Goal: Information Seeking & Learning: Learn about a topic

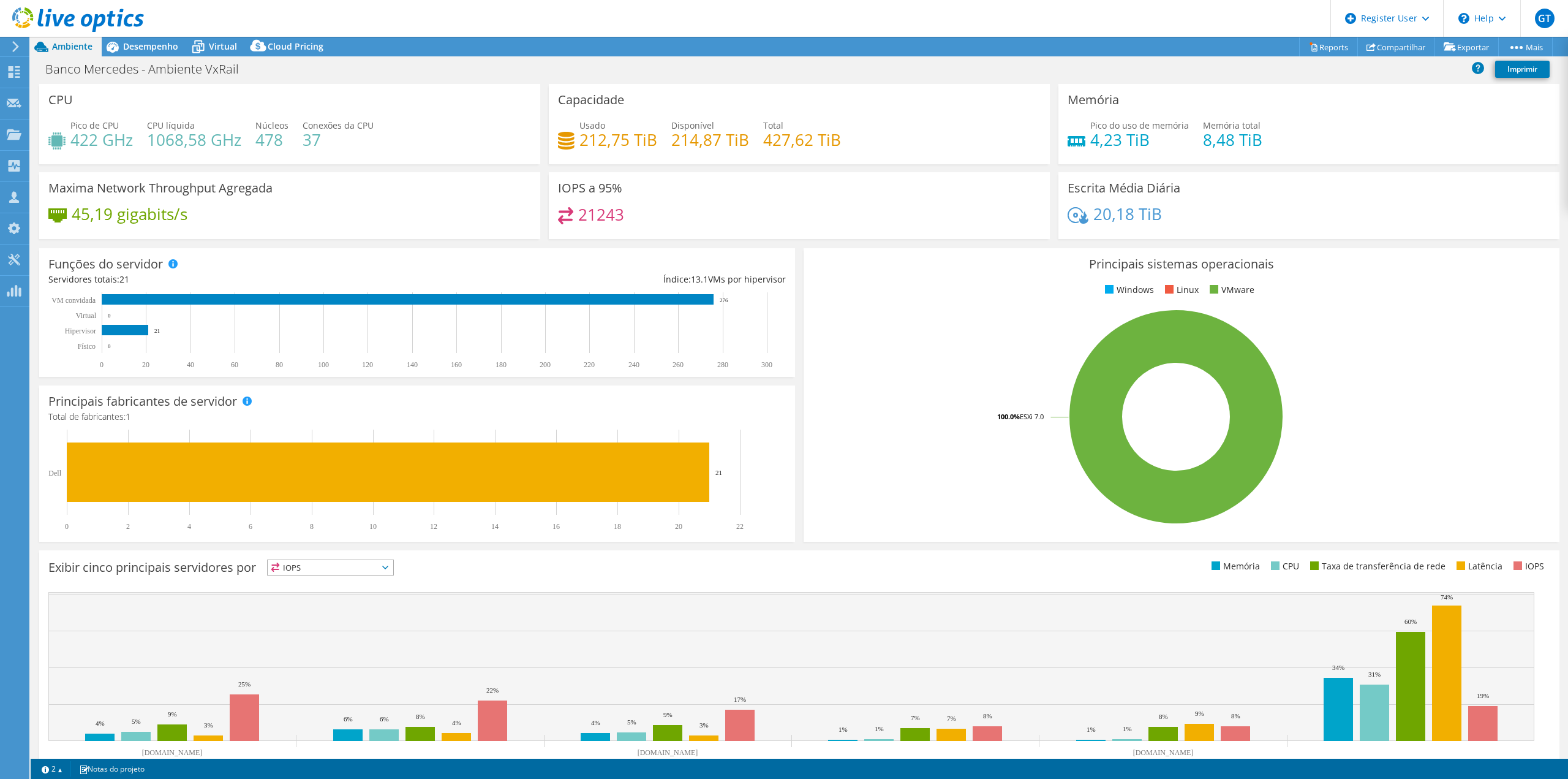
select select "USD"
click at [131, 56] on div "Banco Mercedes - Ambiente VxRail Imprimir" at bounding box center [799, 70] width 1537 height 28
click at [131, 45] on span "Desempenho" at bounding box center [151, 46] width 55 height 12
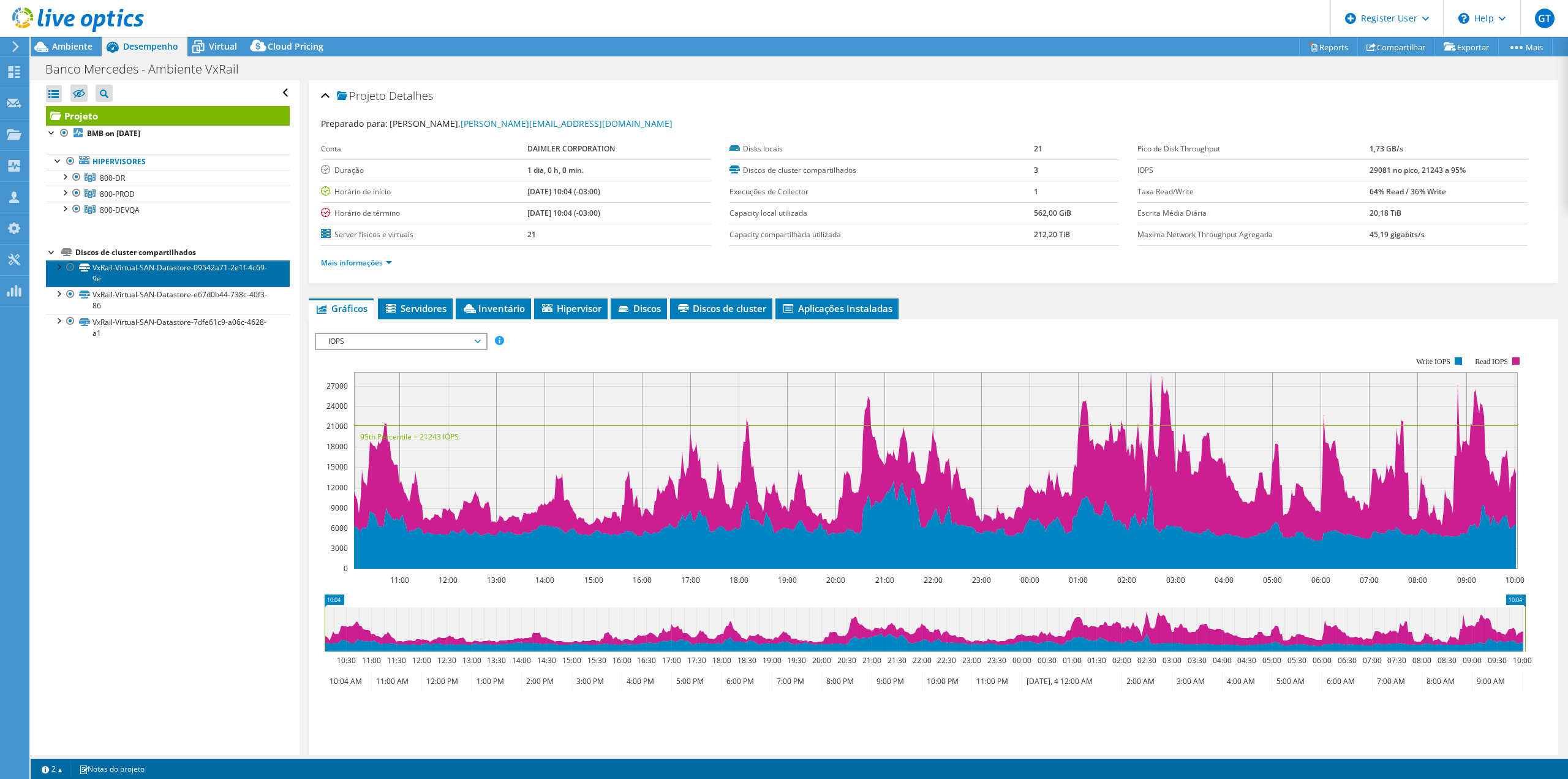
click at [184, 269] on link "VxRail-Virtual-SAN-Datastore-09542a71-2e1f-4c69-9e" at bounding box center [168, 273] width 244 height 27
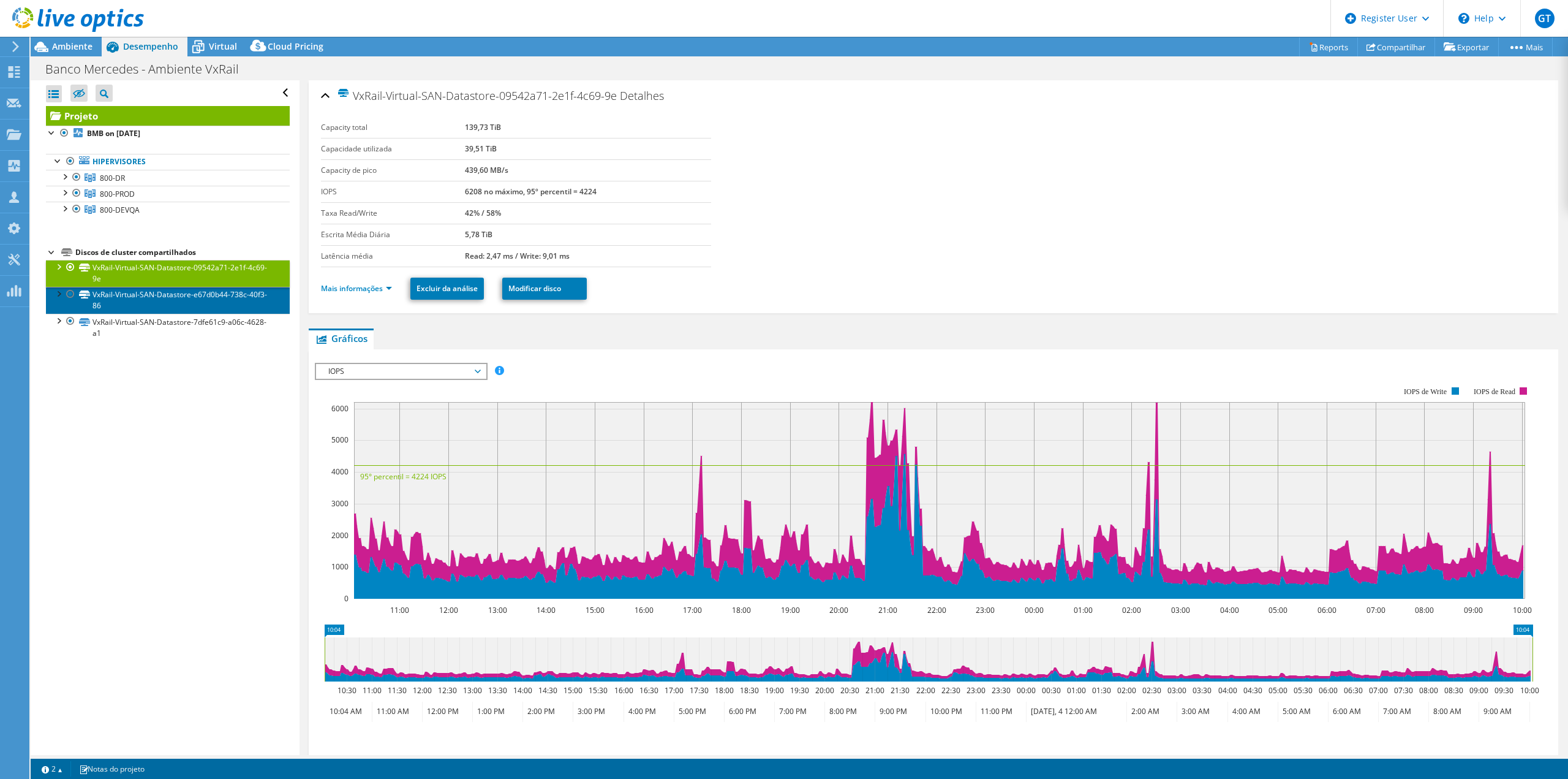
click at [210, 294] on link "VxRail-Virtual-SAN-Datastore-e67d0b44-738c-40f3-86" at bounding box center [168, 300] width 244 height 27
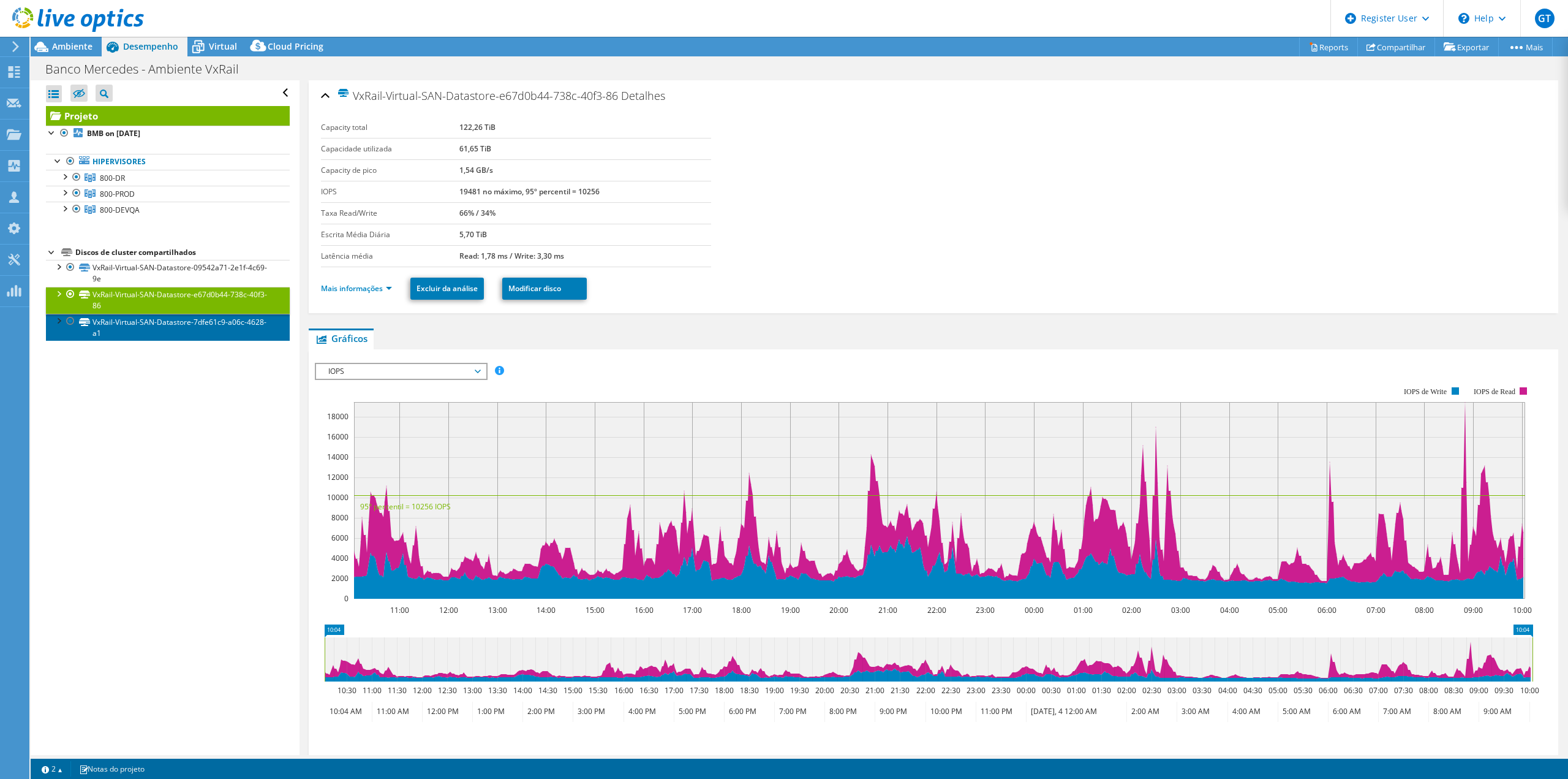
click at [193, 331] on link "VxRail-Virtual-SAN-Datastore-7dfe61c9-a06c-4628-a1" at bounding box center [168, 327] width 244 height 27
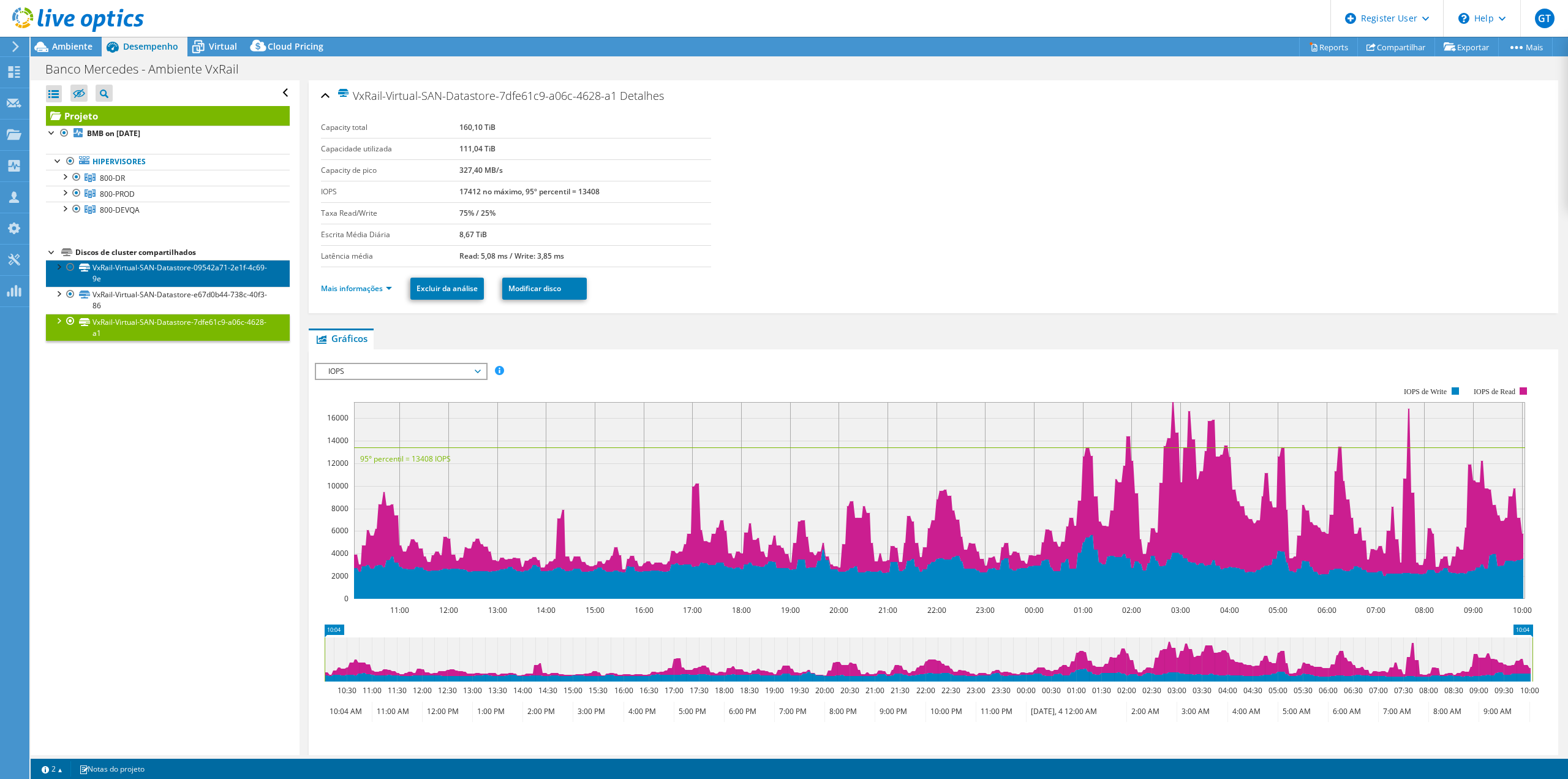
click at [239, 260] on link "VxRail-Virtual-SAN-Datastore-09542a71-2e1f-4c69-9e" at bounding box center [168, 273] width 244 height 27
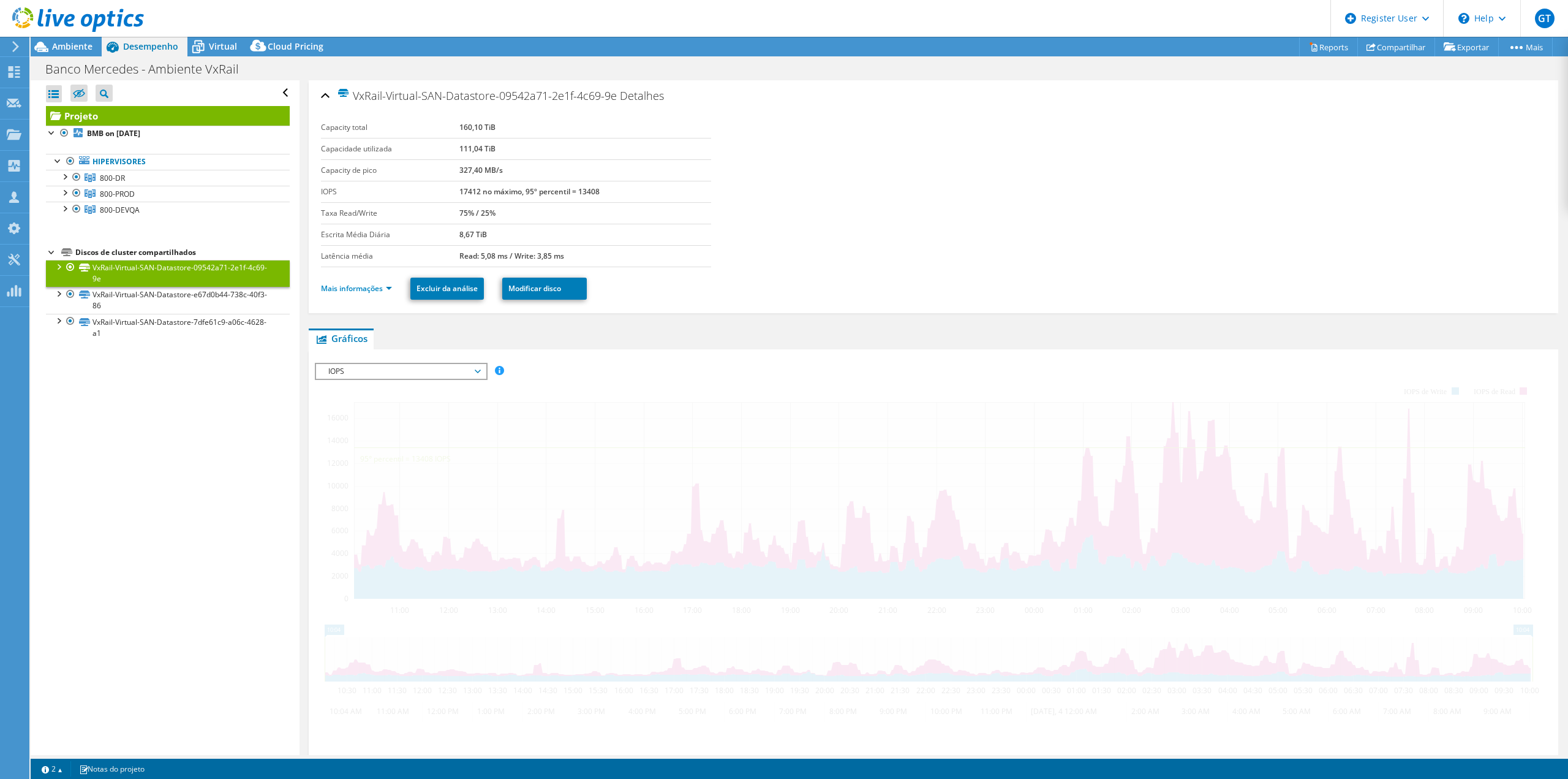
click at [247, 275] on link "VxRail-Virtual-SAN-Datastore-09542a71-2e1f-4c69-9e" at bounding box center [168, 273] width 244 height 27
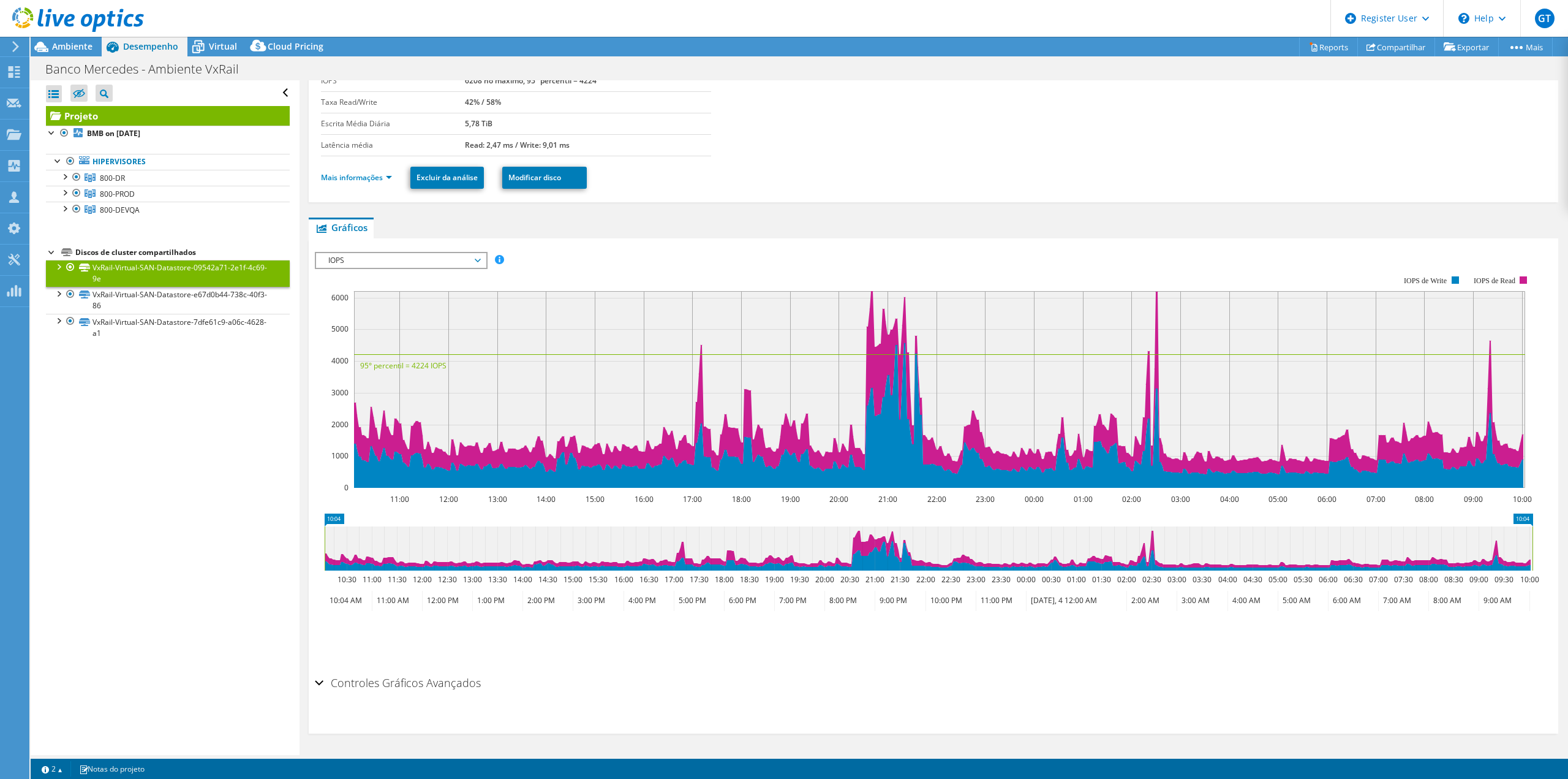
click at [420, 686] on h2 "Controles Gráficos Avançados" at bounding box center [397, 683] width 166 height 25
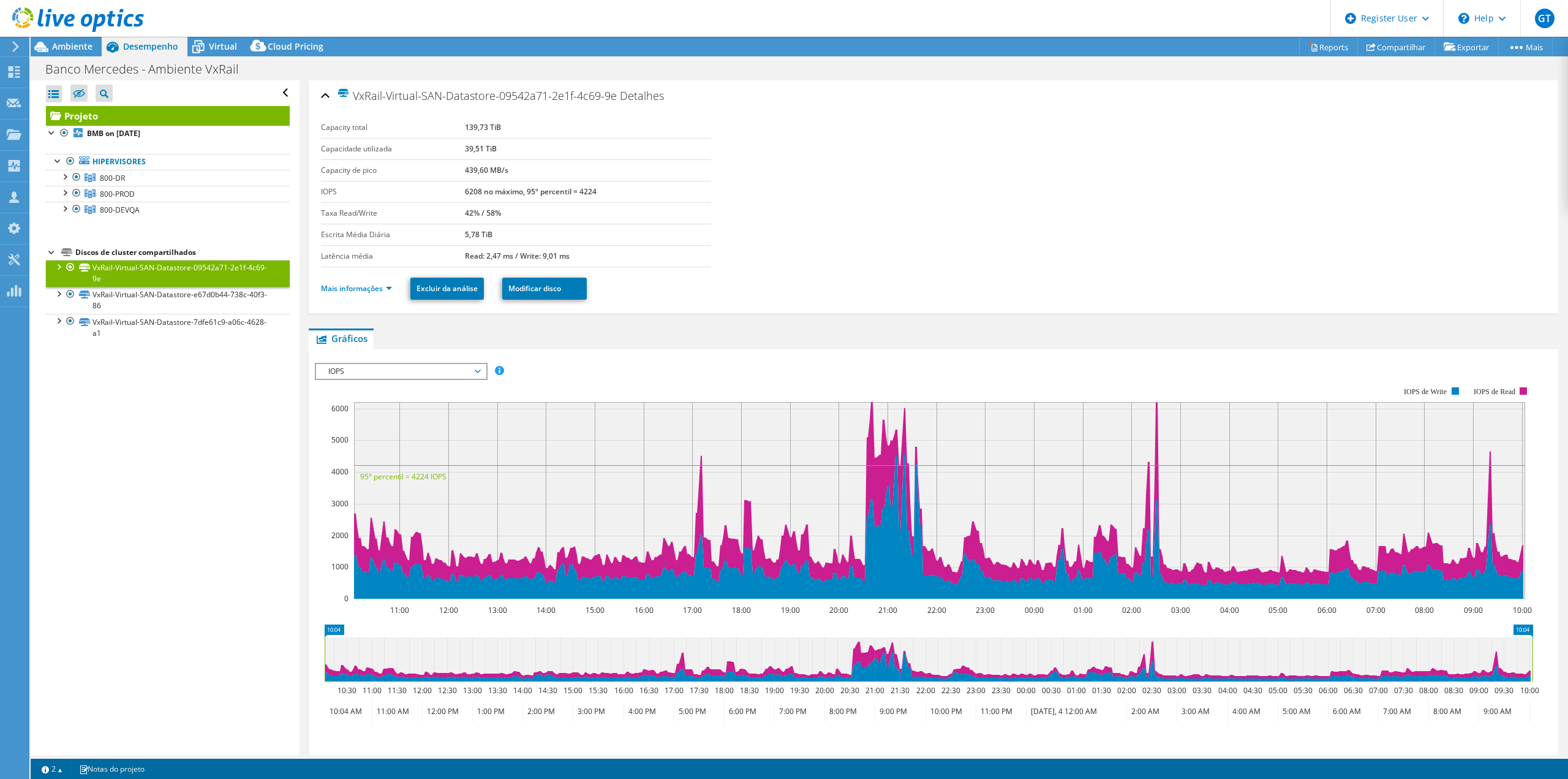
click at [382, 376] on span "IOPS" at bounding box center [401, 371] width 158 height 15
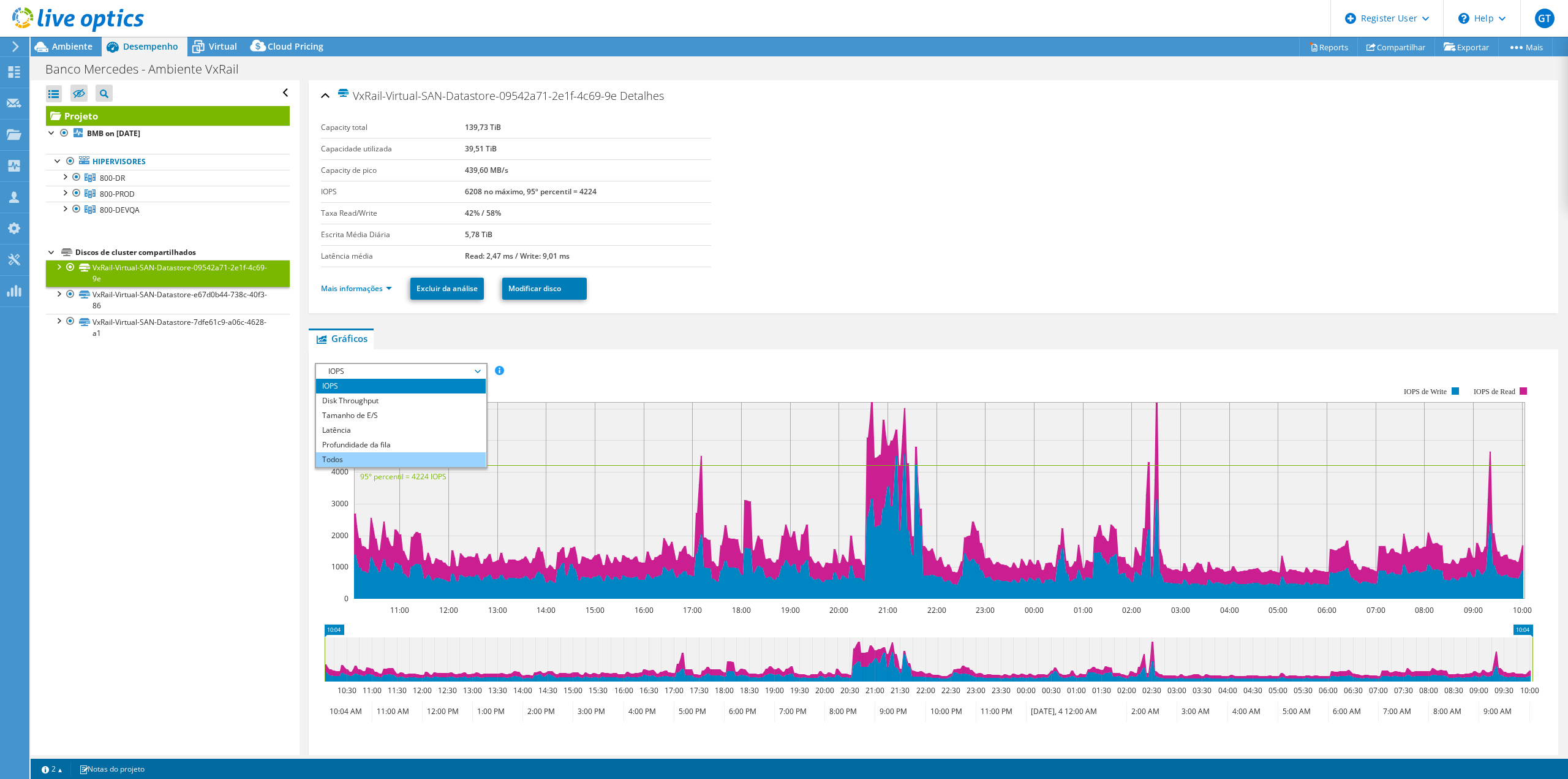
click at [409, 458] on li "Todos" at bounding box center [401, 459] width 169 height 15
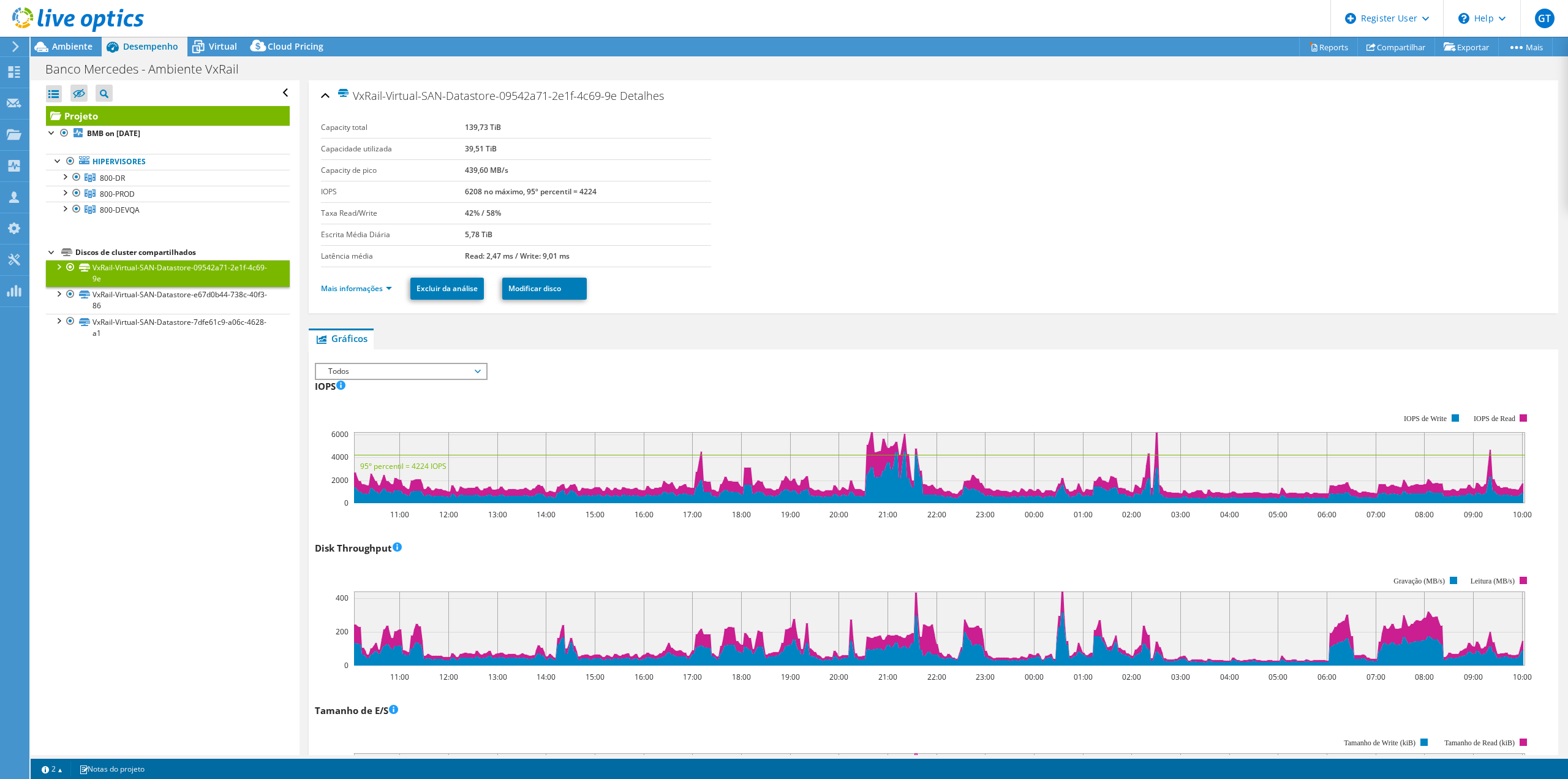
scroll to position [61, 0]
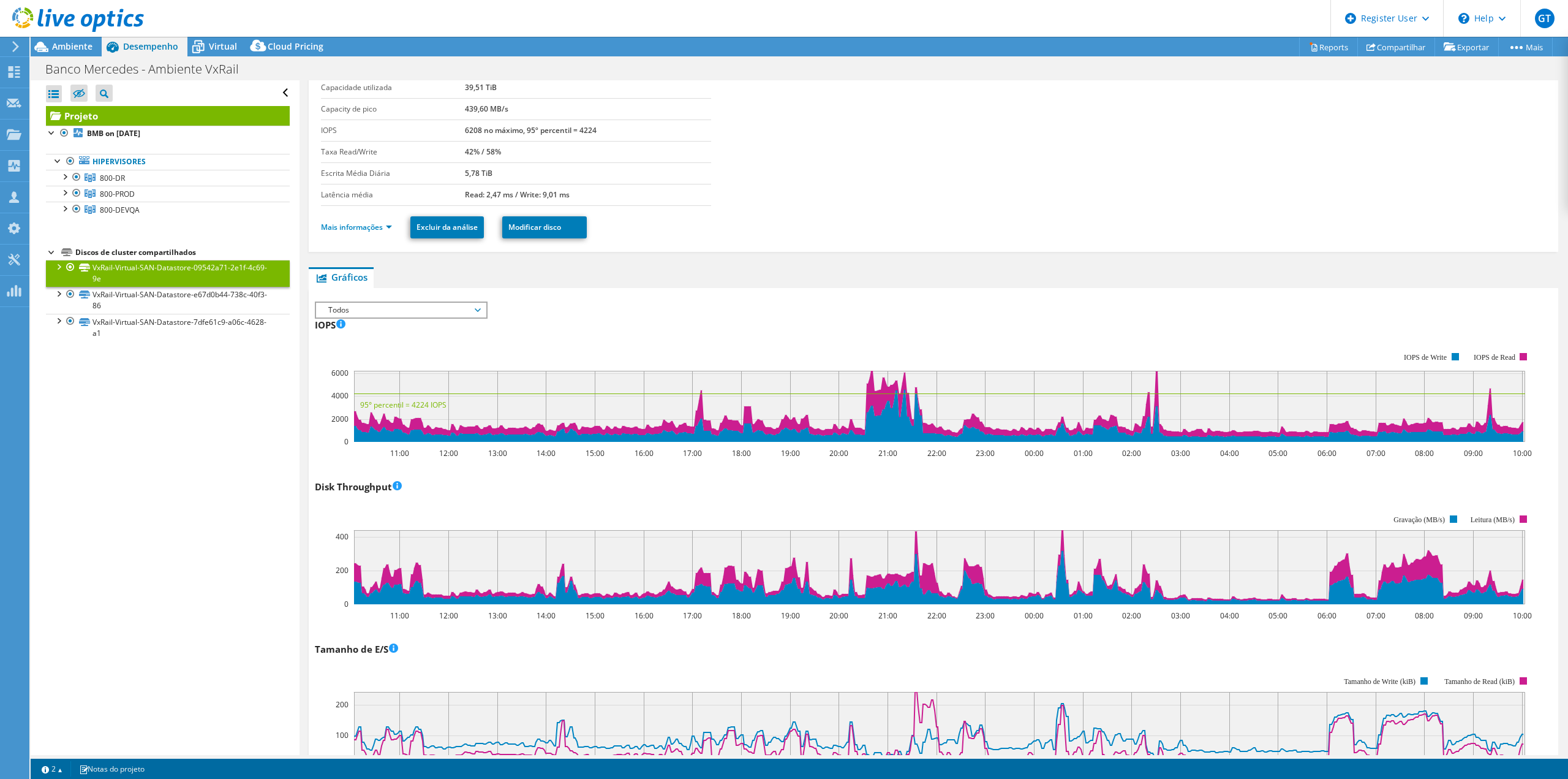
click at [362, 237] on ul "Mais informações Excluir da análise Modificar disco" at bounding box center [934, 226] width 1225 height 25
click at [367, 226] on link "Mais informações" at bounding box center [356, 227] width 71 height 10
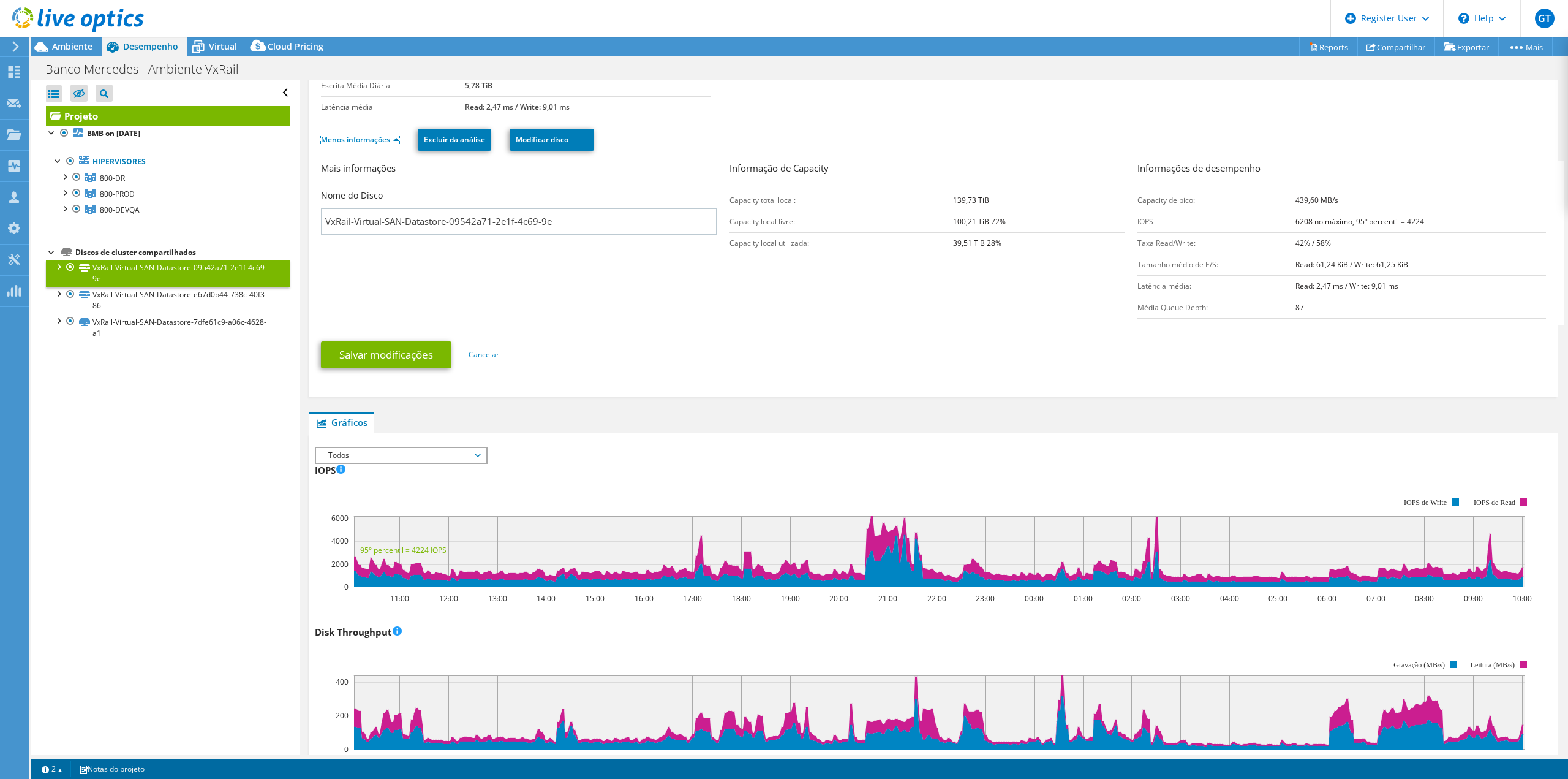
scroll to position [0, 0]
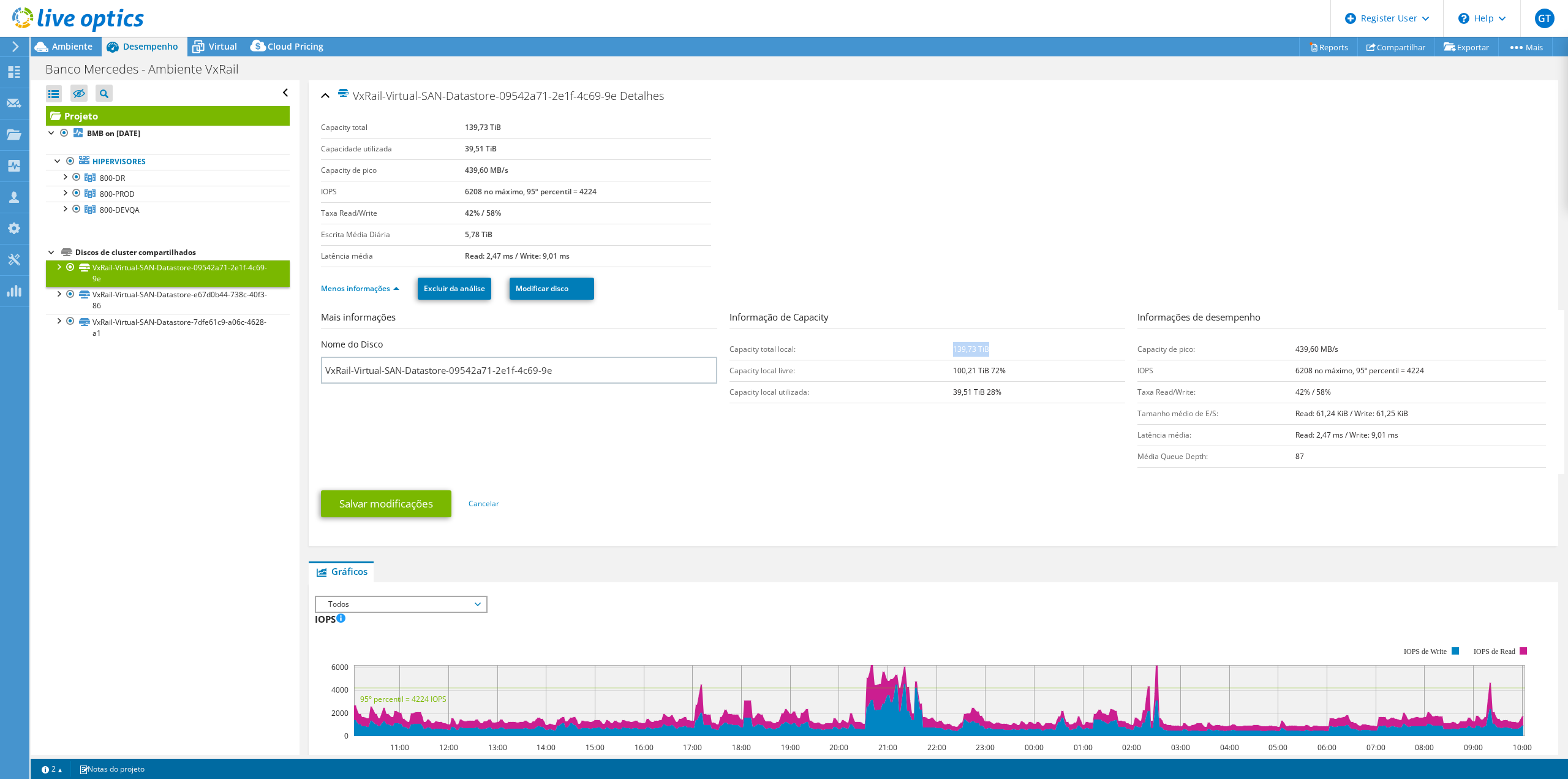
drag, startPoint x: 1002, startPoint y: 351, endPoint x: 949, endPoint y: 352, distance: 53.0
click at [953, 352] on td "139,73 TiB" at bounding box center [1039, 348] width 172 height 21
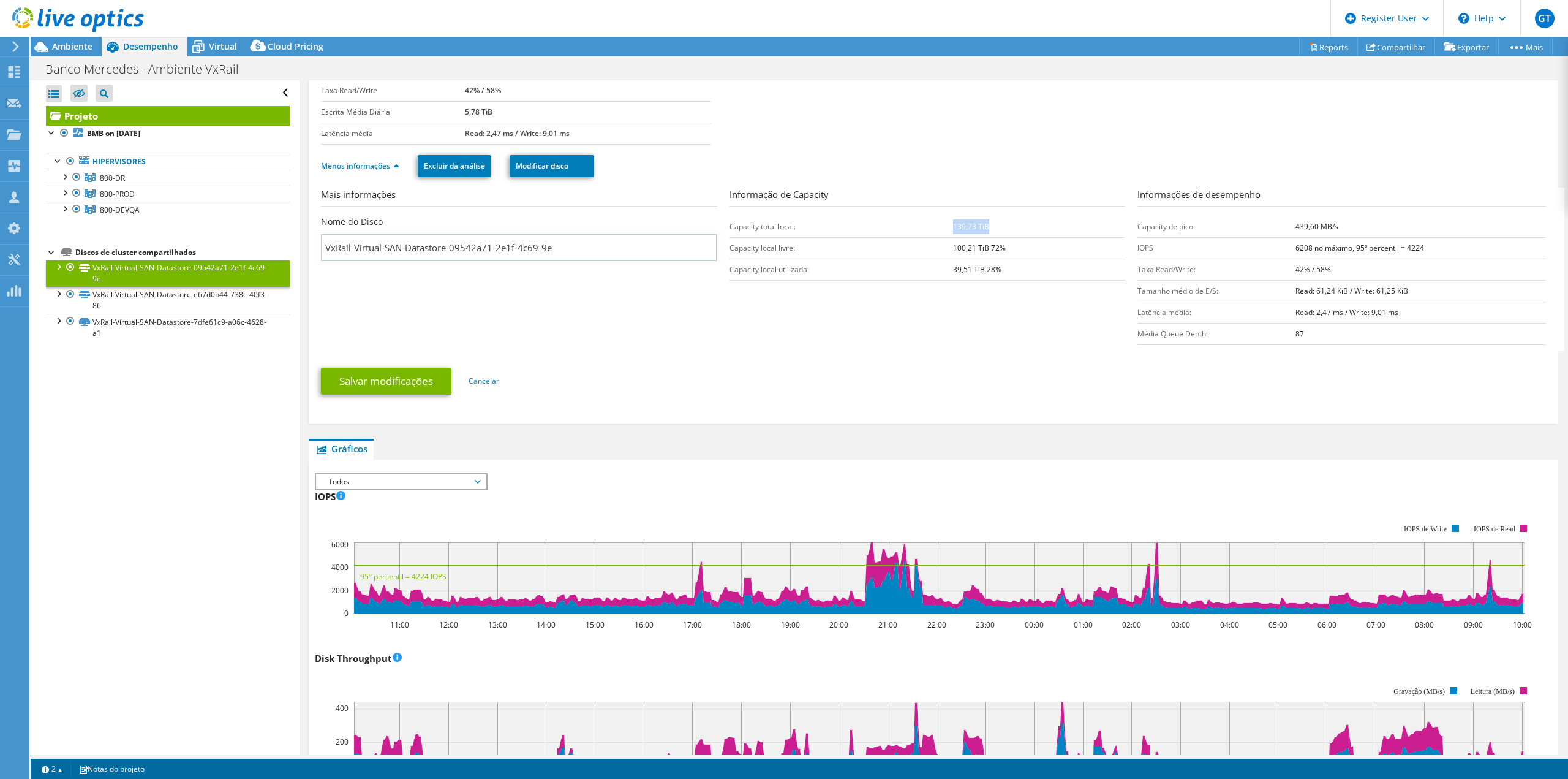
scroll to position [61, 0]
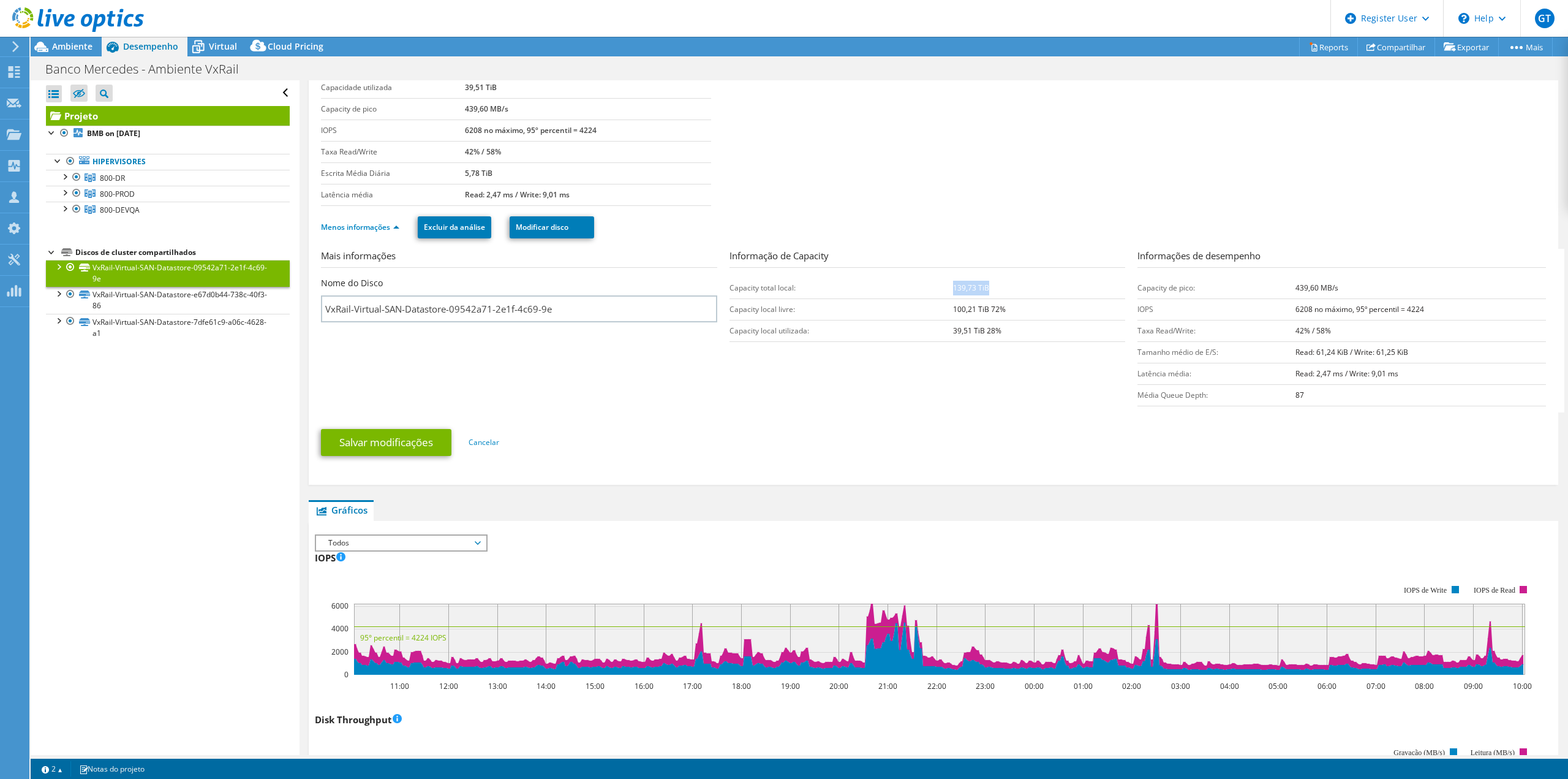
click at [980, 288] on b "139,73 TiB" at bounding box center [972, 288] width 36 height 10
click at [985, 293] on td "139,73 TiB" at bounding box center [1039, 287] width 172 height 21
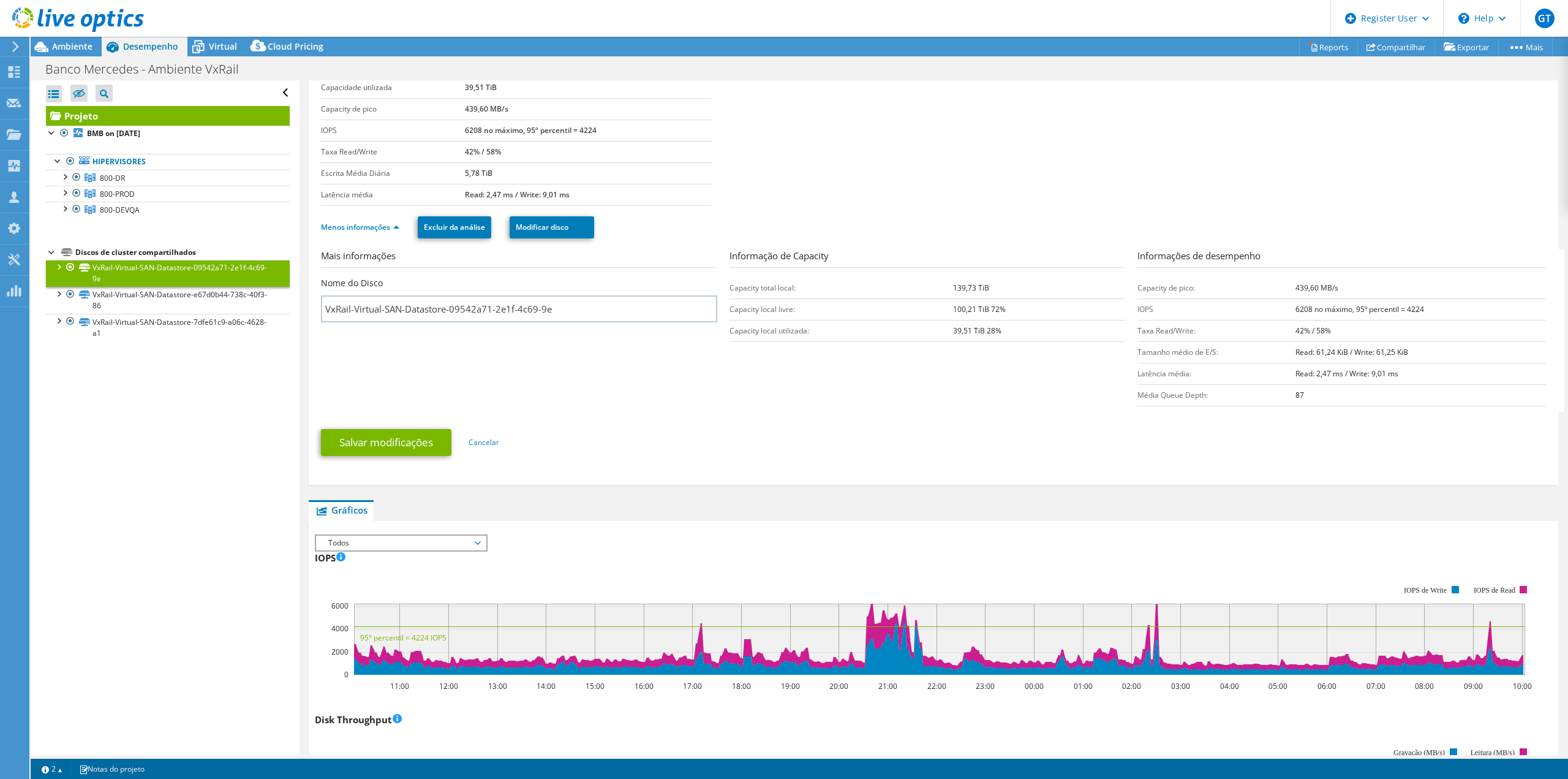
drag, startPoint x: 988, startPoint y: 293, endPoint x: 943, endPoint y: 293, distance: 45.0
click at [943, 293] on tr "Capacity total local: 139,73 TiB" at bounding box center [927, 287] width 396 height 21
click at [942, 293] on td "Capacity total local:" at bounding box center [841, 287] width 223 height 21
drag, startPoint x: 942, startPoint y: 293, endPoint x: 994, endPoint y: 290, distance: 52.1
click at [994, 290] on tr "Capacity total local: 139,73 TiB" at bounding box center [927, 287] width 396 height 21
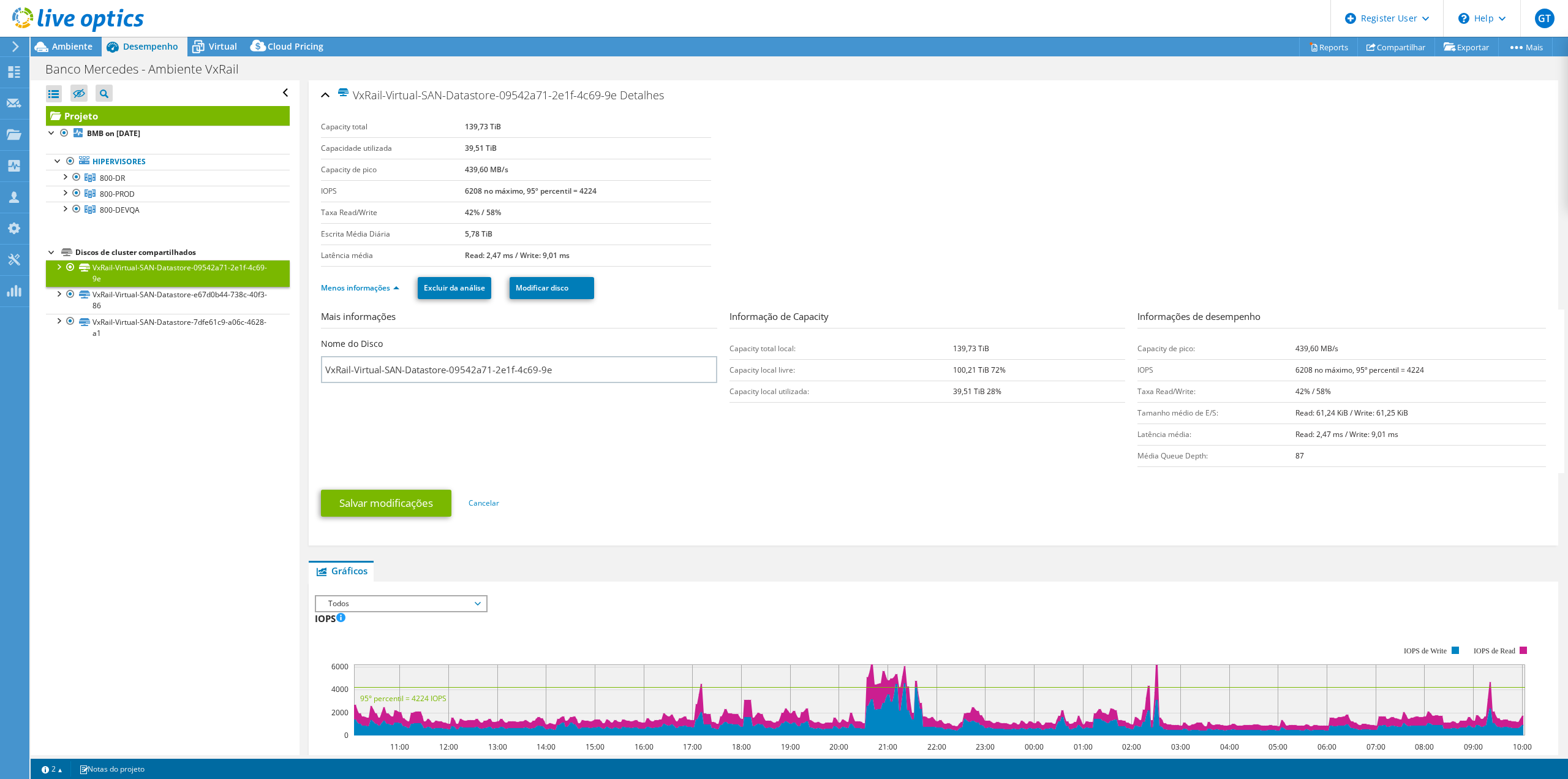
scroll to position [0, 0]
click at [1002, 337] on div "Informação de Capacity Capacity total local: 139,73 TiB Capacity local livre: 1…" at bounding box center [934, 357] width 409 height 93
drag, startPoint x: 1002, startPoint y: 337, endPoint x: 948, endPoint y: 348, distance: 55.1
click at [949, 348] on div "Informação de Capacity Capacity total local: 139,73 TiB Capacity local livre: 1…" at bounding box center [934, 357] width 409 height 93
click at [953, 348] on b "139,73 TiB" at bounding box center [972, 349] width 36 height 10
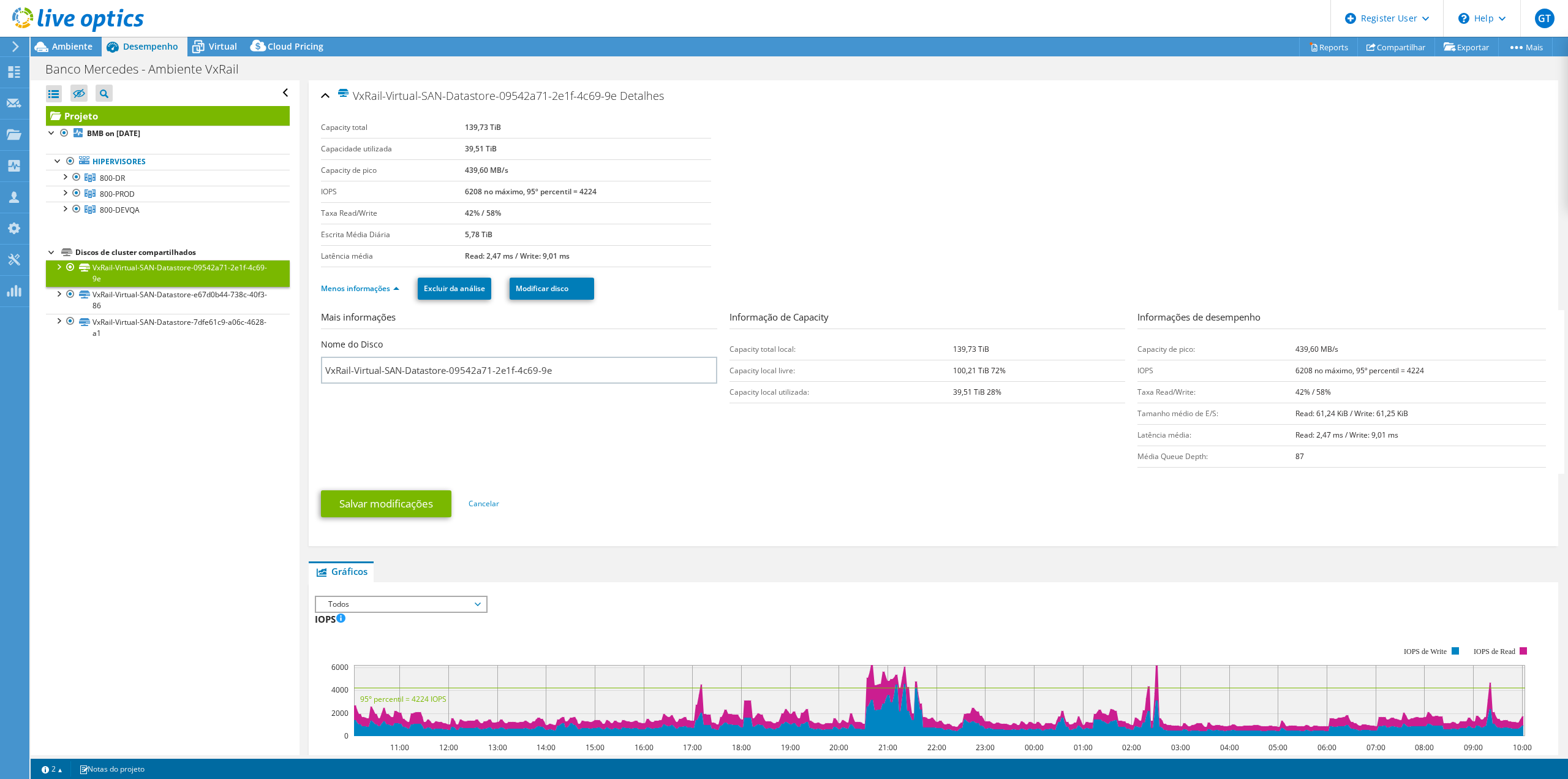
drag, startPoint x: 947, startPoint y: 348, endPoint x: 1000, endPoint y: 354, distance: 53.3
click at [1000, 354] on tr "Capacity total local: 139,73 TiB" at bounding box center [927, 348] width 396 height 21
click at [1000, 354] on td "139,73 TiB" at bounding box center [1039, 348] width 172 height 21
drag, startPoint x: 998, startPoint y: 348, endPoint x: 947, endPoint y: 353, distance: 51.2
click at [947, 353] on tr "Capacity total local: 139,73 TiB" at bounding box center [927, 348] width 396 height 21
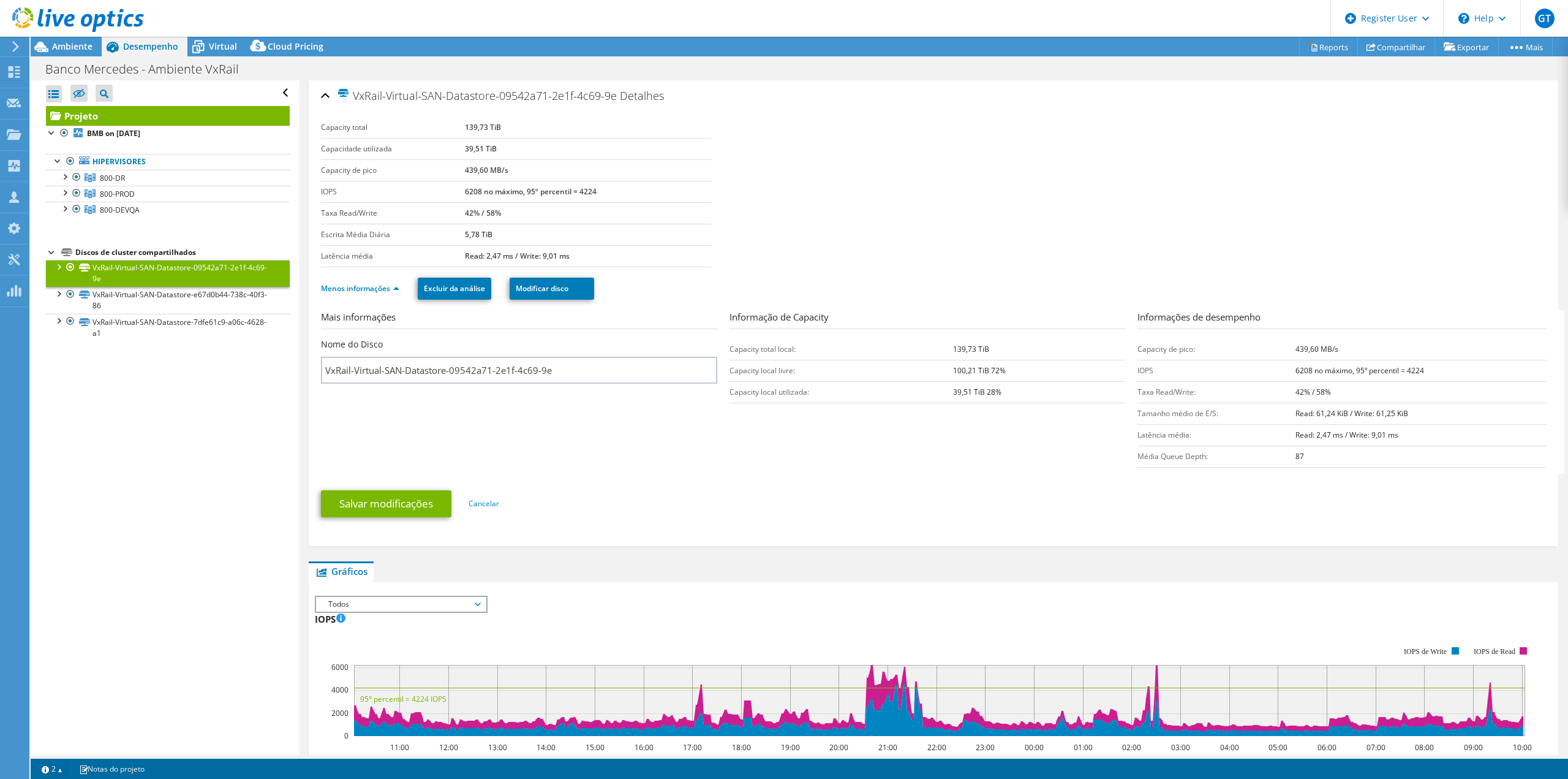
click at [947, 353] on td "Capacity total local:" at bounding box center [841, 348] width 223 height 21
click at [380, 291] on link "Menos informações" at bounding box center [360, 288] width 78 height 10
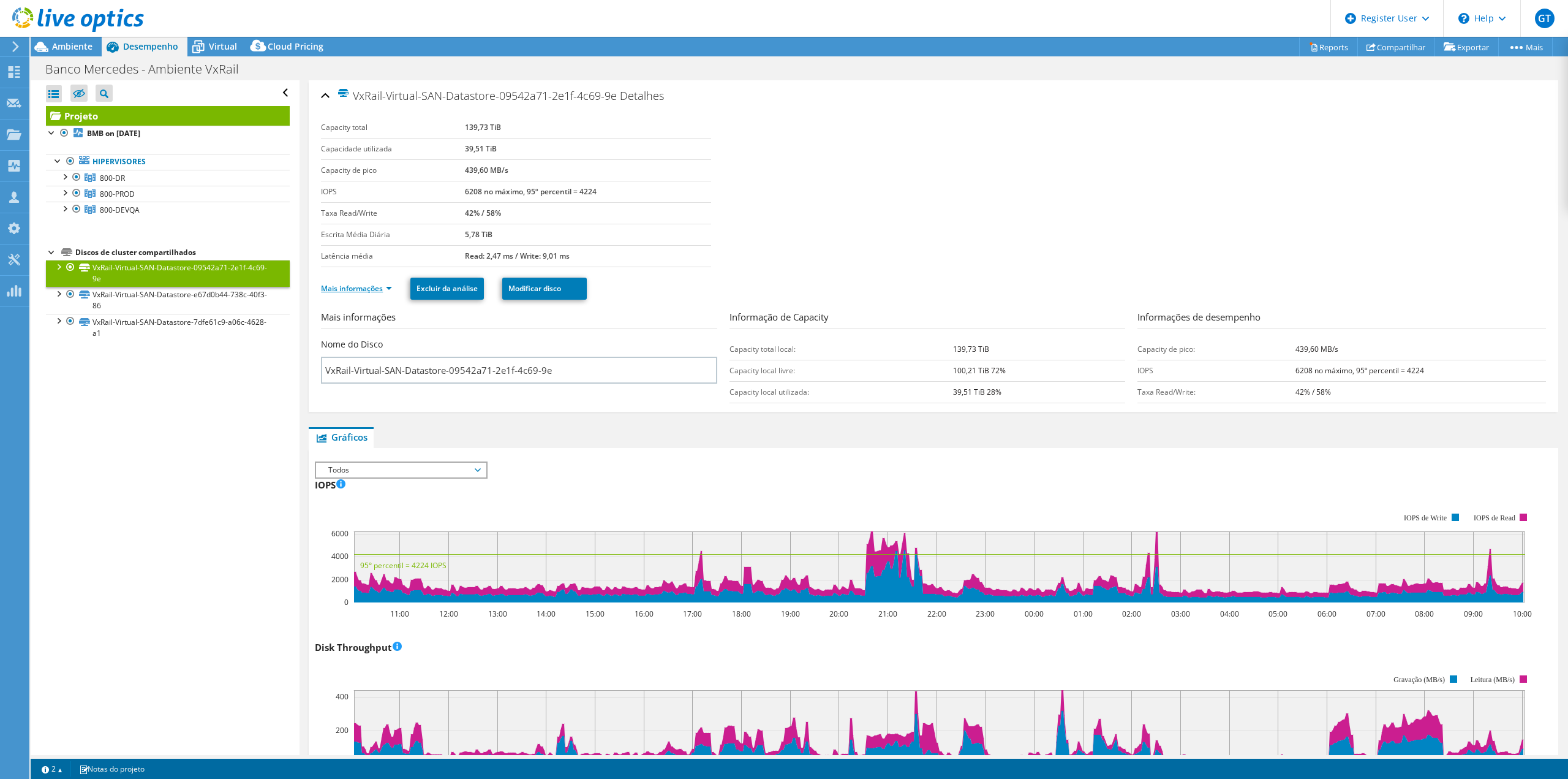
click at [380, 291] on link "Mais informações" at bounding box center [356, 288] width 71 height 10
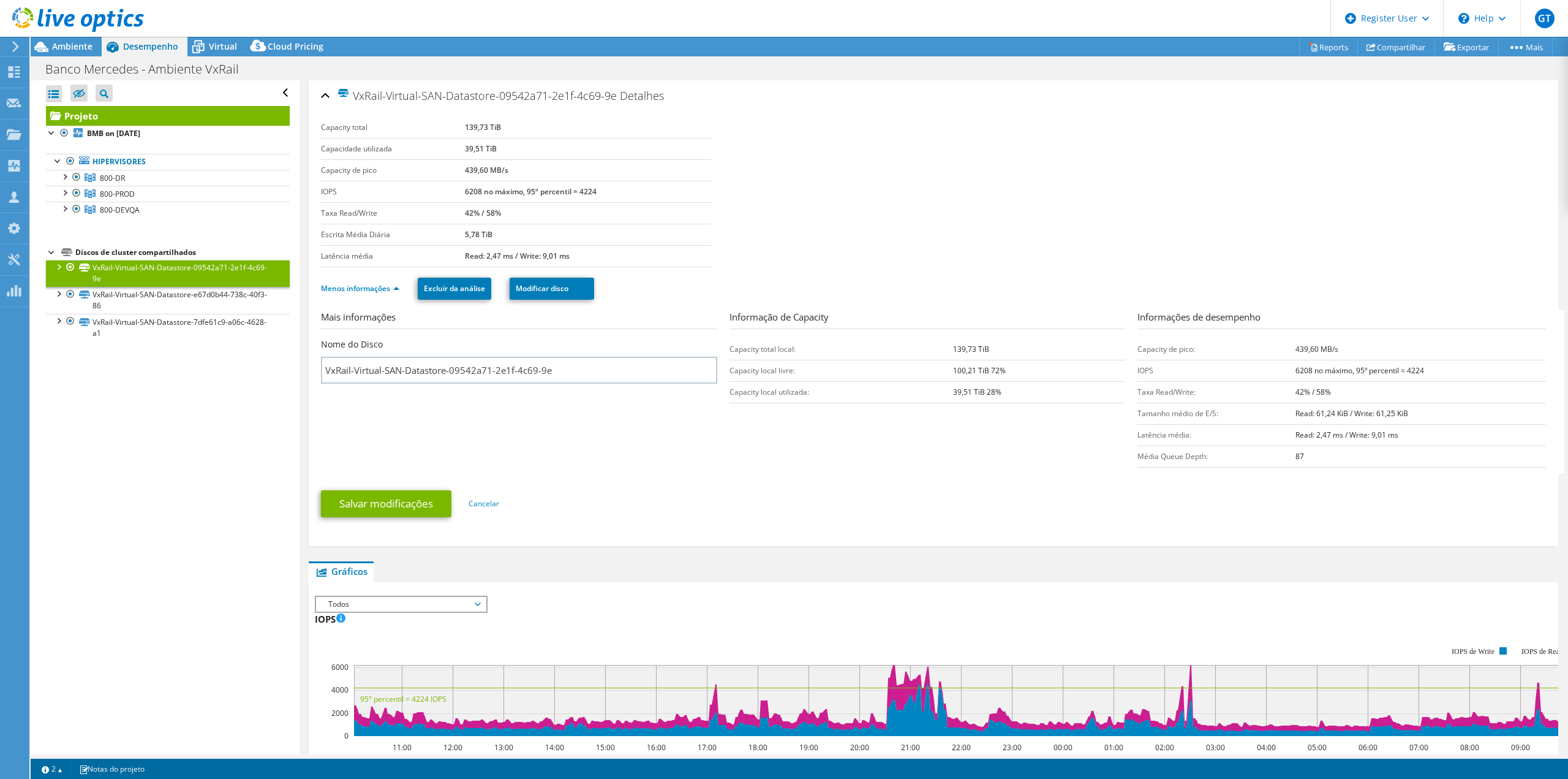
click at [626, 105] on h2 "VxRail-Virtual-SAN-Datastore-09542a71-2e1f-4c69-9e Detalhes" at bounding box center [493, 96] width 343 height 25
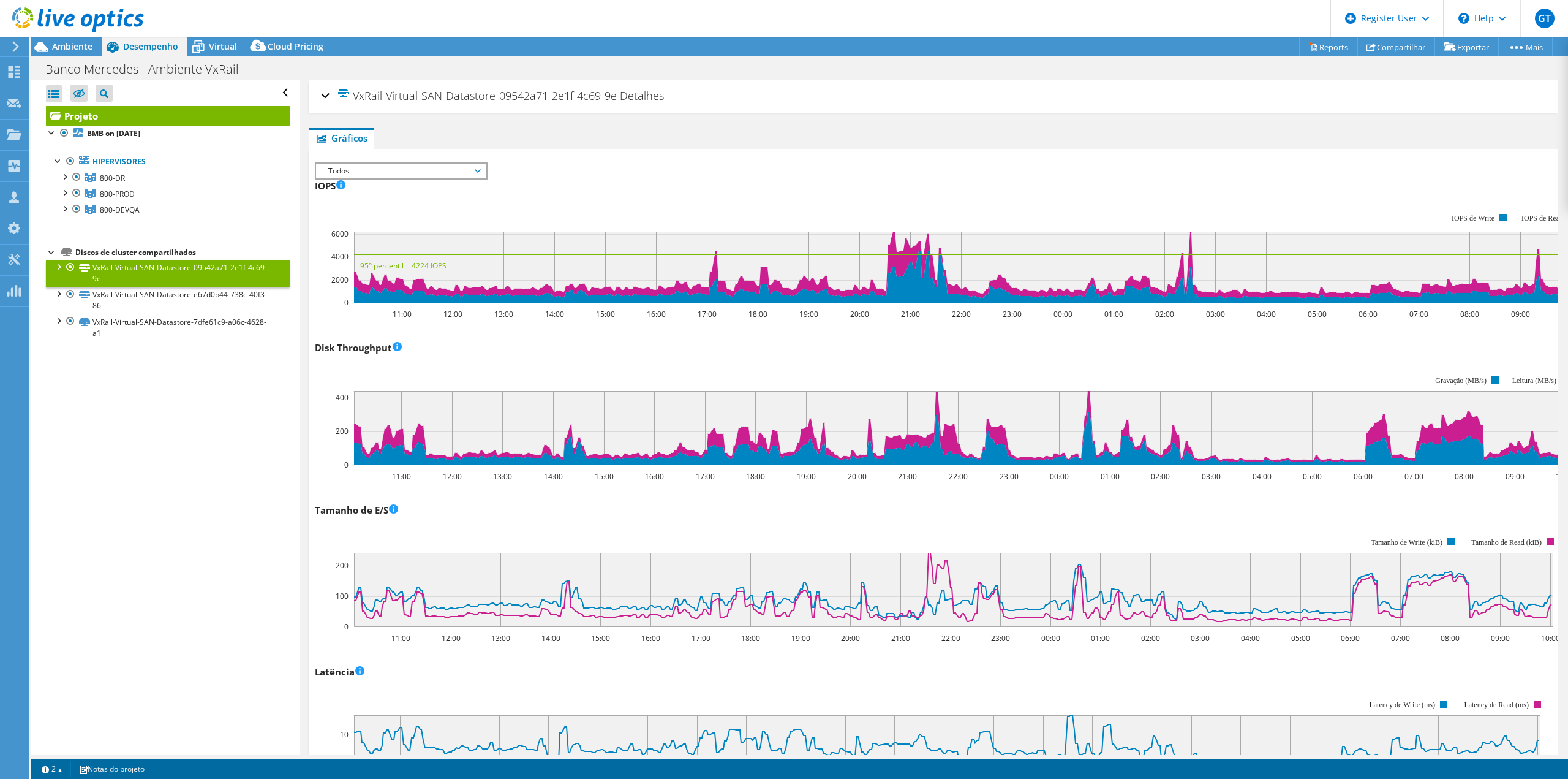
click at [626, 105] on h2 "VxRail-Virtual-SAN-Datastore-09542a71-2e1f-4c69-9e Detalhes" at bounding box center [493, 96] width 343 height 25
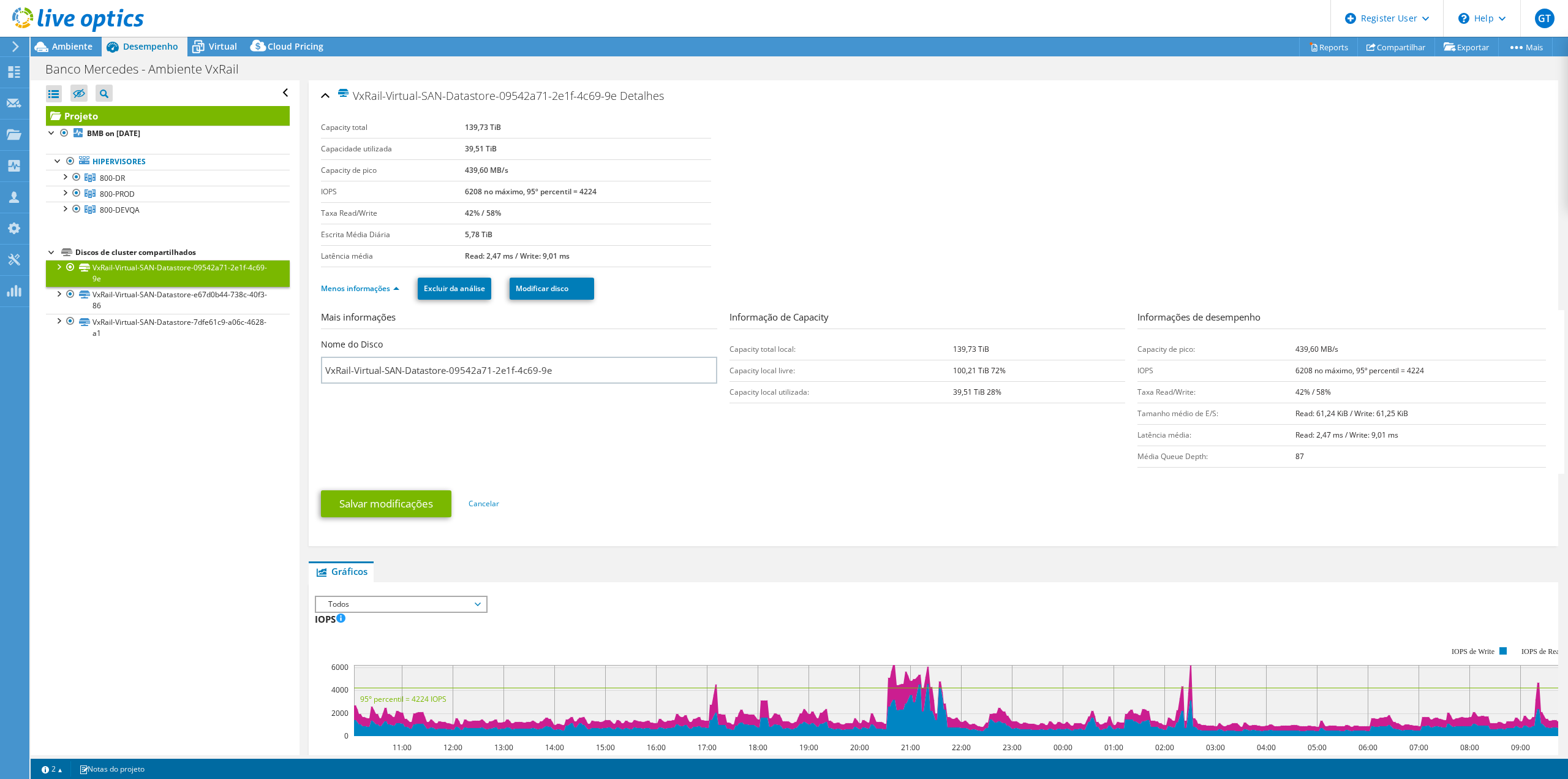
drag, startPoint x: 635, startPoint y: 98, endPoint x: 820, endPoint y: 112, distance: 185.5
click at [1073, 145] on section "Capacity total 139,73 TiB Capacidade utilizada 39,51 TiB Capacity de pico 439,6…" at bounding box center [934, 192] width 1225 height 150
drag, startPoint x: 673, startPoint y: 96, endPoint x: 796, endPoint y: 109, distance: 123.7
click at [796, 109] on div "VxRail-Virtual-SAN-Datastore-09542a71-2e1f-4c69-9e Detalhes" at bounding box center [934, 96] width 1225 height 26
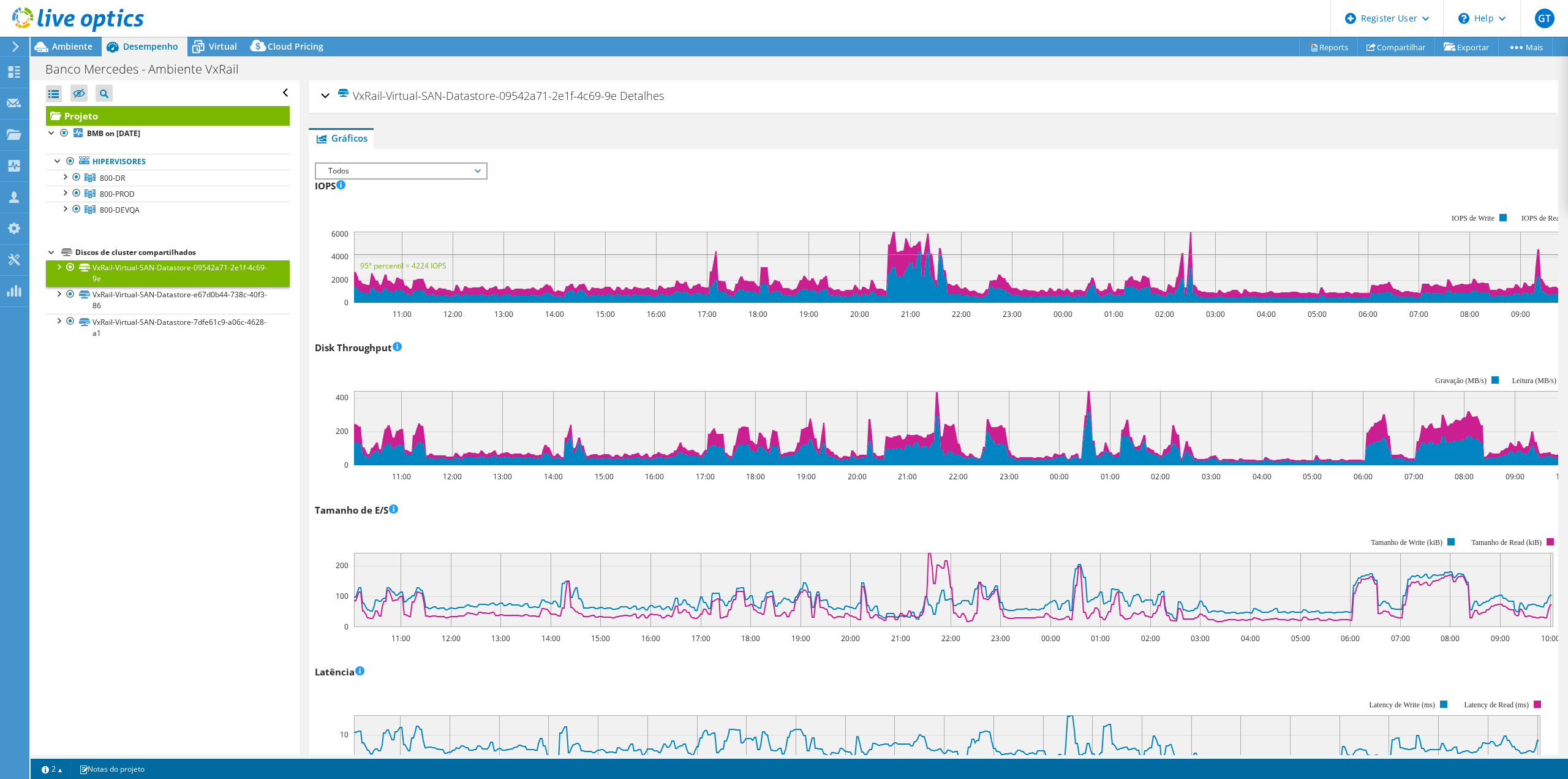
click at [382, 90] on span "VxRail-Virtual-SAN-Datastore-09542a71-2e1f-4c69-9e" at bounding box center [477, 95] width 280 height 14
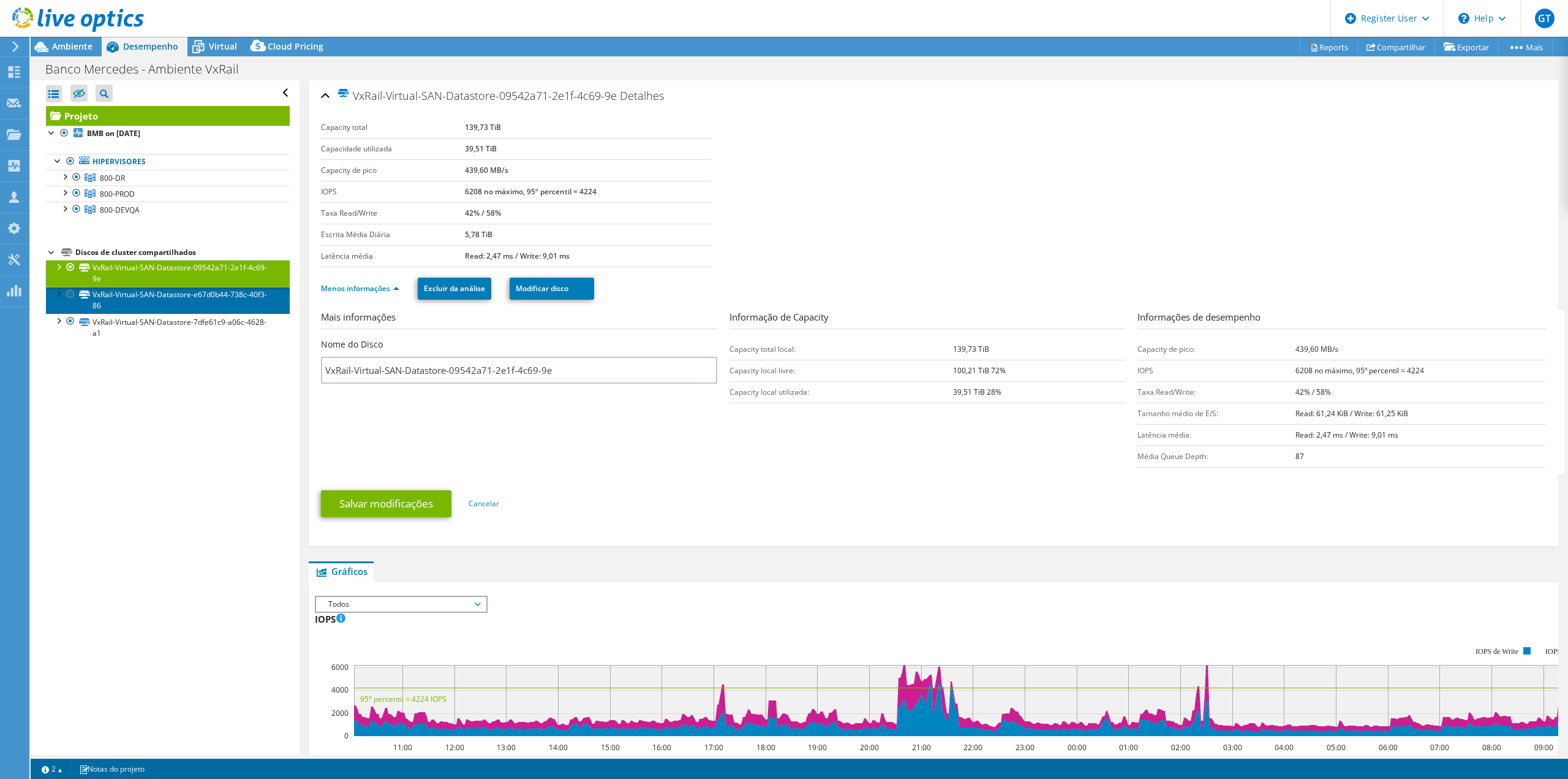
click at [173, 310] on link "VxRail-Virtual-SAN-Datastore-e67d0b44-738c-40f3-86" at bounding box center [168, 300] width 244 height 27
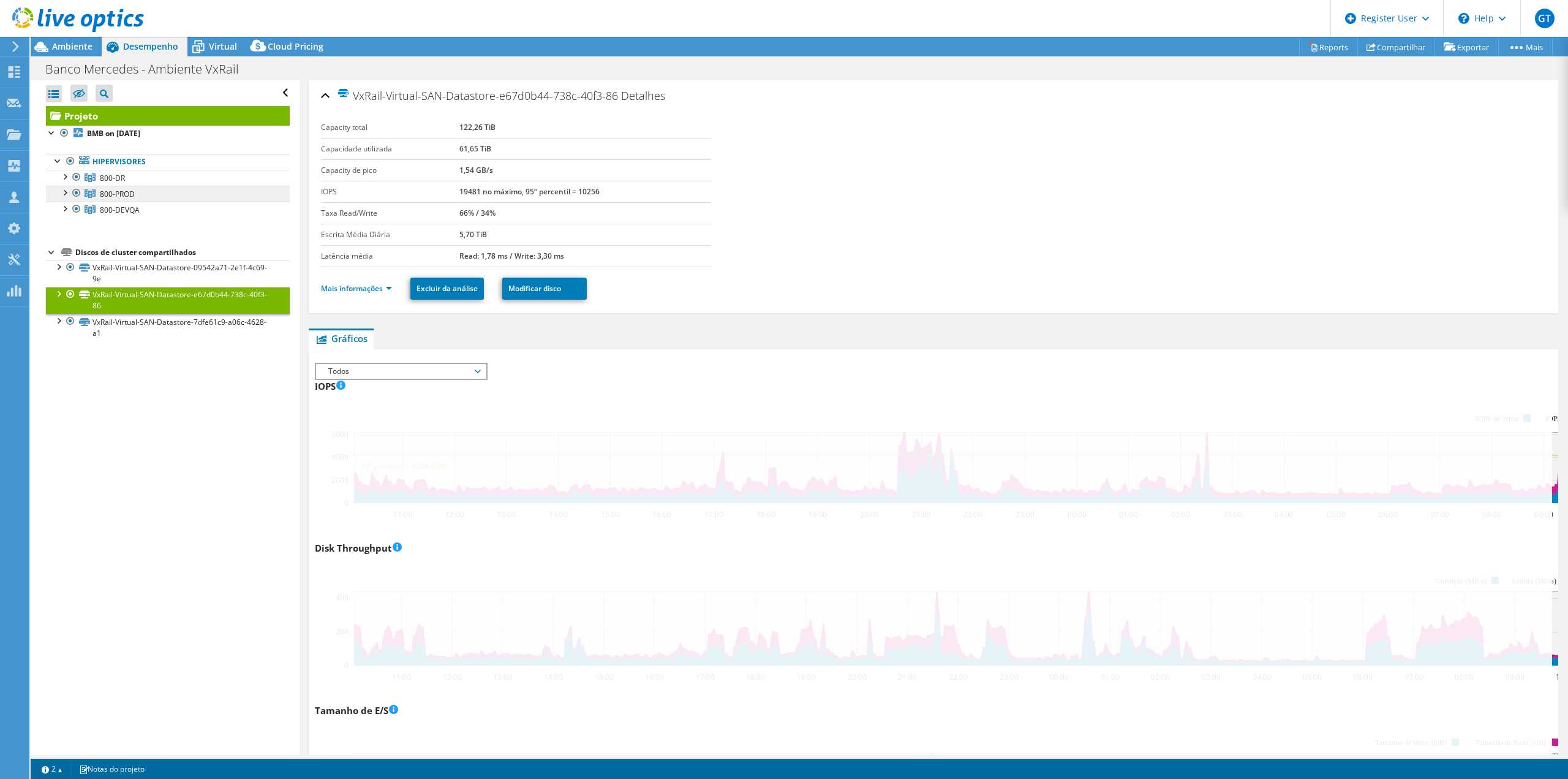
click at [147, 189] on link "800-PROD" at bounding box center [168, 193] width 244 height 16
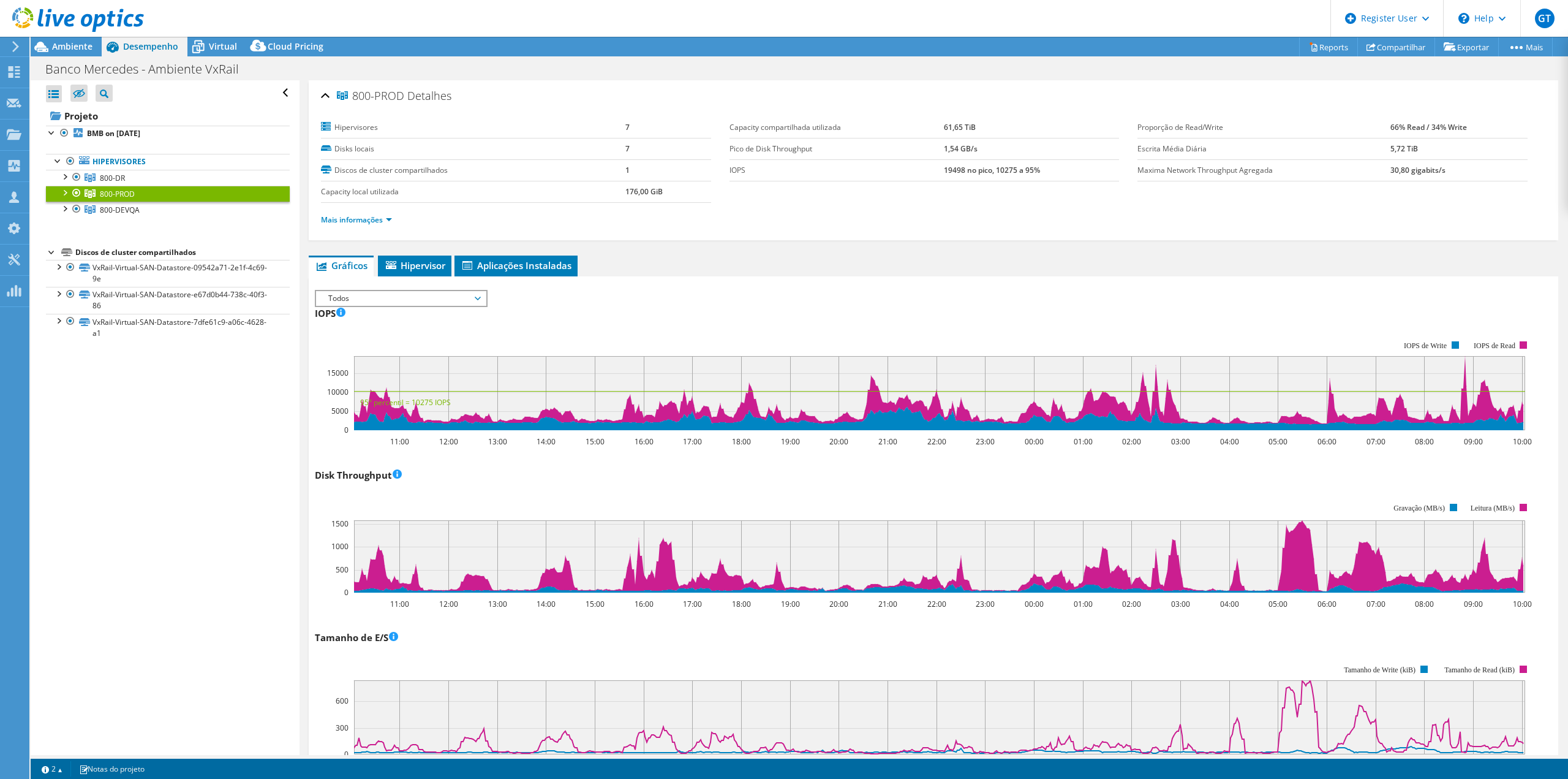
click at [372, 227] on div "Mais informações" at bounding box center [934, 220] width 1225 height 34
click at [374, 221] on link "Mais informações" at bounding box center [356, 220] width 71 height 10
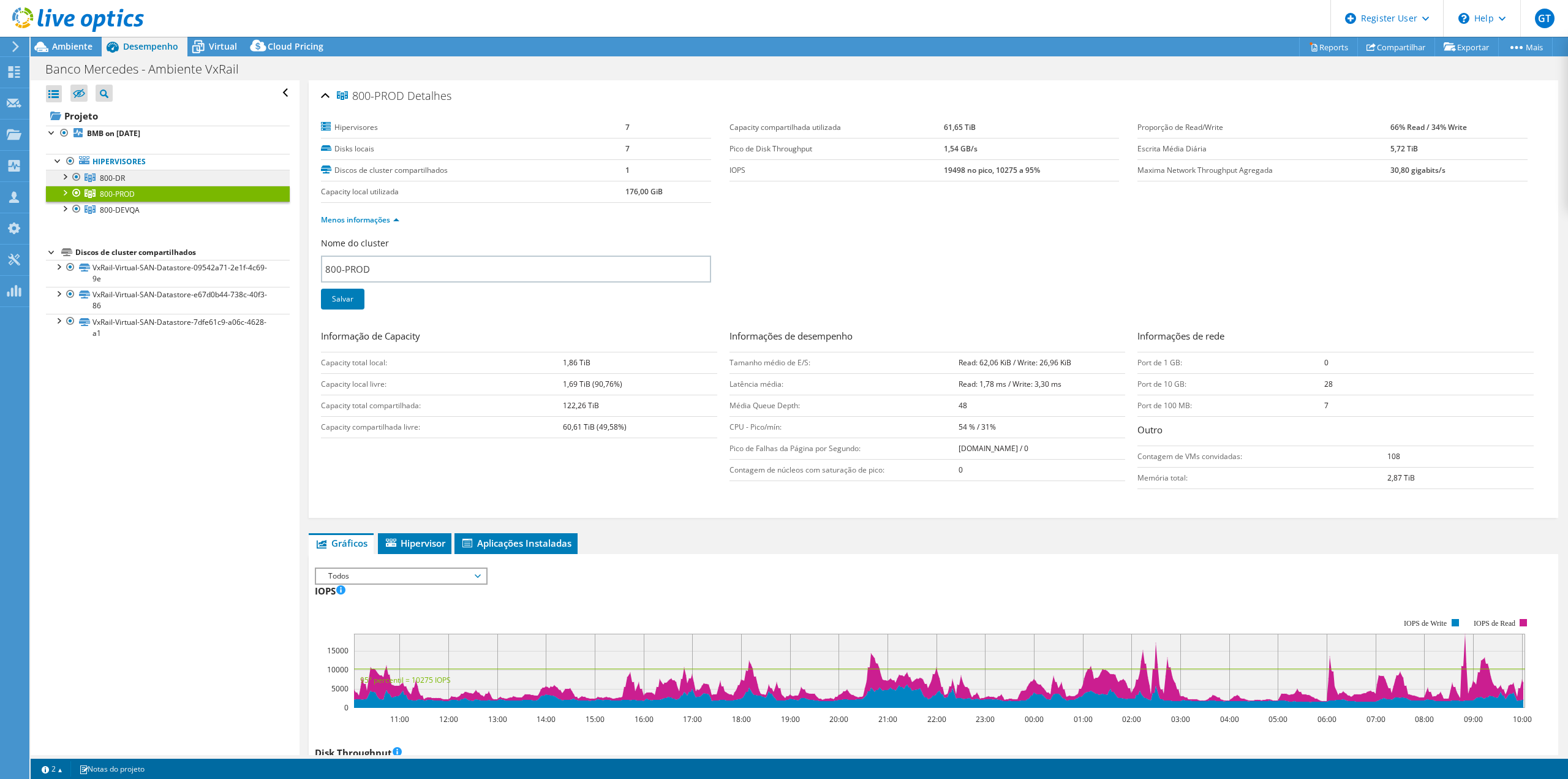
click at [202, 175] on link "800-DR" at bounding box center [168, 177] width 244 height 16
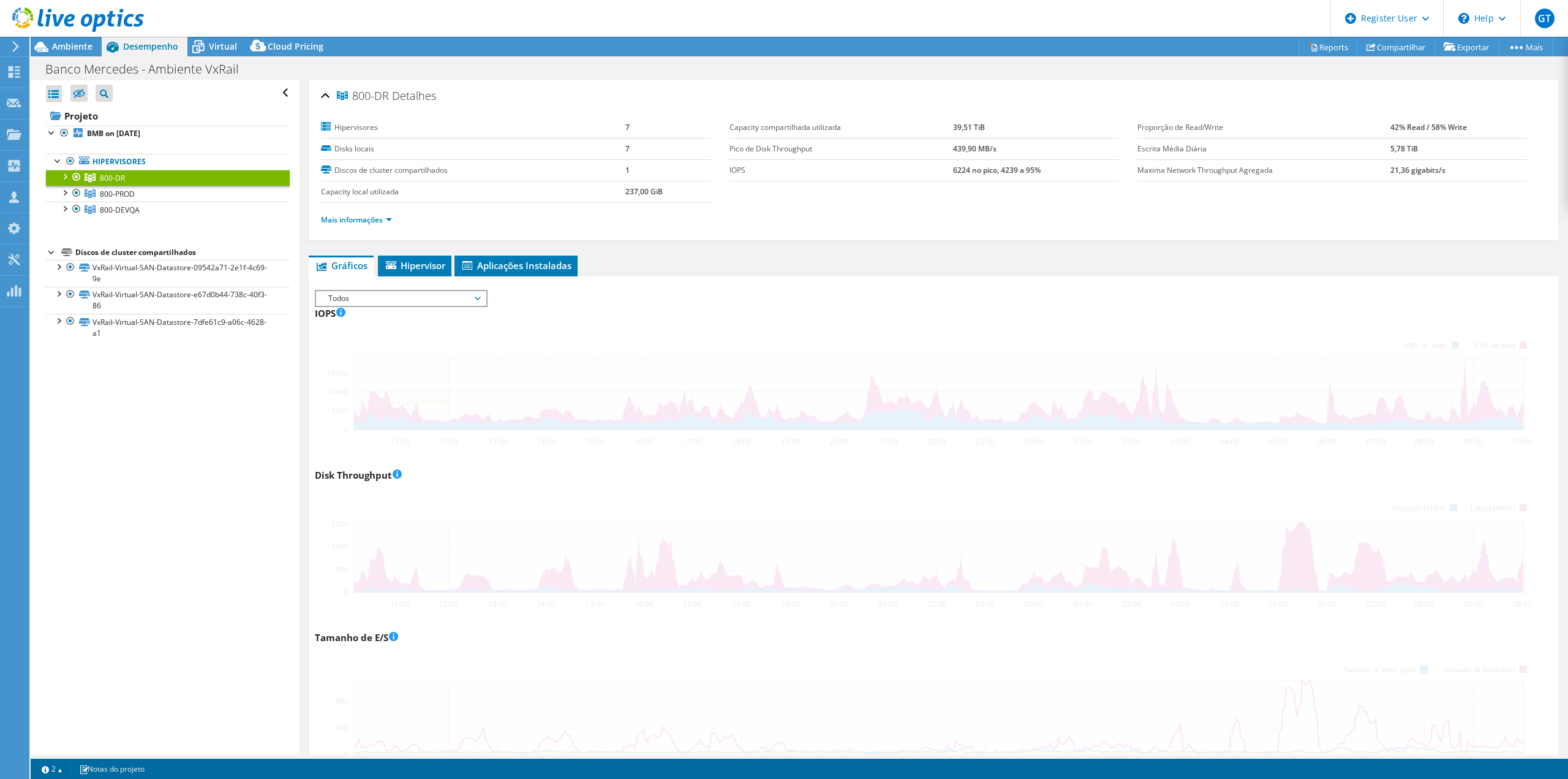
click at [369, 226] on div "Mais informações" at bounding box center [934, 220] width 1225 height 34
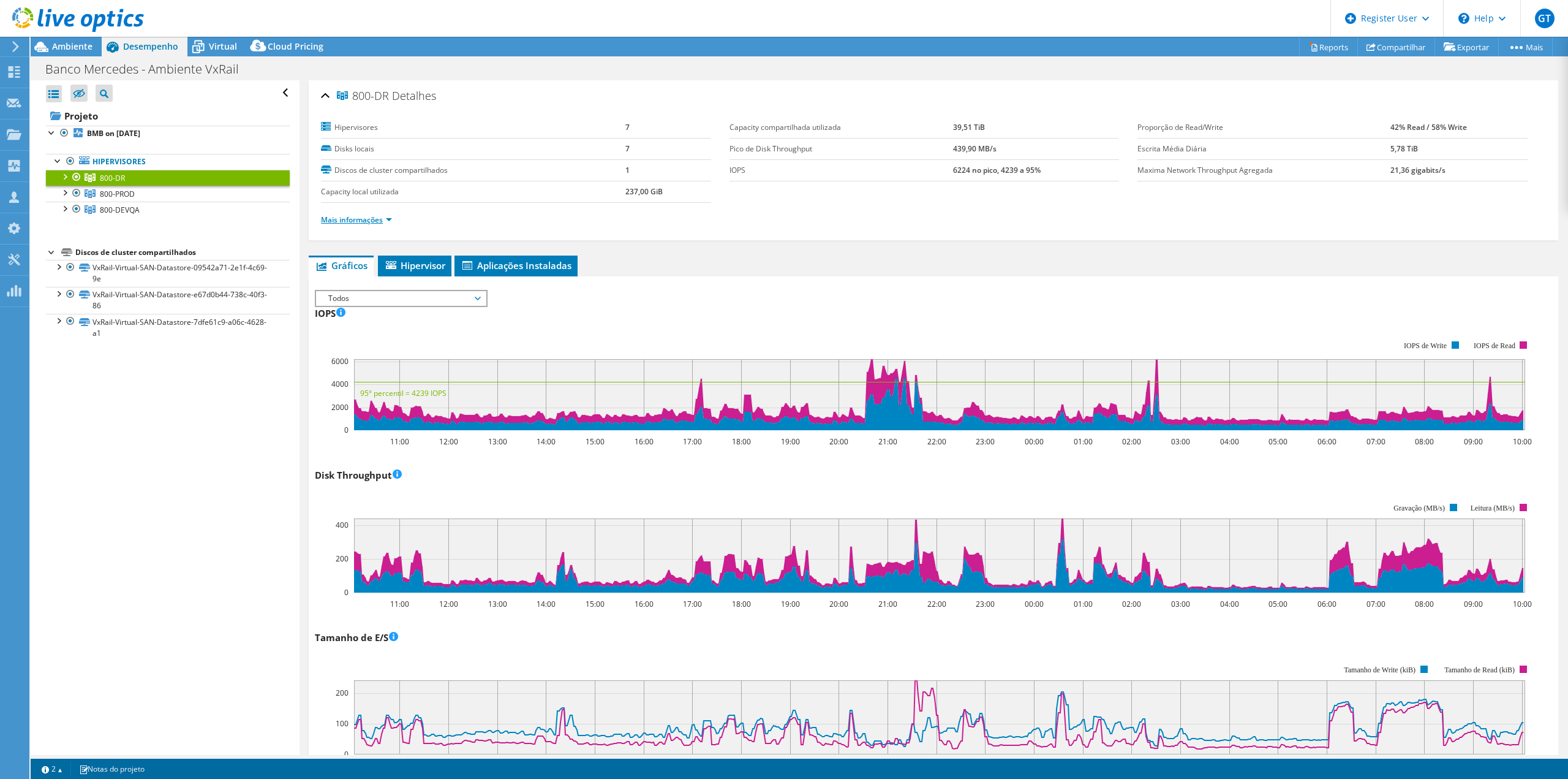
click at [378, 223] on link "Mais informações" at bounding box center [356, 220] width 71 height 10
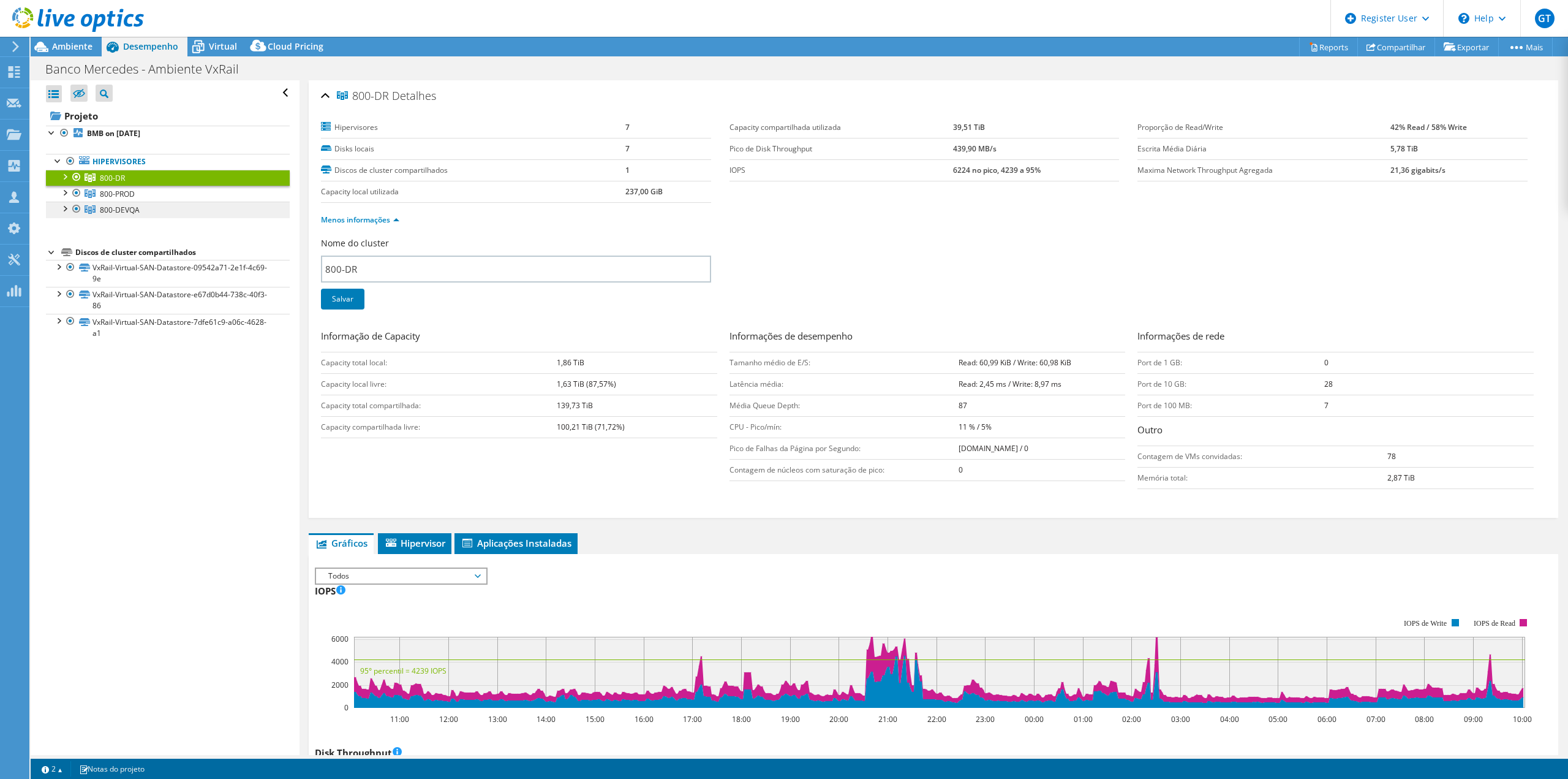
click at [154, 204] on link "800-DEVQA" at bounding box center [168, 210] width 244 height 16
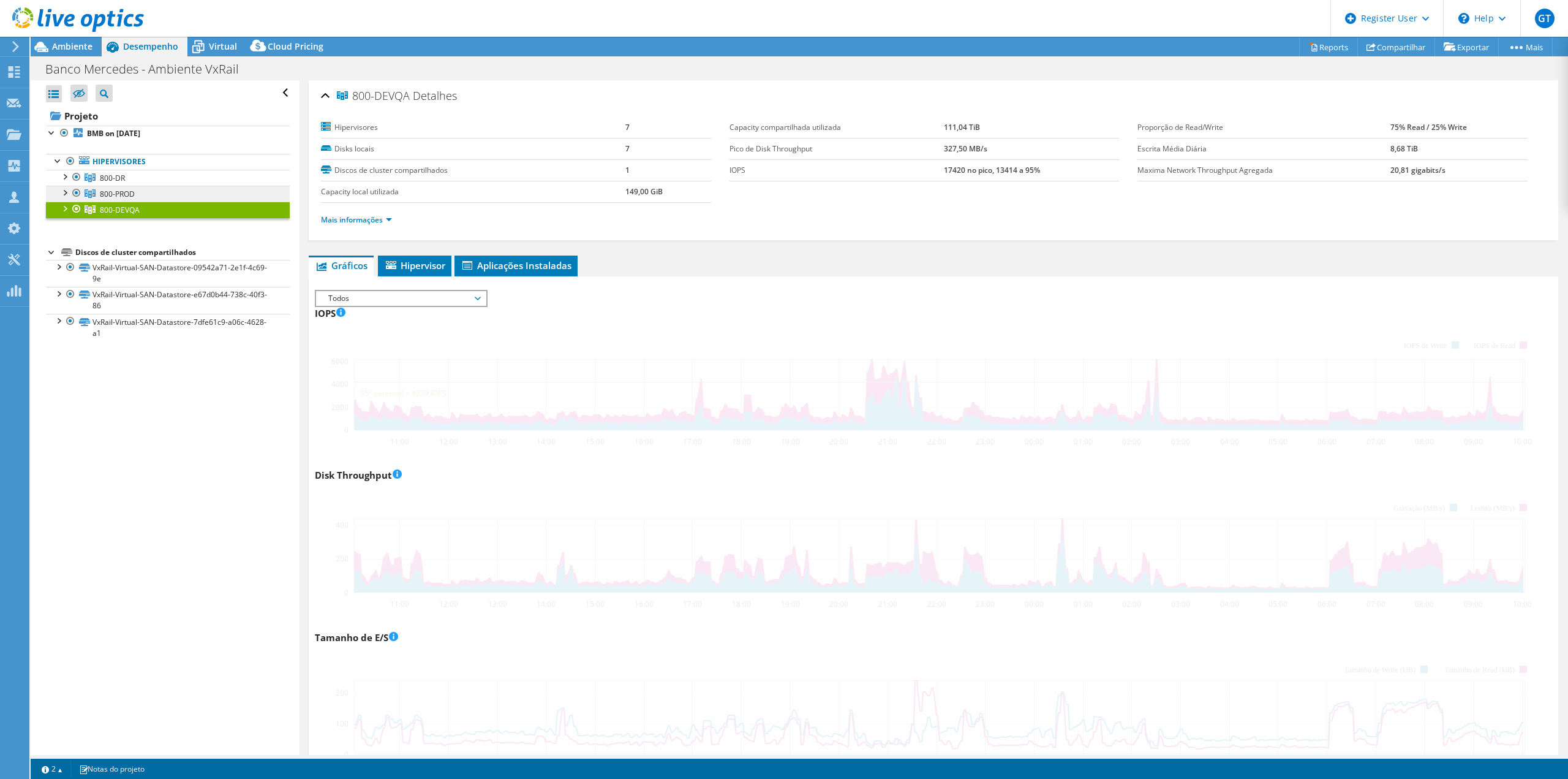
click at [154, 194] on link "800-PROD" at bounding box center [168, 193] width 244 height 16
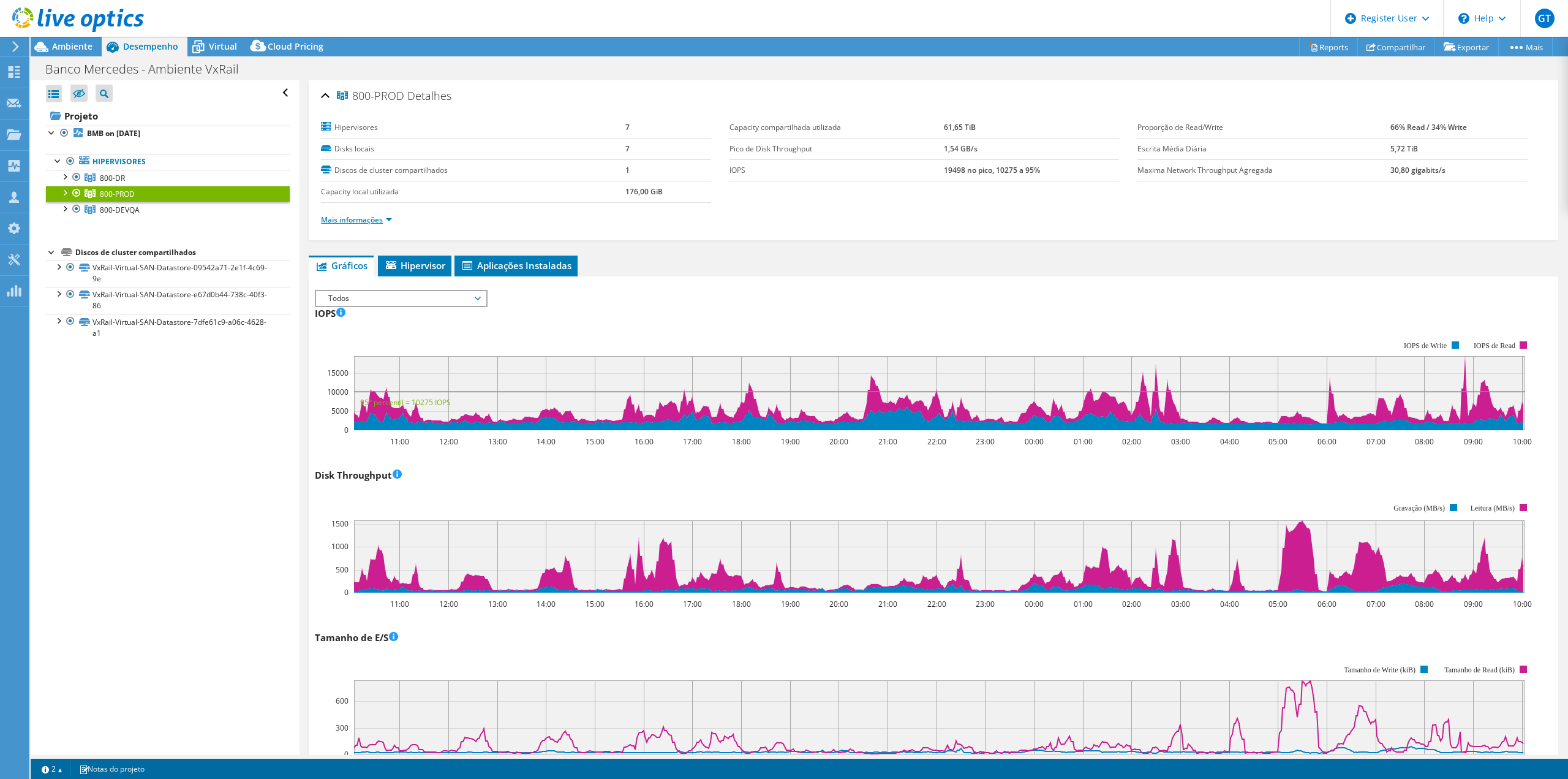
click at [350, 221] on link "Mais informações" at bounding box center [356, 220] width 71 height 10
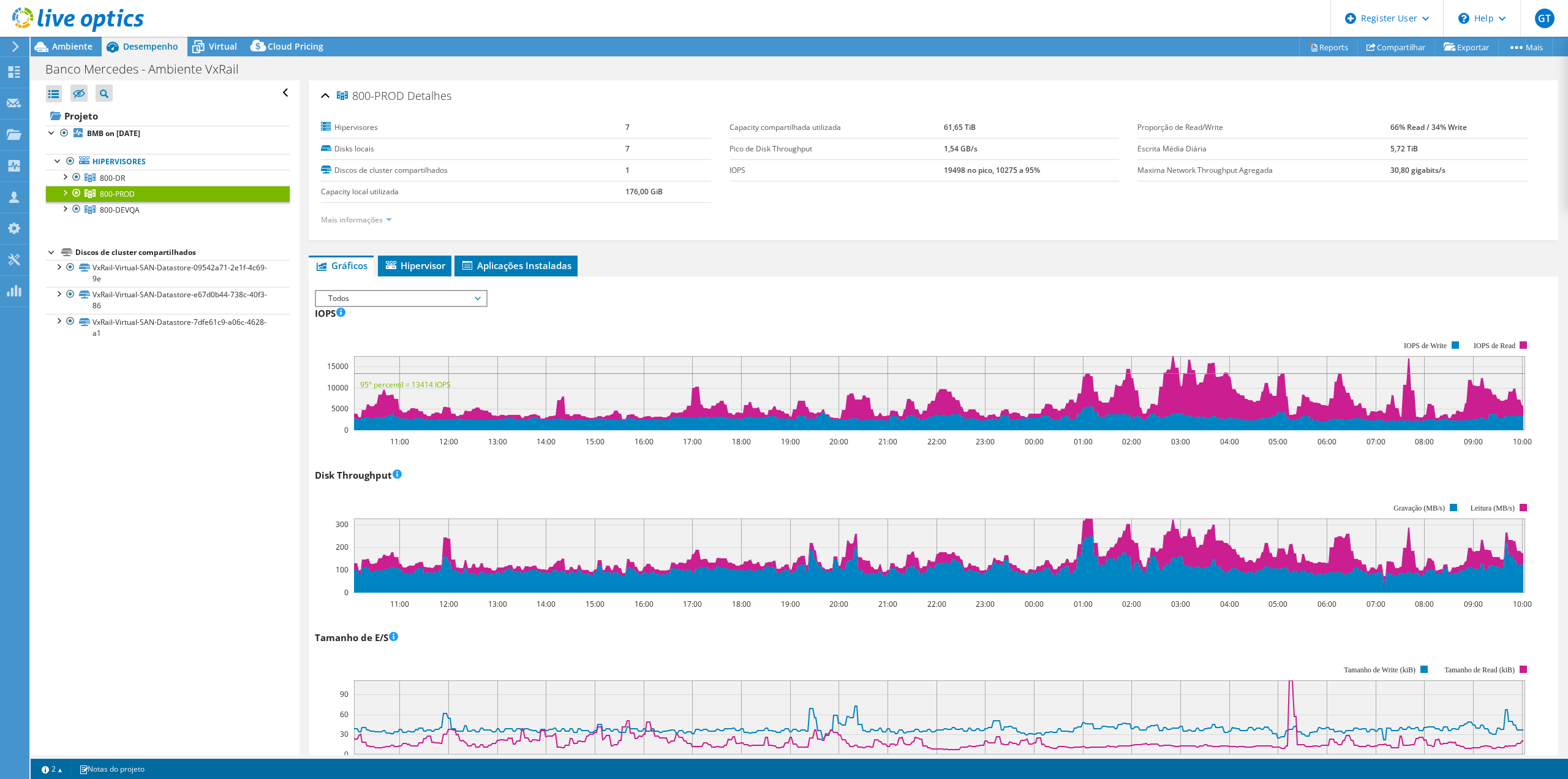
click at [355, 221] on link "Mais informações" at bounding box center [356, 220] width 71 height 10
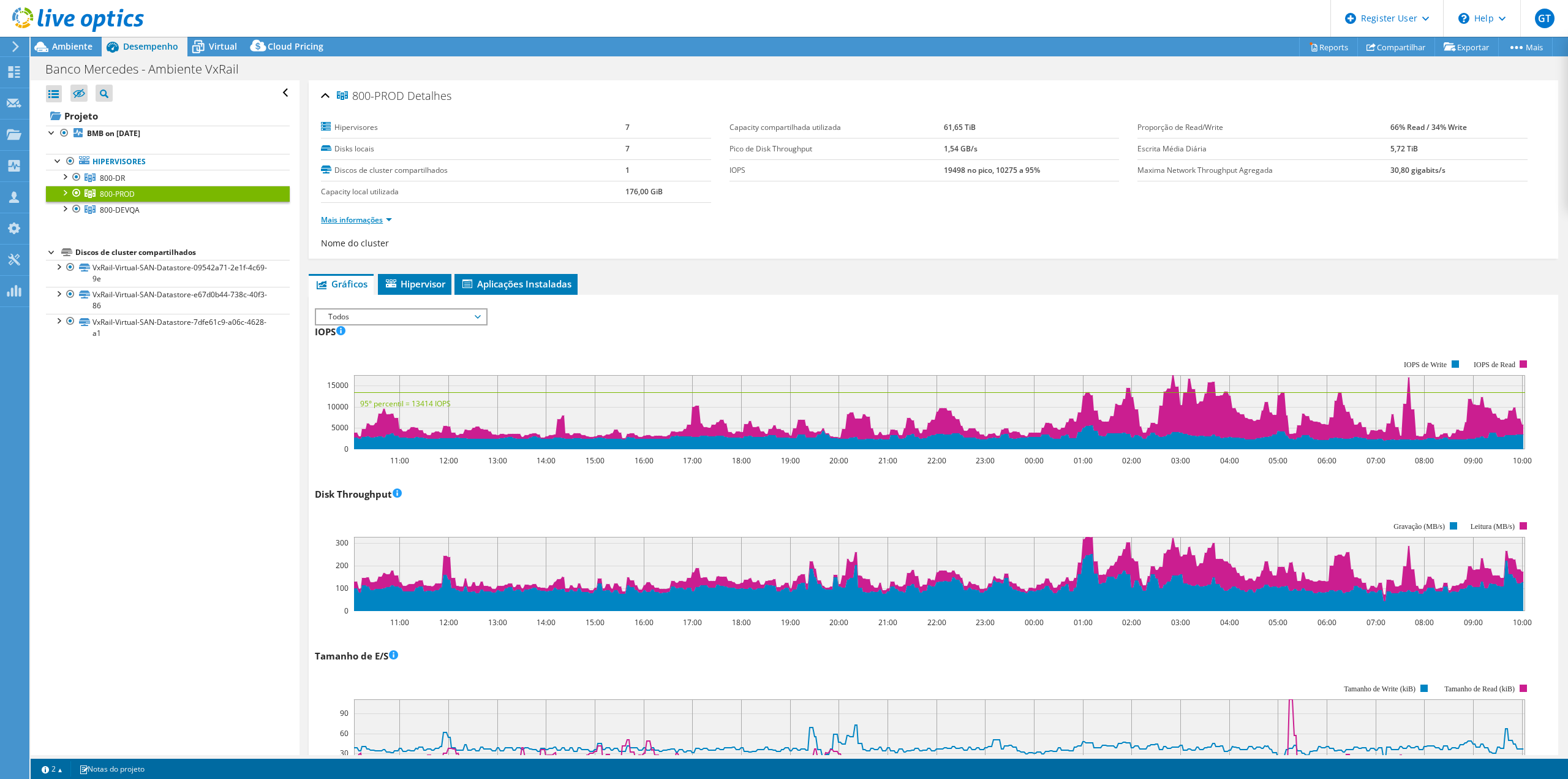
click at [356, 222] on link "Mais informações" at bounding box center [356, 220] width 71 height 10
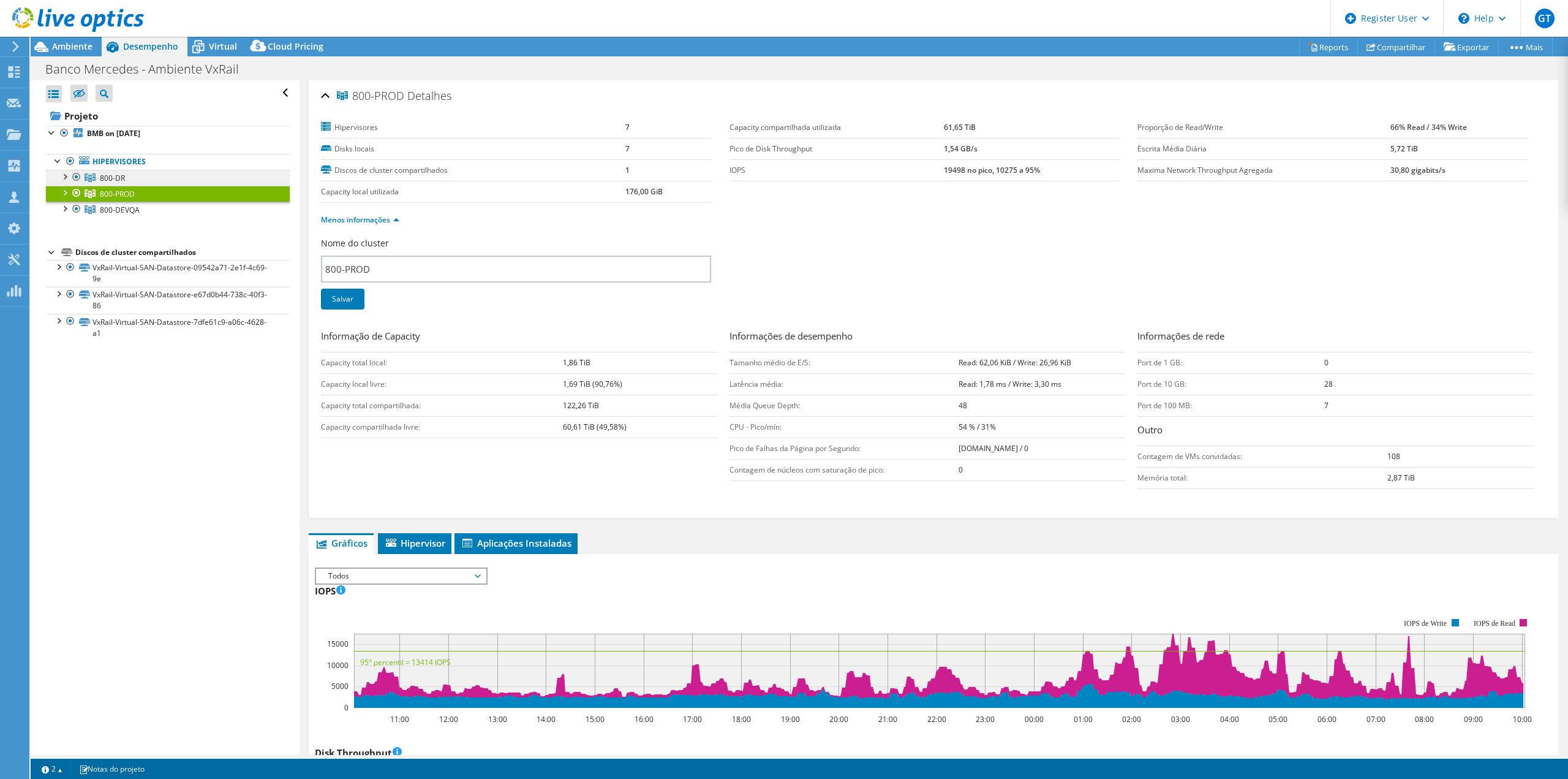
click at [215, 182] on link "800-DR" at bounding box center [168, 177] width 244 height 16
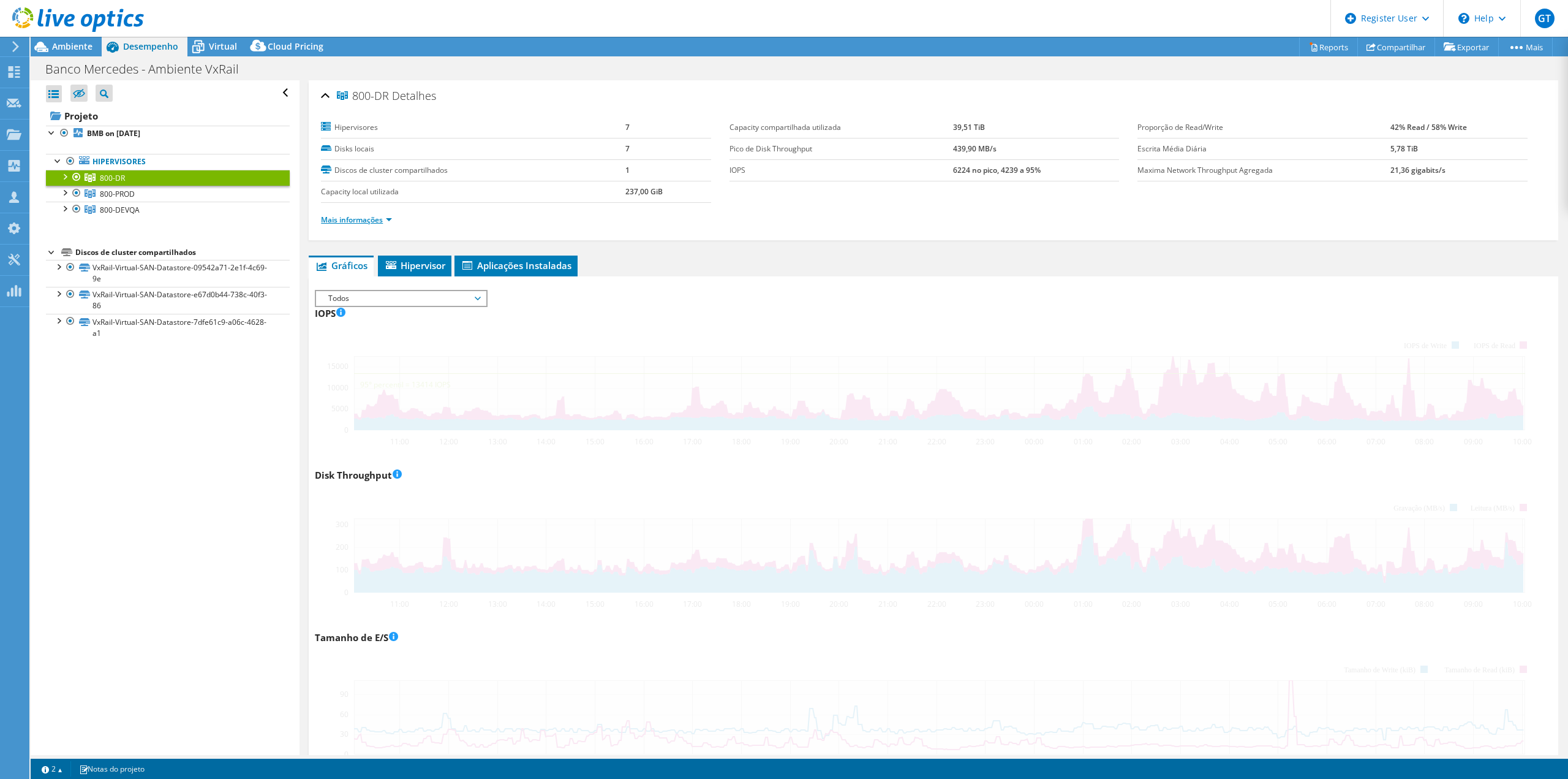
click at [341, 218] on link "Mais informações" at bounding box center [356, 220] width 71 height 10
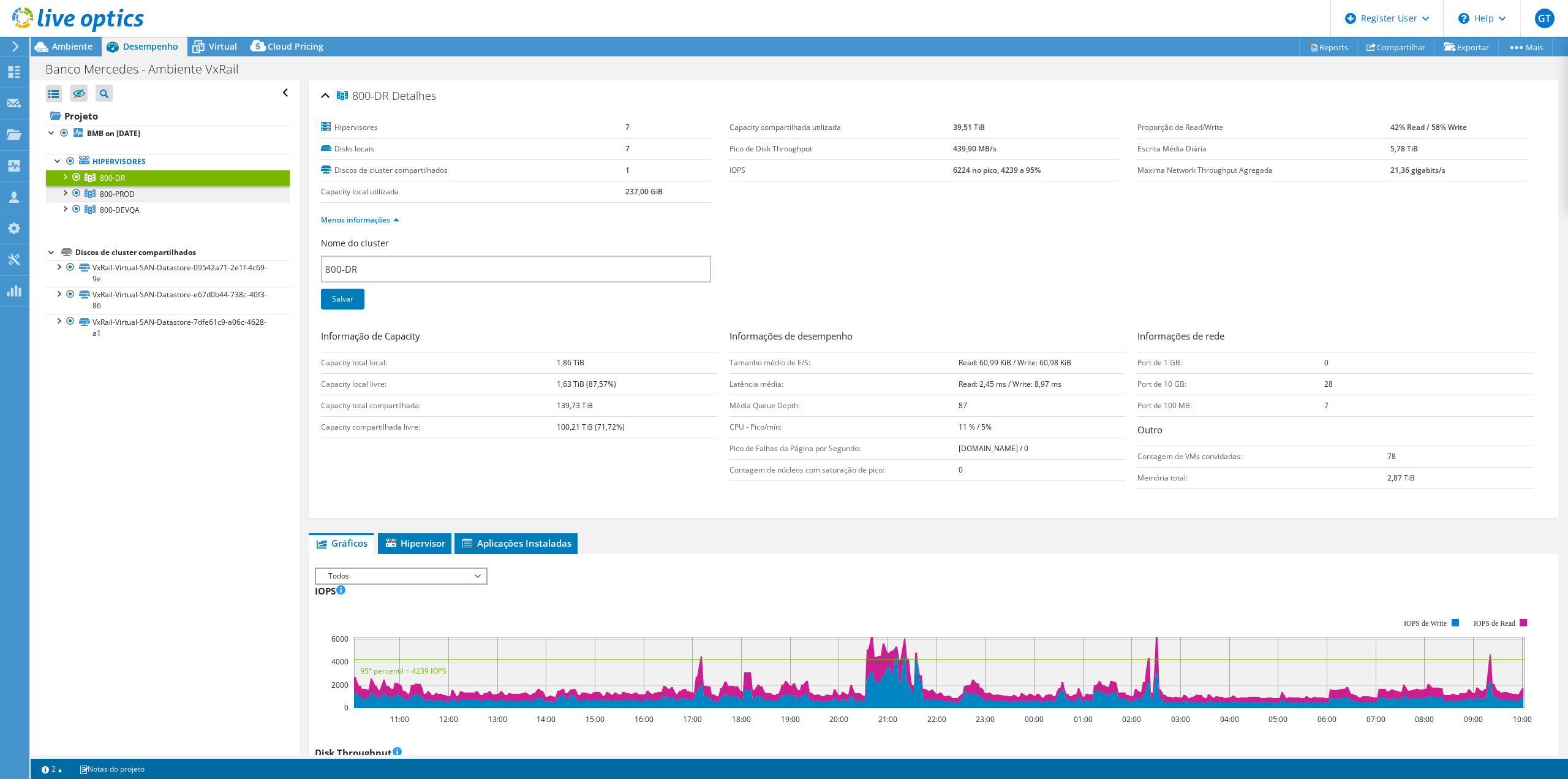
click at [217, 195] on link "800-PROD" at bounding box center [168, 193] width 244 height 16
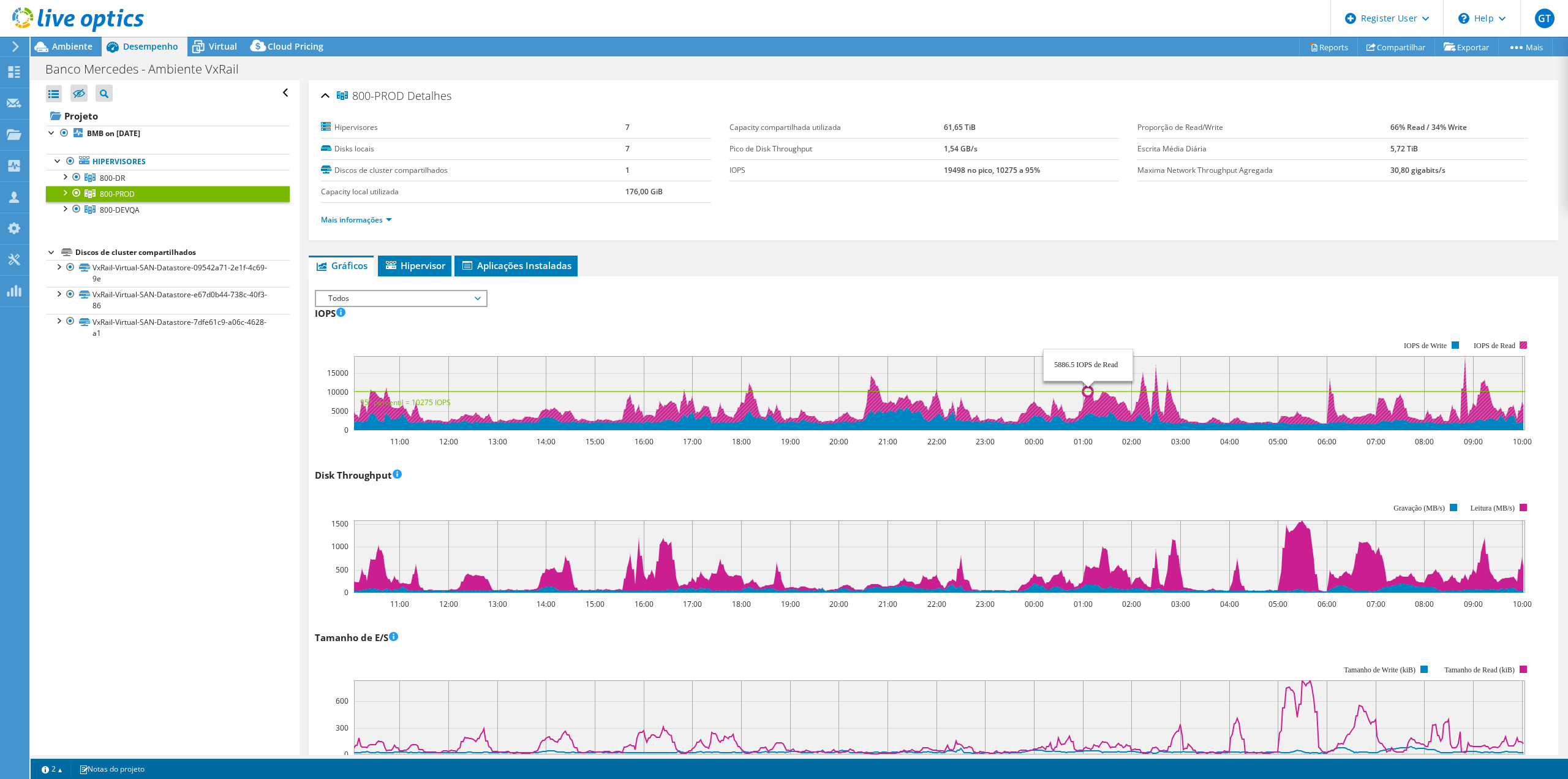
select select "USD"
drag, startPoint x: 583, startPoint y: 137, endPoint x: 550, endPoint y: 181, distance: 55.0
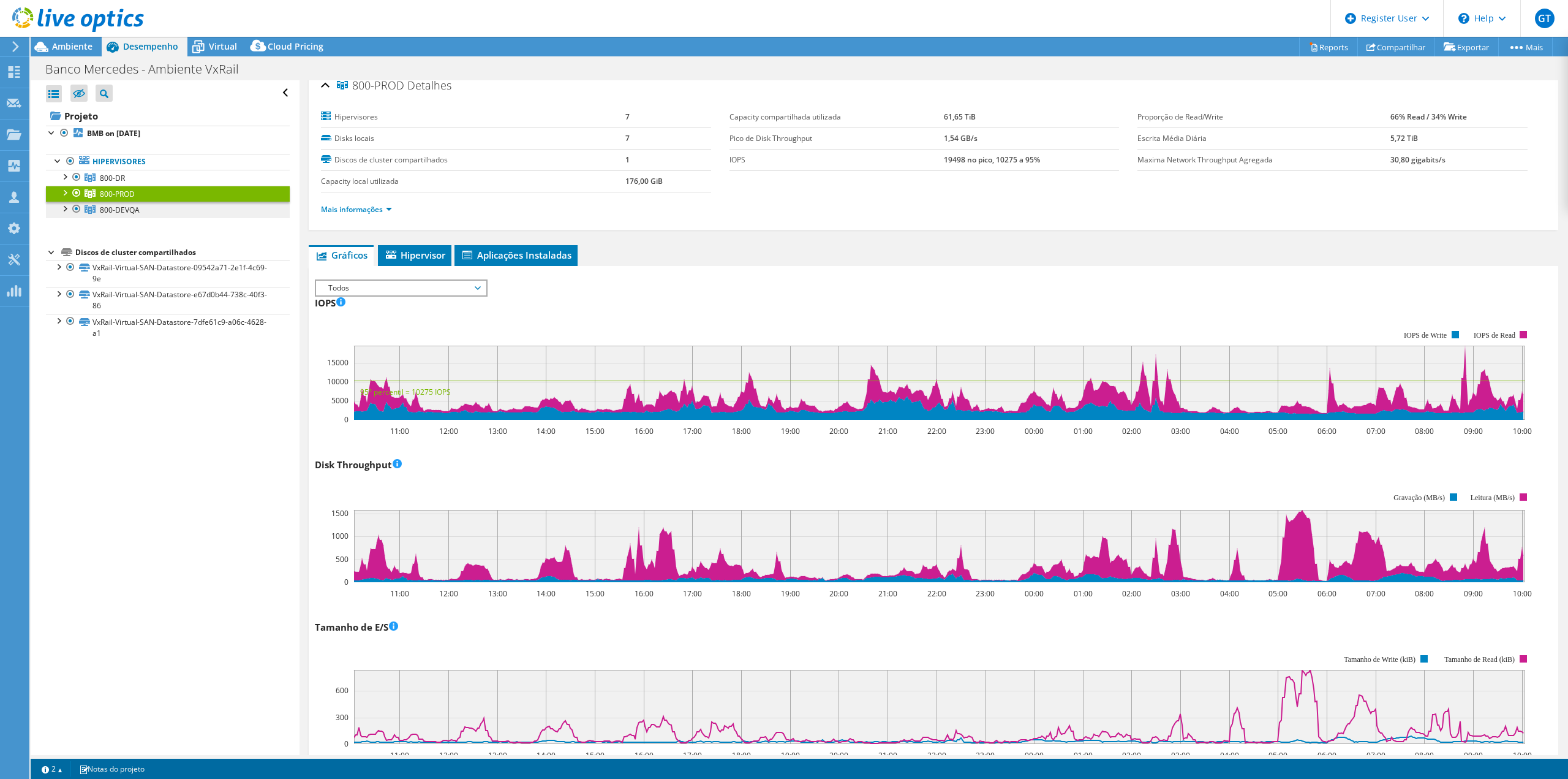
click at [97, 216] on link "800-DEVQA" at bounding box center [168, 210] width 244 height 16
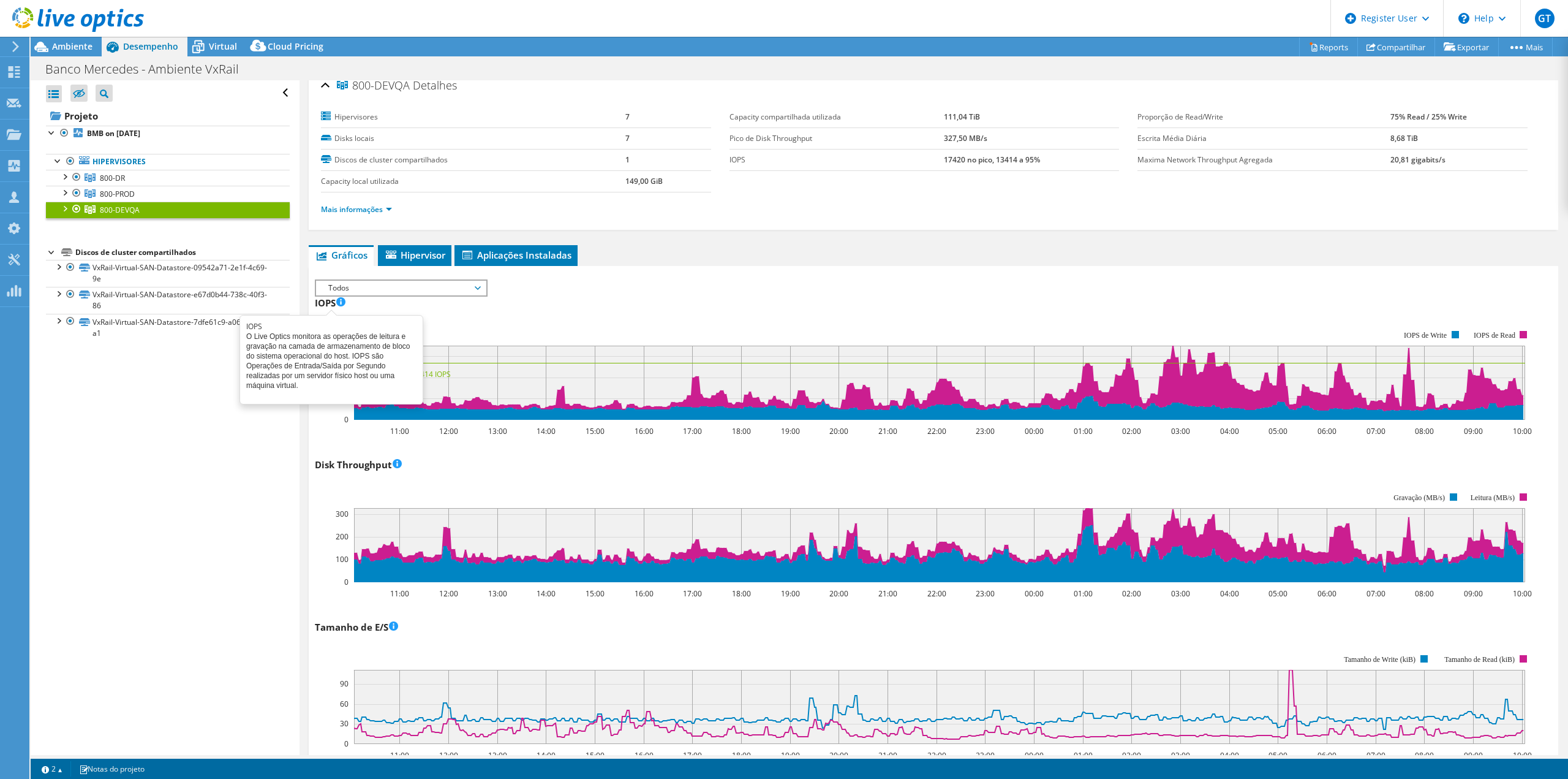
click at [580, 497] on rect at bounding box center [923, 537] width 1218 height 123
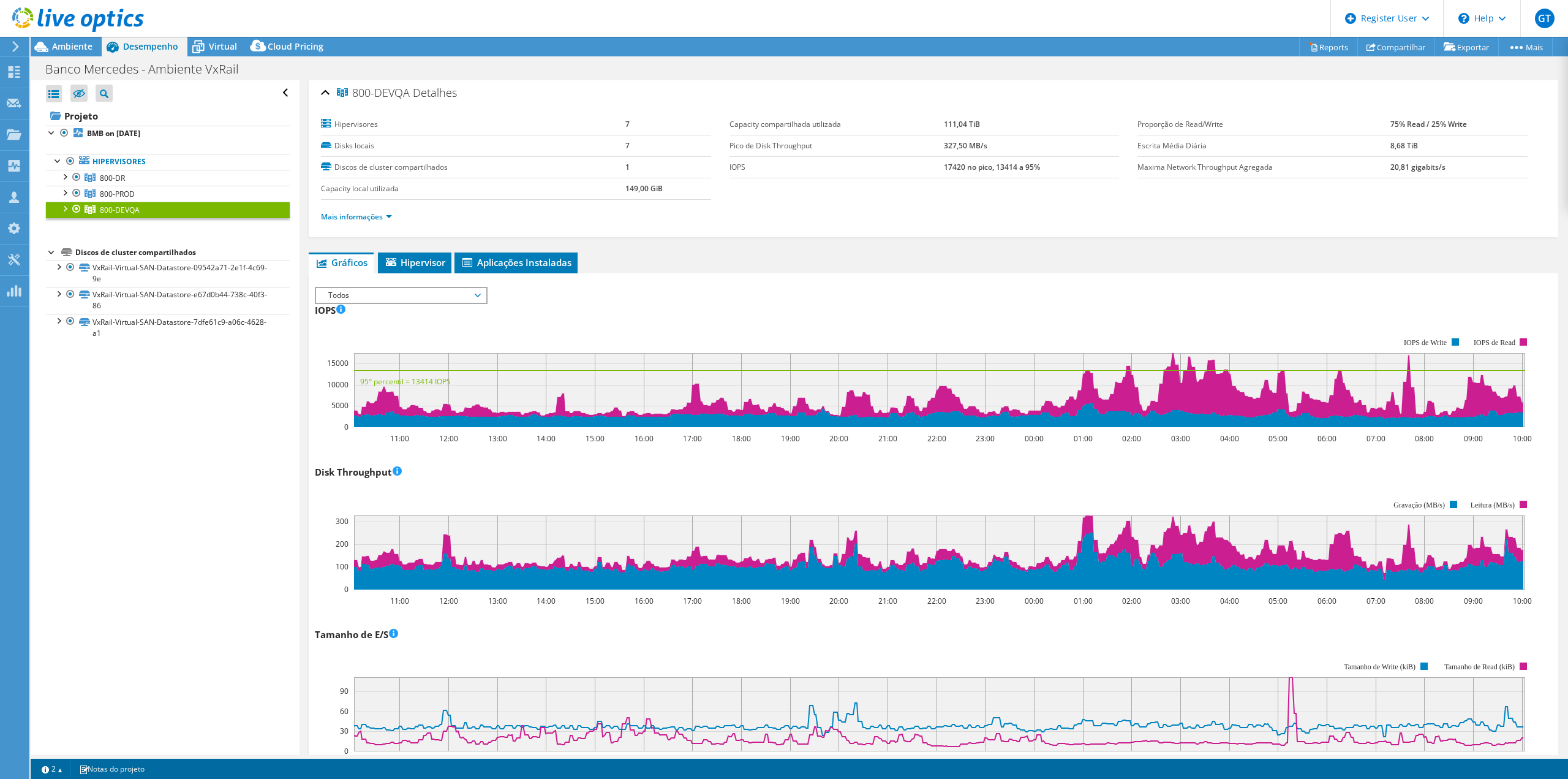
scroll to position [0, 0]
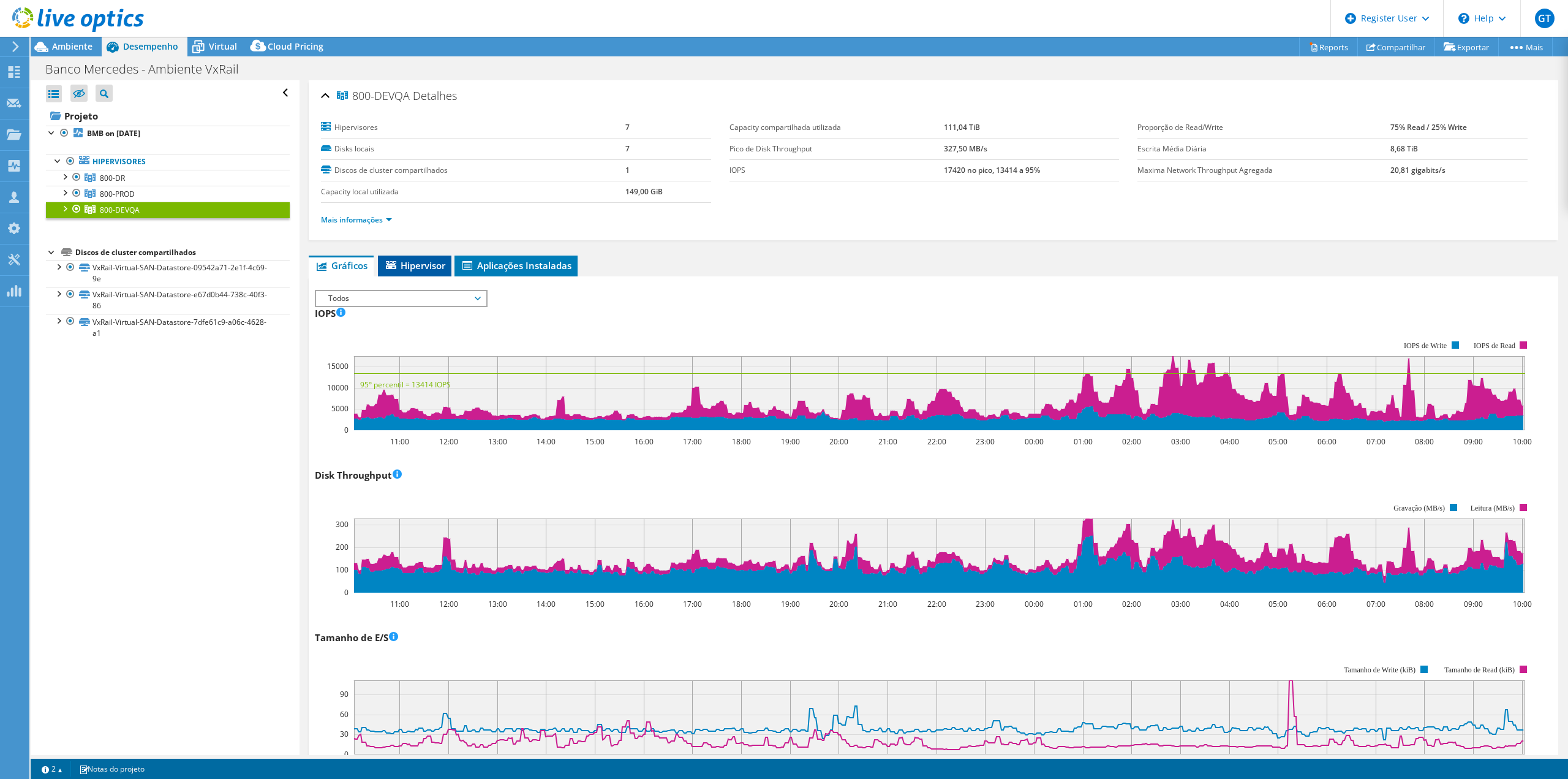
click at [451, 264] on li "Hipervisor" at bounding box center [415, 266] width 74 height 21
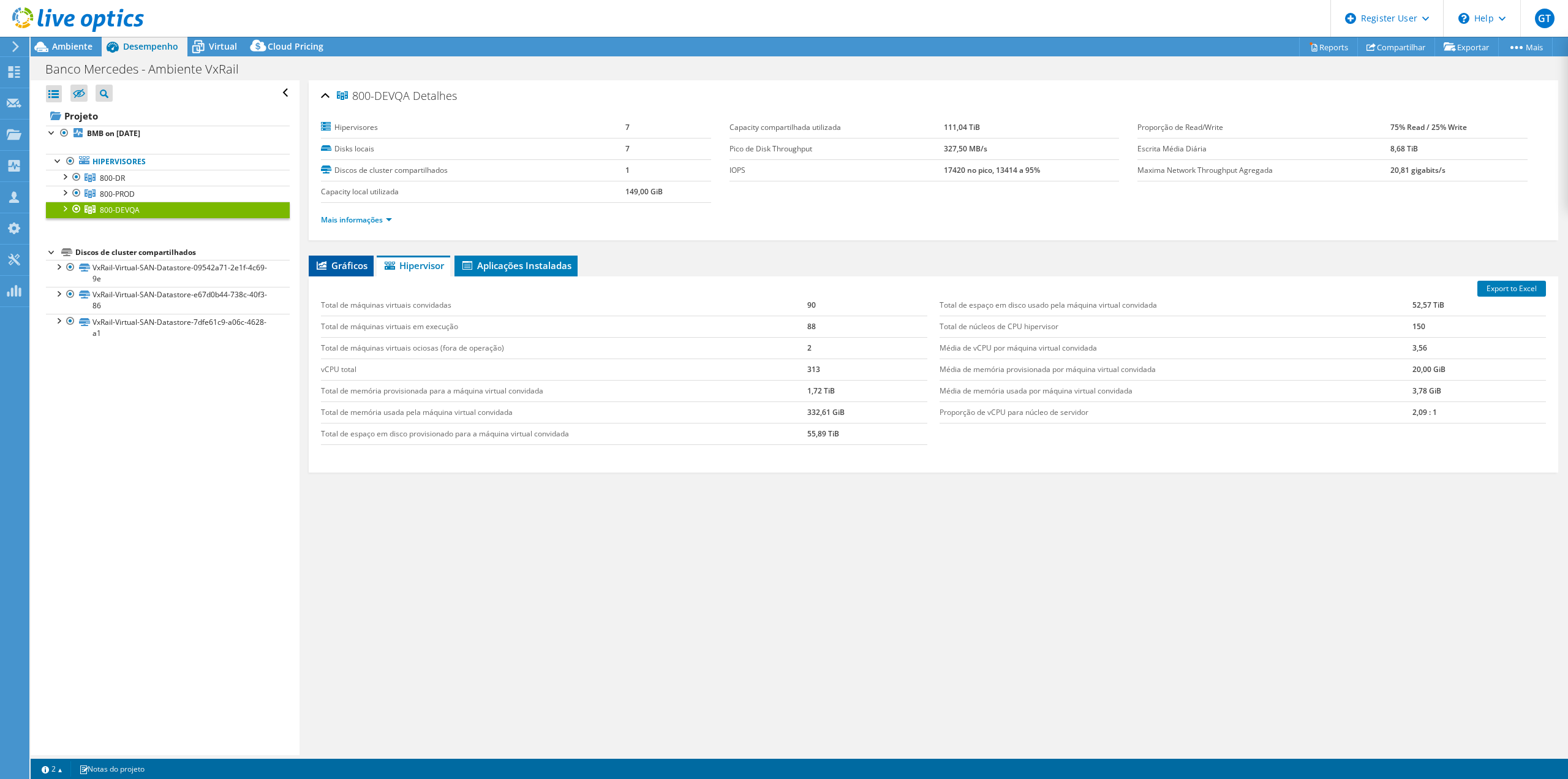
click at [356, 269] on span "Gráficos" at bounding box center [341, 265] width 53 height 12
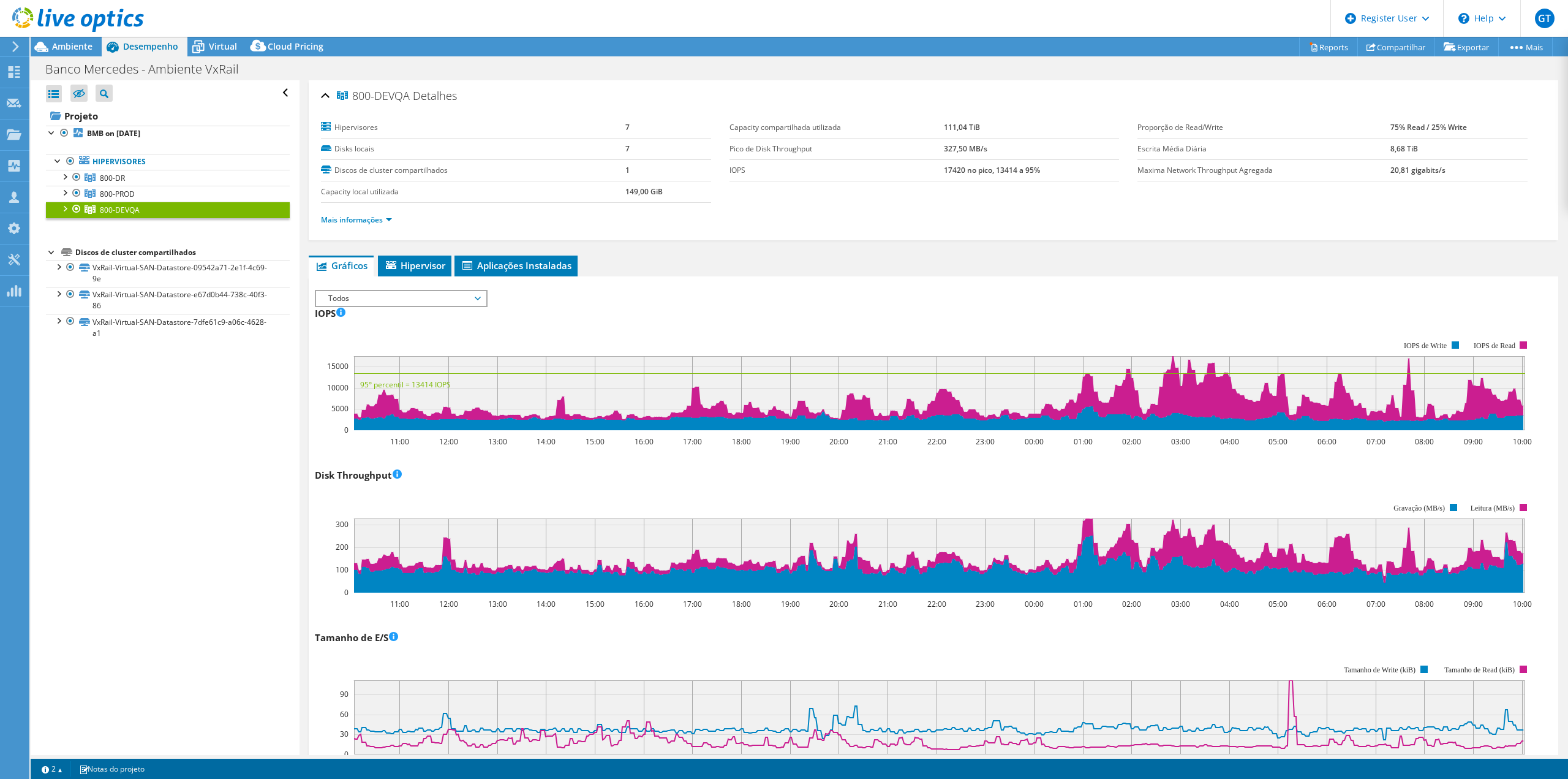
click at [359, 306] on div "Todos IOPS Disk Throughput Tamanho de E/S Latência Profundidade da fila Porcent…" at bounding box center [401, 298] width 173 height 17
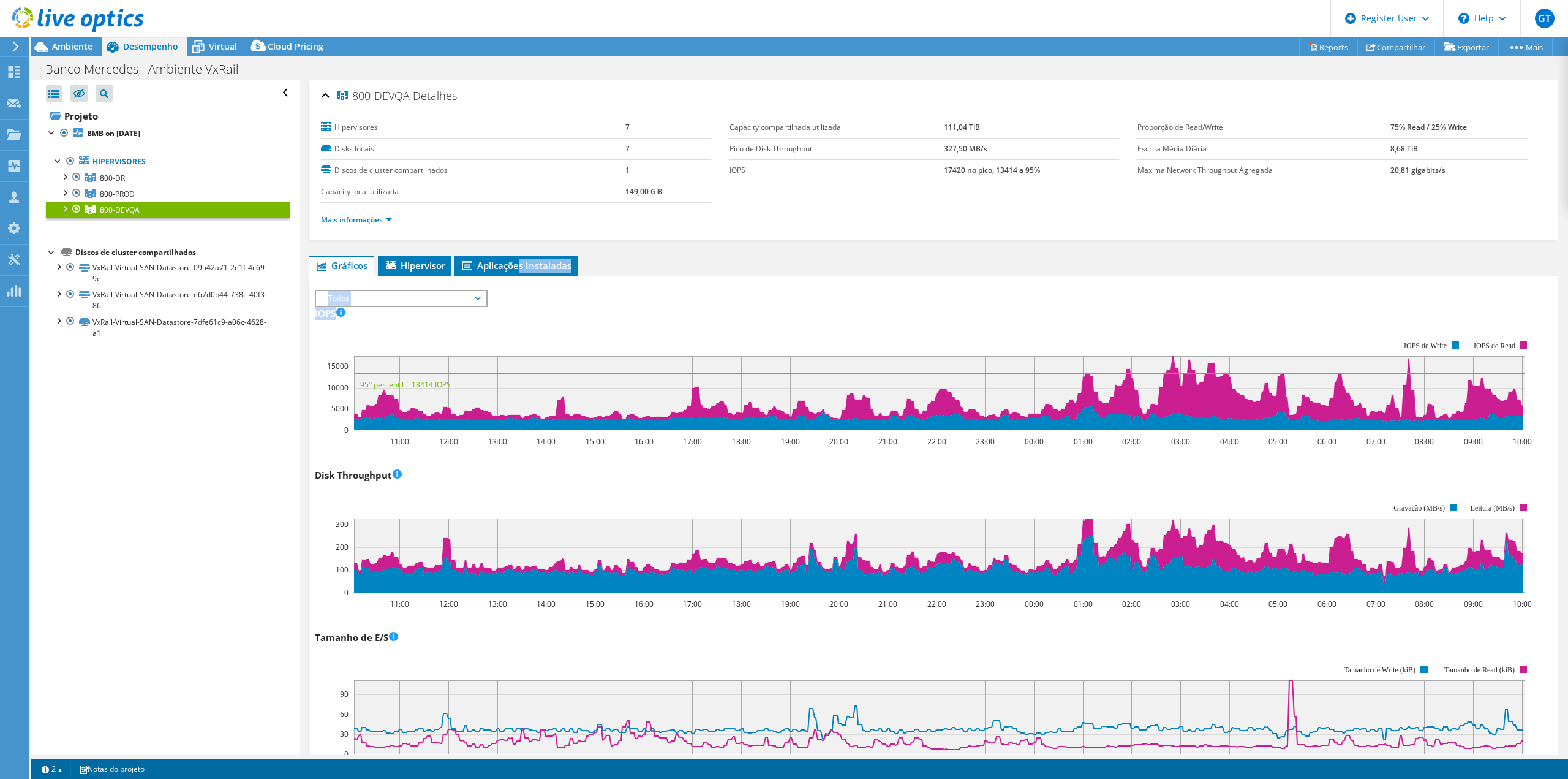
drag, startPoint x: 520, startPoint y: 269, endPoint x: 476, endPoint y: 410, distance: 147.7
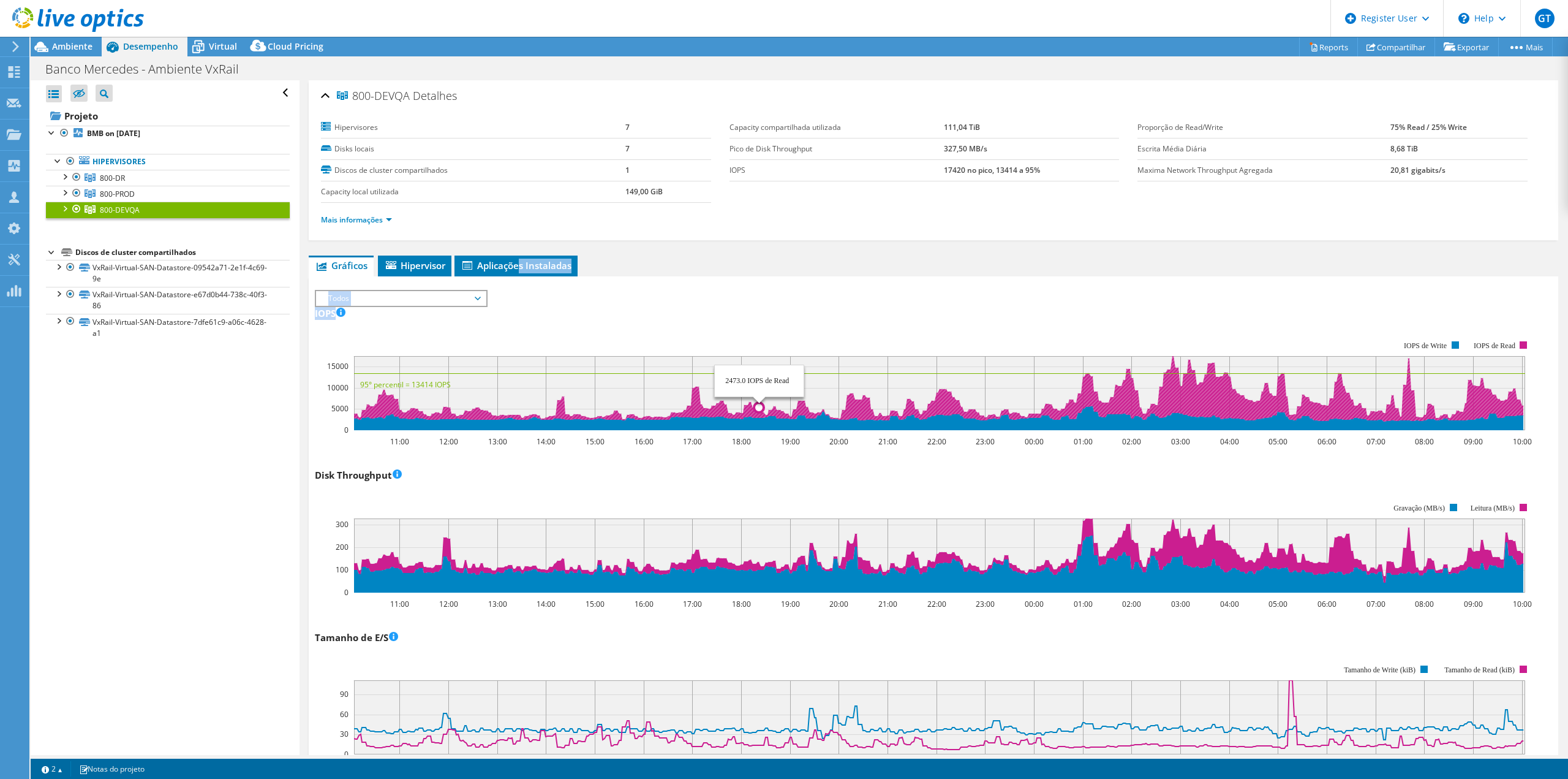
click at [759, 360] on rect at bounding box center [939, 394] width 1171 height 74
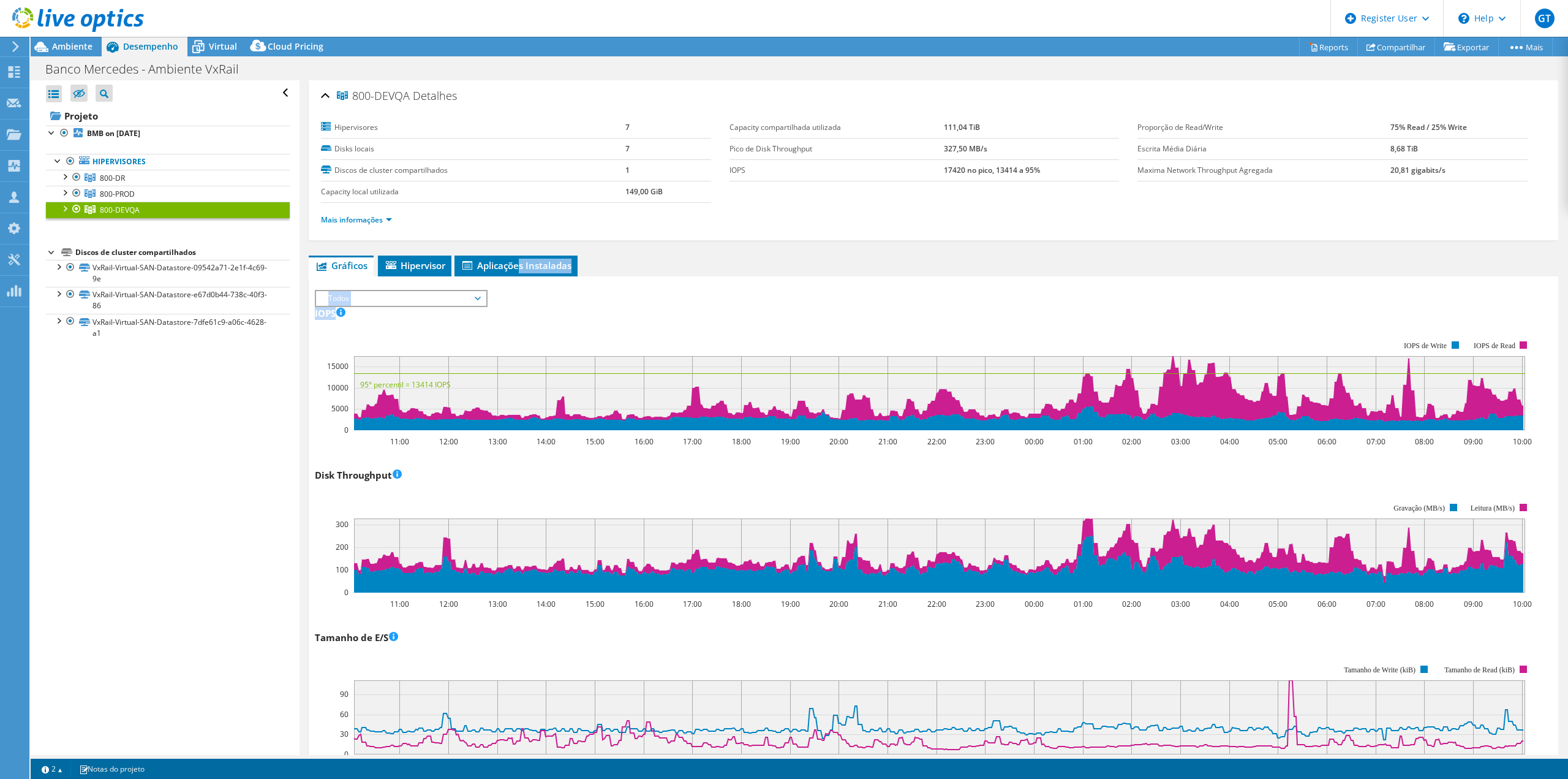
click at [815, 291] on div "IOPS Disk Throughput Tamanho de E/S Latência Profundidade da fila Porcentagem d…" at bounding box center [933, 296] width 1237 height 13
click at [376, 223] on link "Mais informações" at bounding box center [356, 220] width 71 height 10
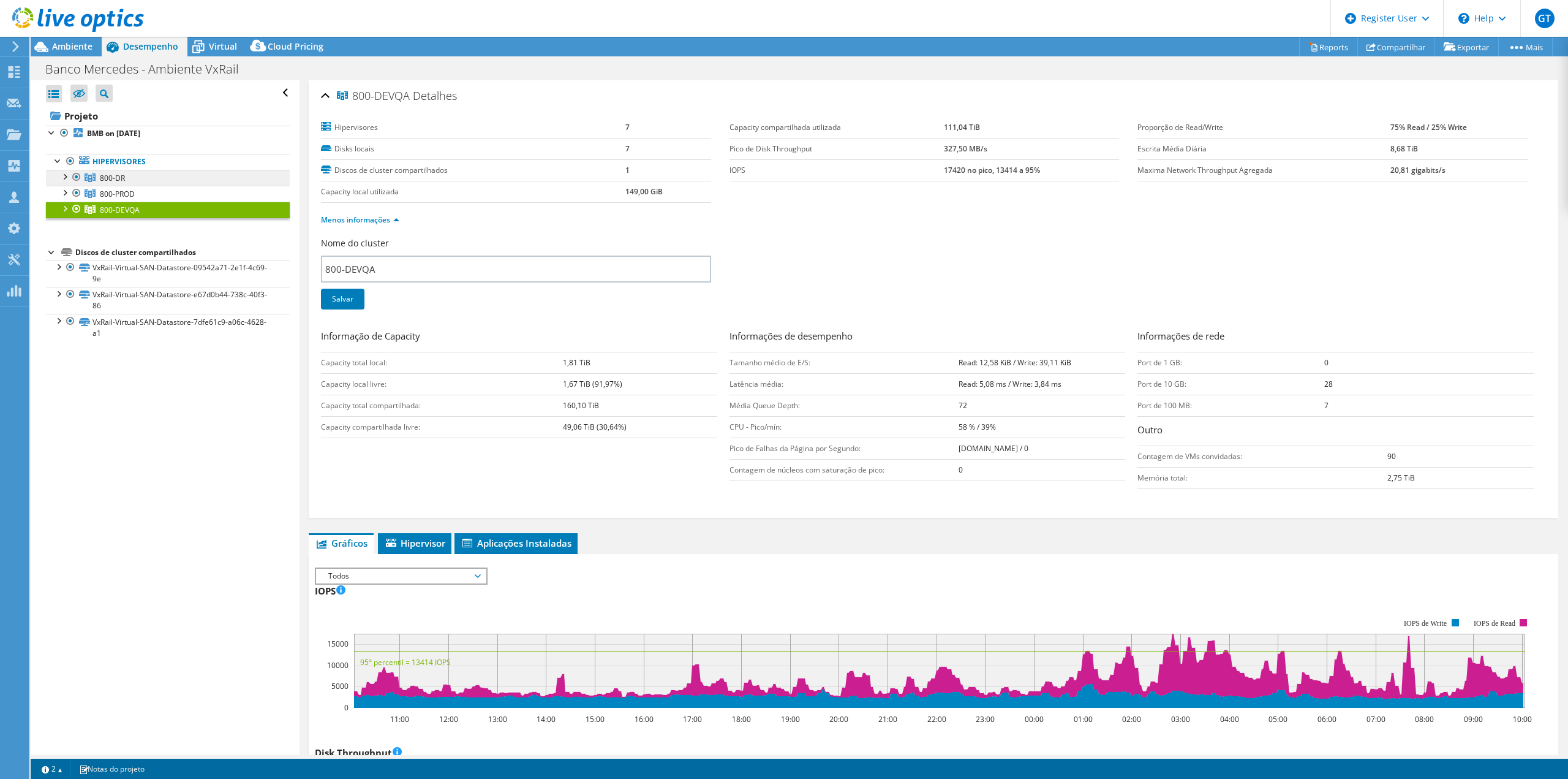
click at [142, 175] on link "800-DR" at bounding box center [168, 177] width 244 height 16
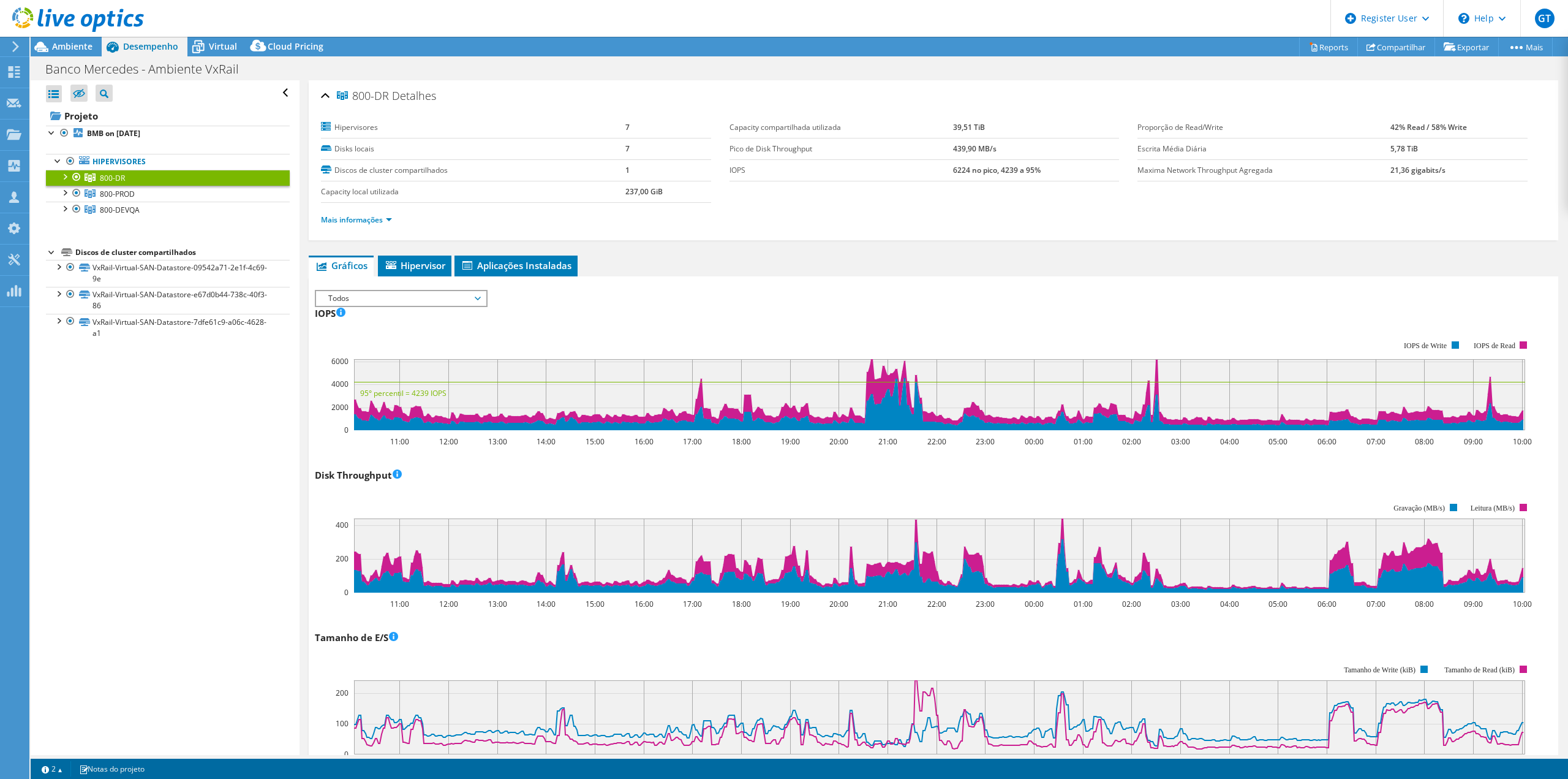
click at [363, 233] on div "Mais informações" at bounding box center [934, 220] width 1225 height 34
click at [363, 229] on div "Mais informações" at bounding box center [934, 220] width 1225 height 34
click at [364, 222] on link "Mais informações" at bounding box center [356, 220] width 71 height 10
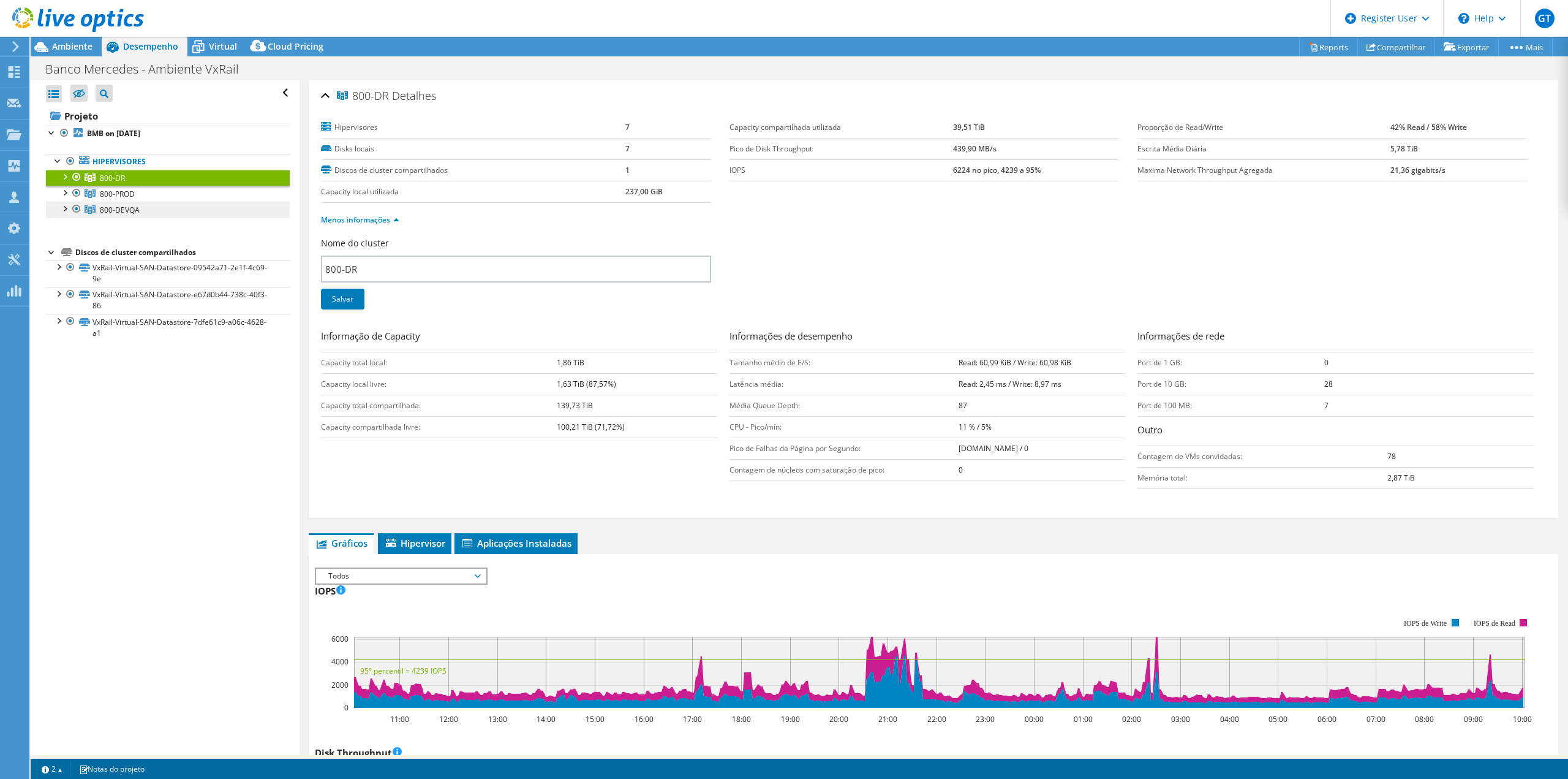
click at [231, 208] on link "800-DEVQA" at bounding box center [168, 210] width 244 height 16
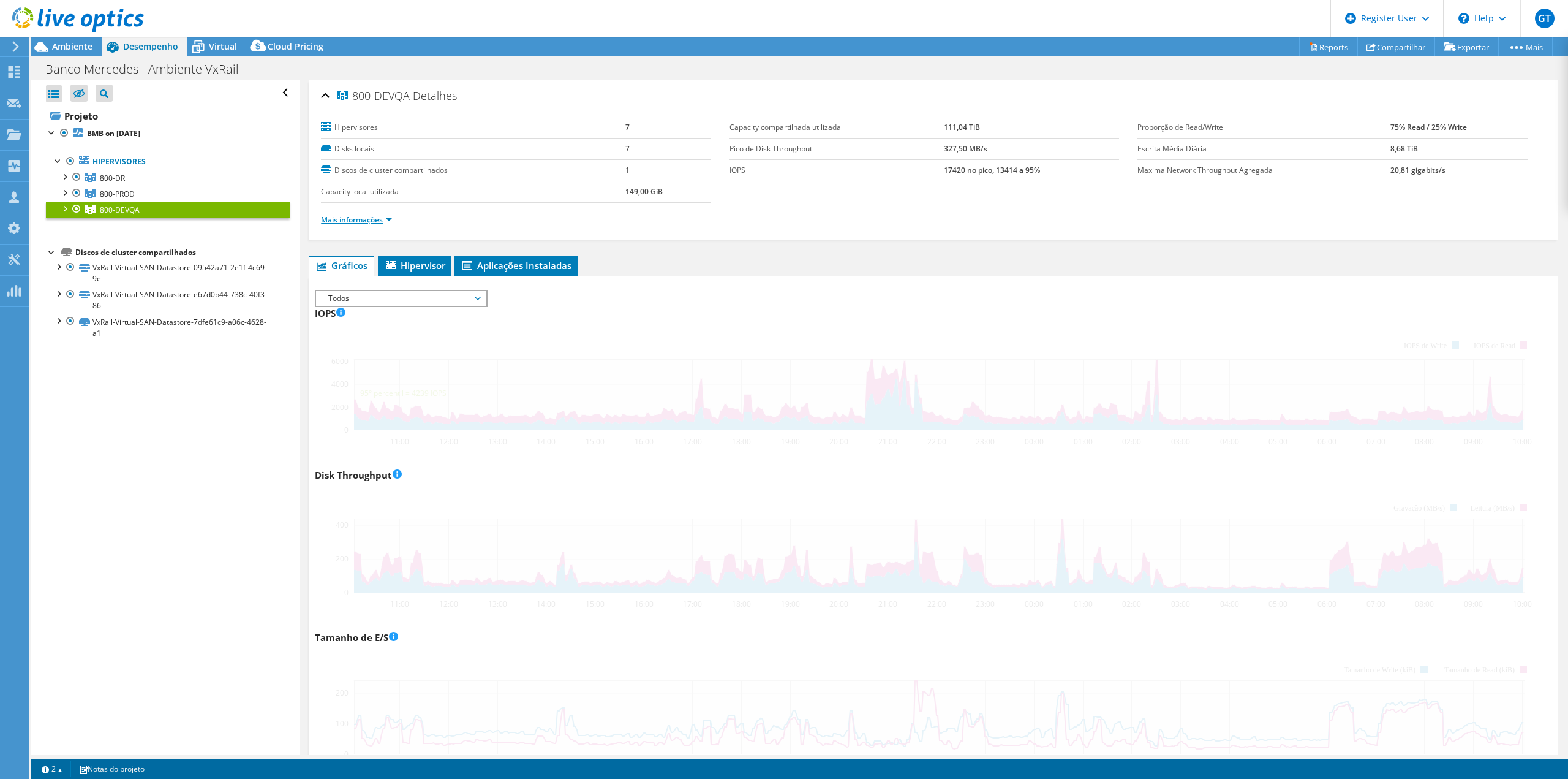
click at [345, 226] on div "Mais informações" at bounding box center [934, 220] width 1225 height 34
click at [352, 218] on link "Mais informações" at bounding box center [356, 220] width 71 height 10
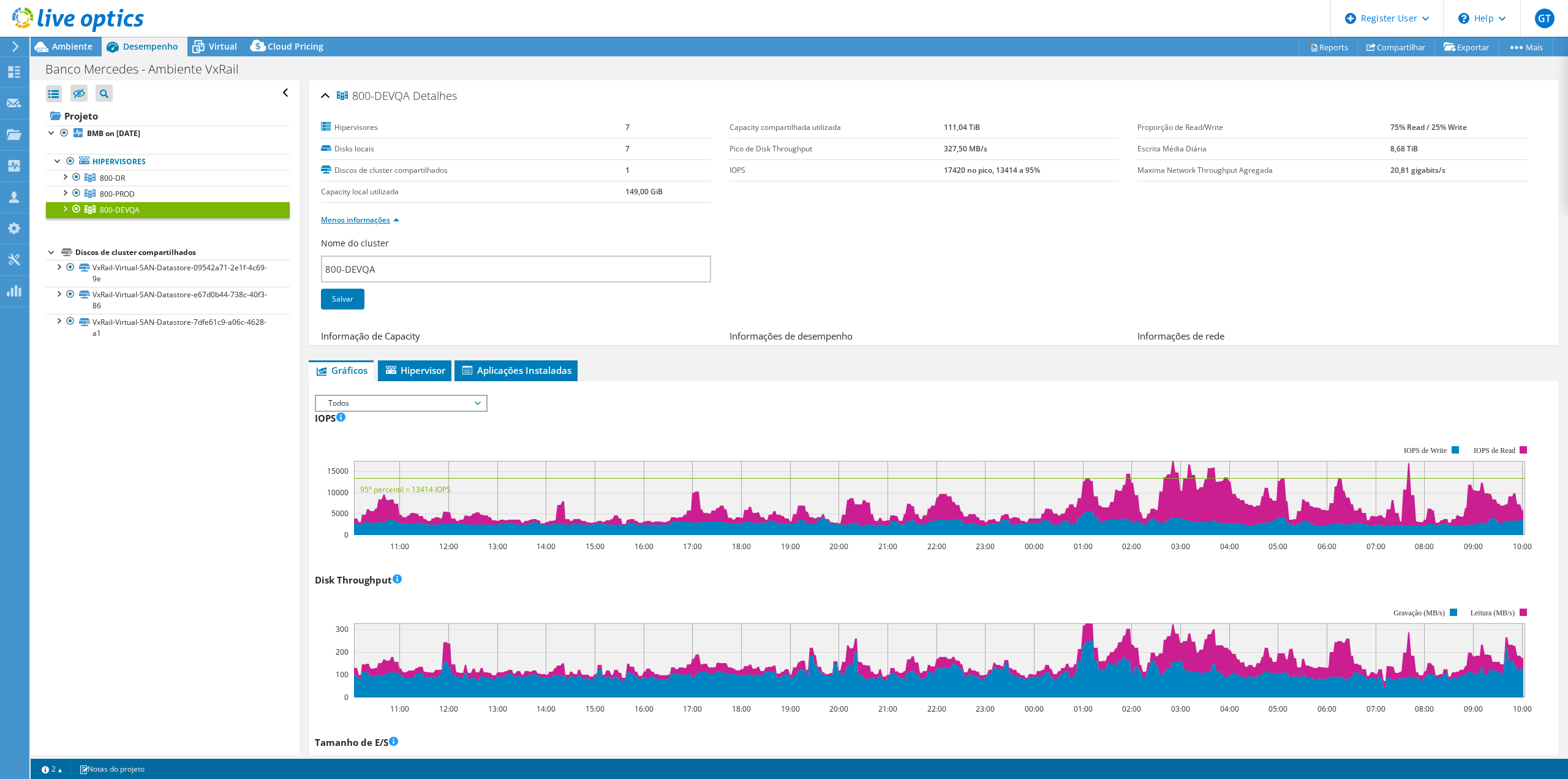
click at [353, 218] on link "Menos informações" at bounding box center [360, 220] width 78 height 10
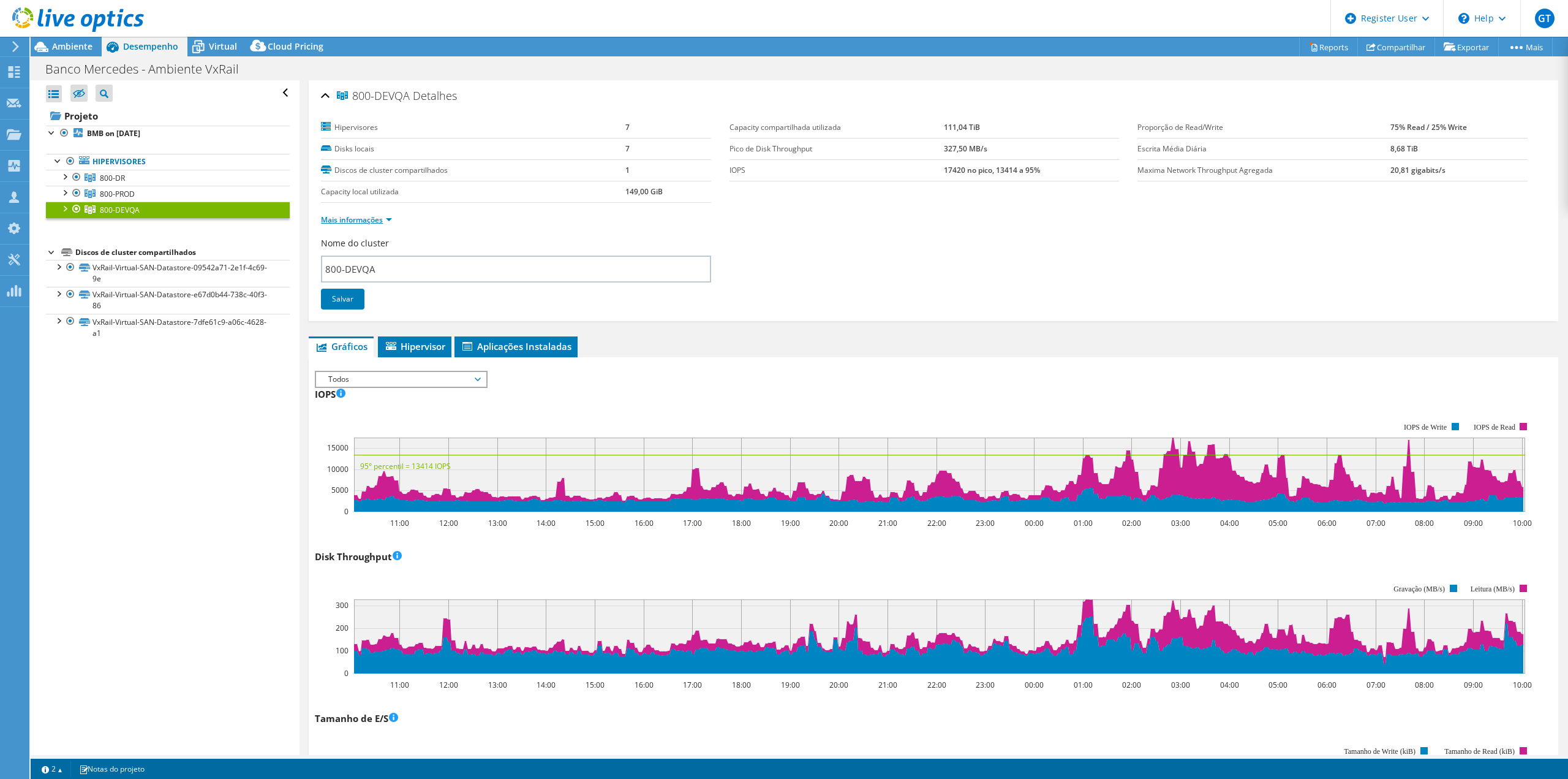
click at [353, 218] on link "Mais informações" at bounding box center [356, 220] width 71 height 10
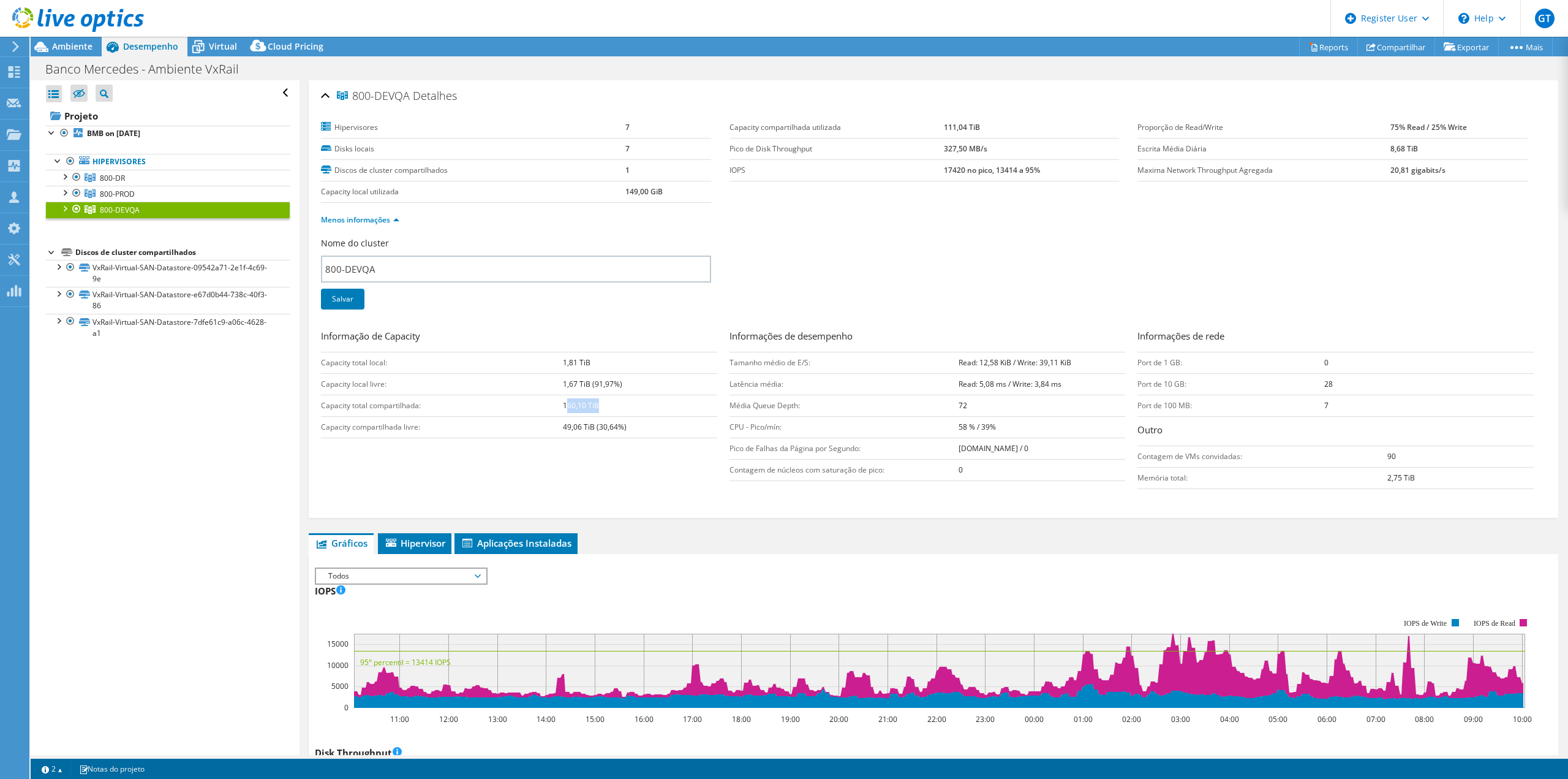
drag, startPoint x: 566, startPoint y: 406, endPoint x: 606, endPoint y: 406, distance: 40.0
click at [606, 406] on td "160,10 TiB" at bounding box center [639, 404] width 154 height 21
click at [615, 417] on td "49,06 TiB (30,64%)" at bounding box center [639, 426] width 154 height 21
drag, startPoint x: 607, startPoint y: 410, endPoint x: 551, endPoint y: 409, distance: 56.0
click at [551, 409] on tr "Capacity total compartilhada: 160,10 TiB" at bounding box center [519, 404] width 396 height 21
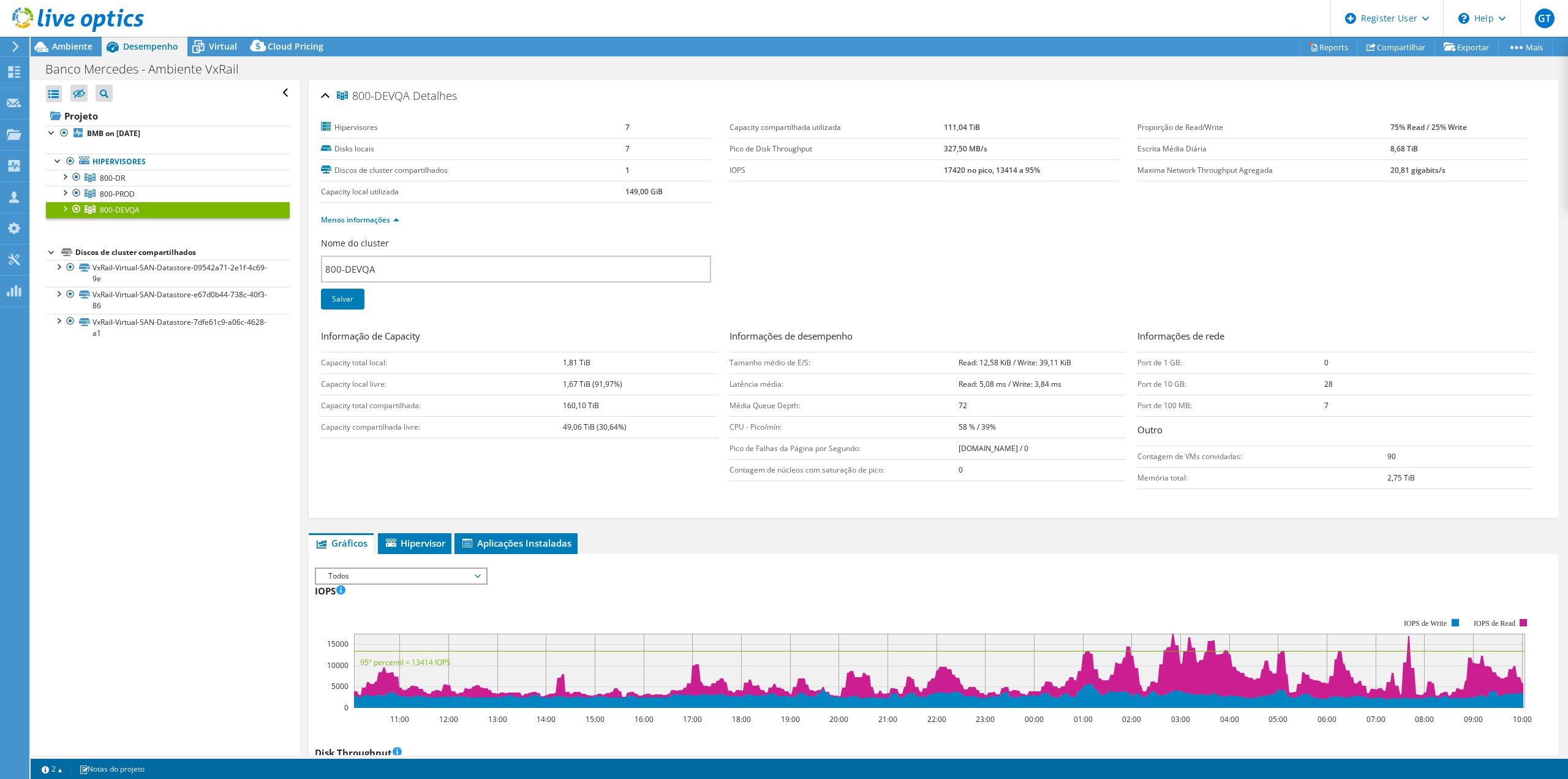
click at [551, 409] on td "Capacity total compartilhada:" at bounding box center [442, 404] width 242 height 21
drag, startPoint x: 560, startPoint y: 404, endPoint x: 604, endPoint y: 404, distance: 44.0
click at [604, 404] on tr "Capacity total compartilhada: 160,10 TiB" at bounding box center [519, 404] width 396 height 21
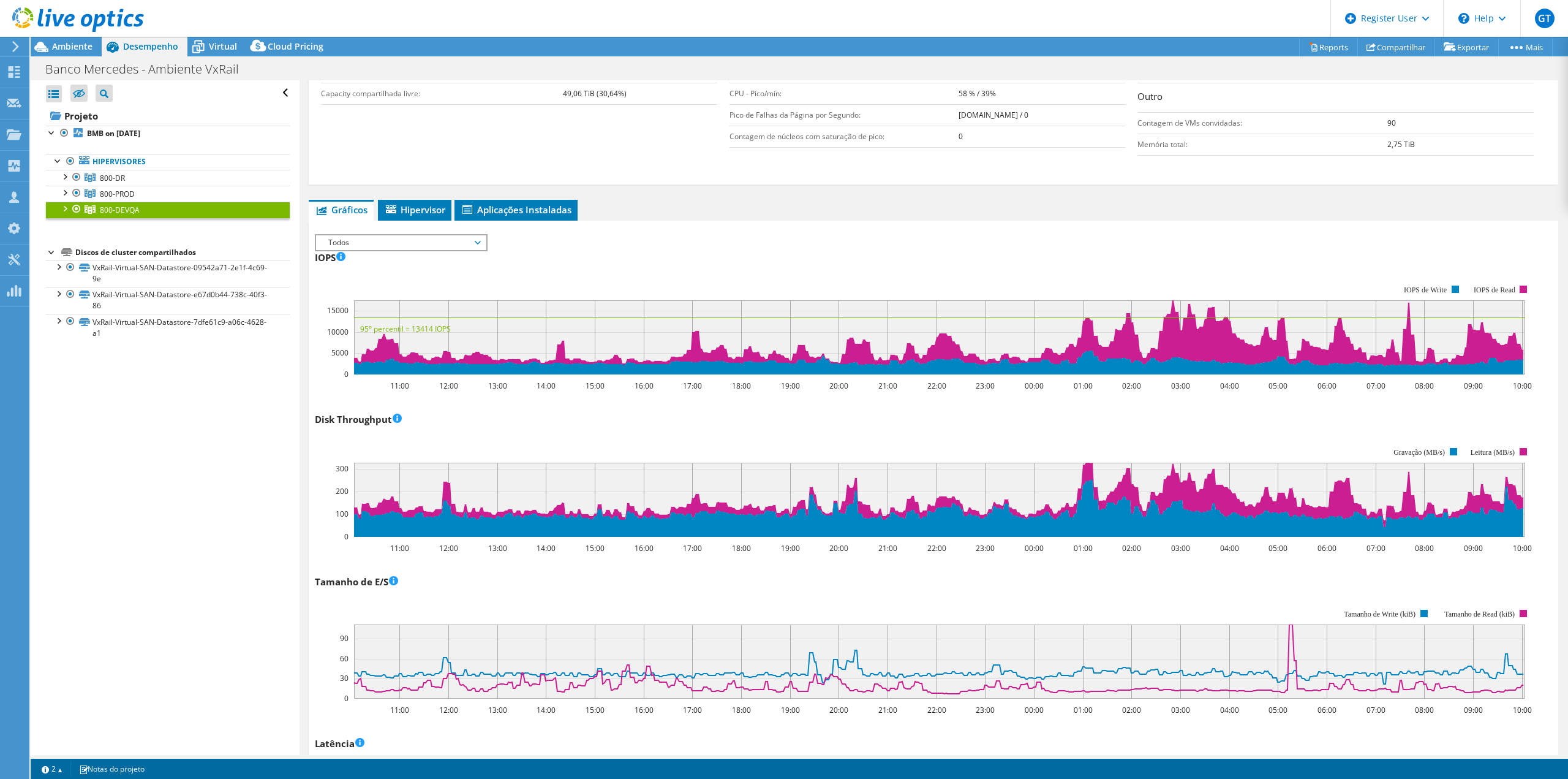
scroll to position [307, 0]
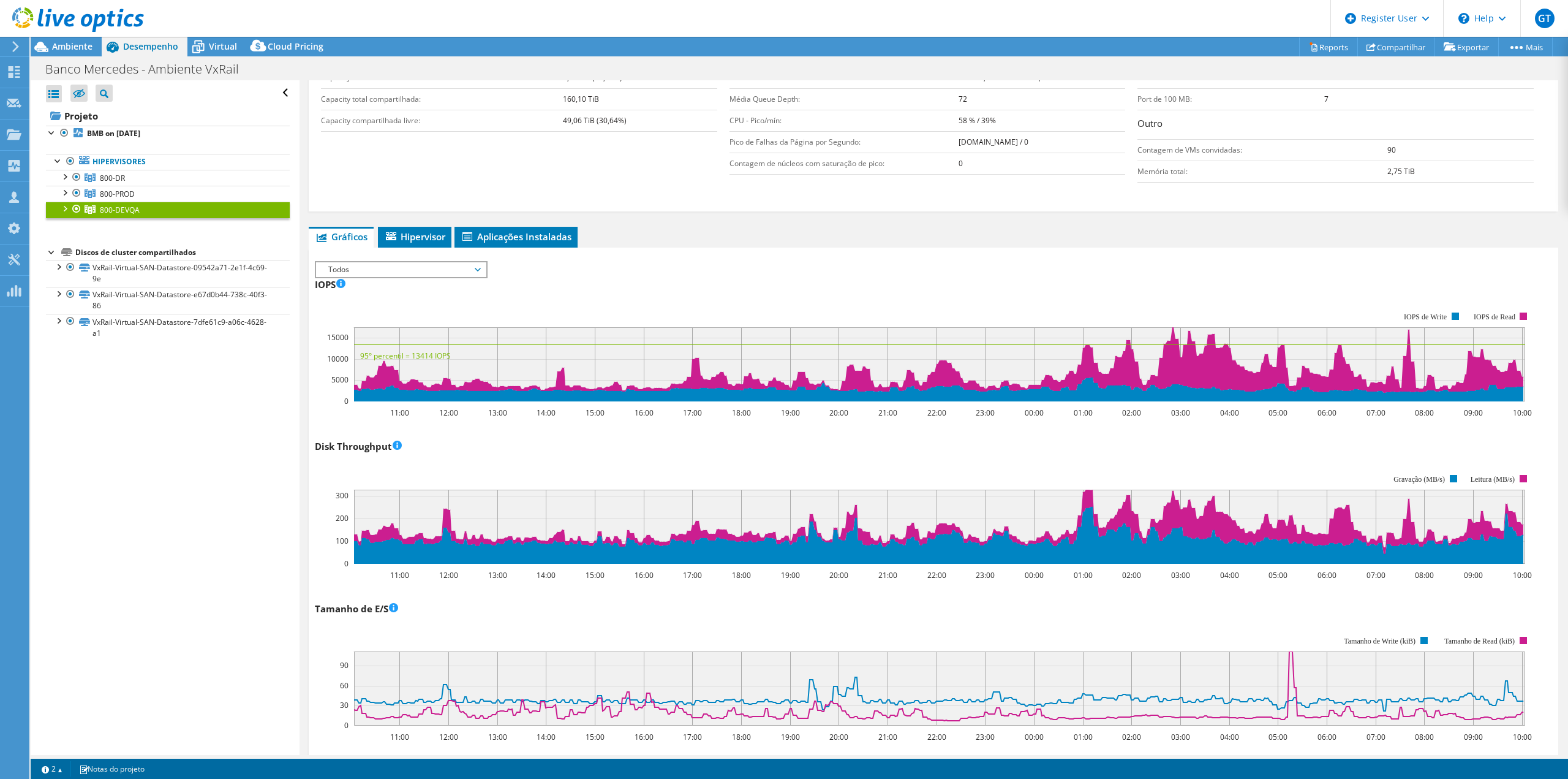
drag, startPoint x: 420, startPoint y: 356, endPoint x: 442, endPoint y: 354, distance: 22.1
click at [442, 354] on text "95° percentil = 13414 IOPS" at bounding box center [405, 356] width 91 height 10
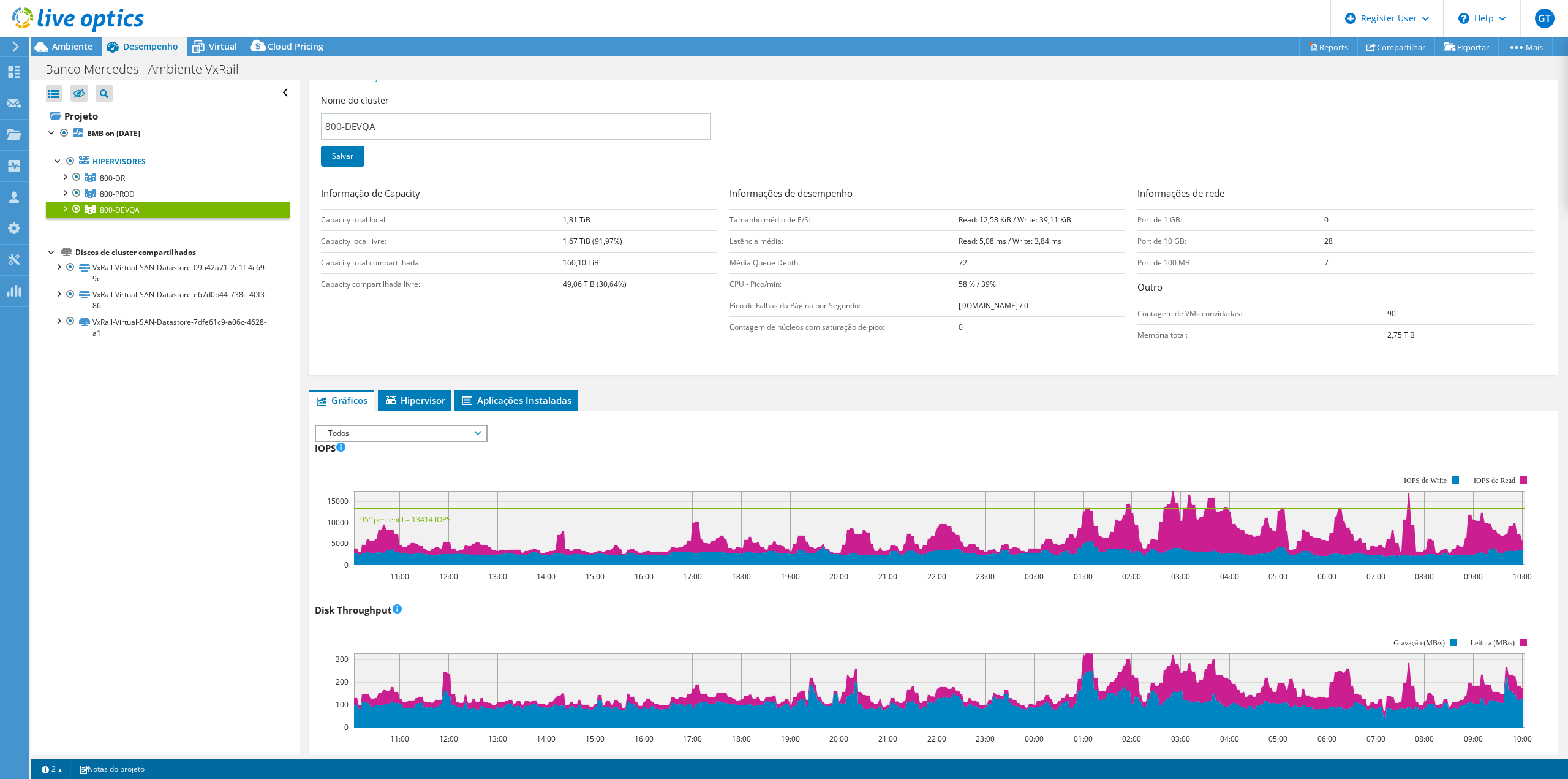
scroll to position [0, 0]
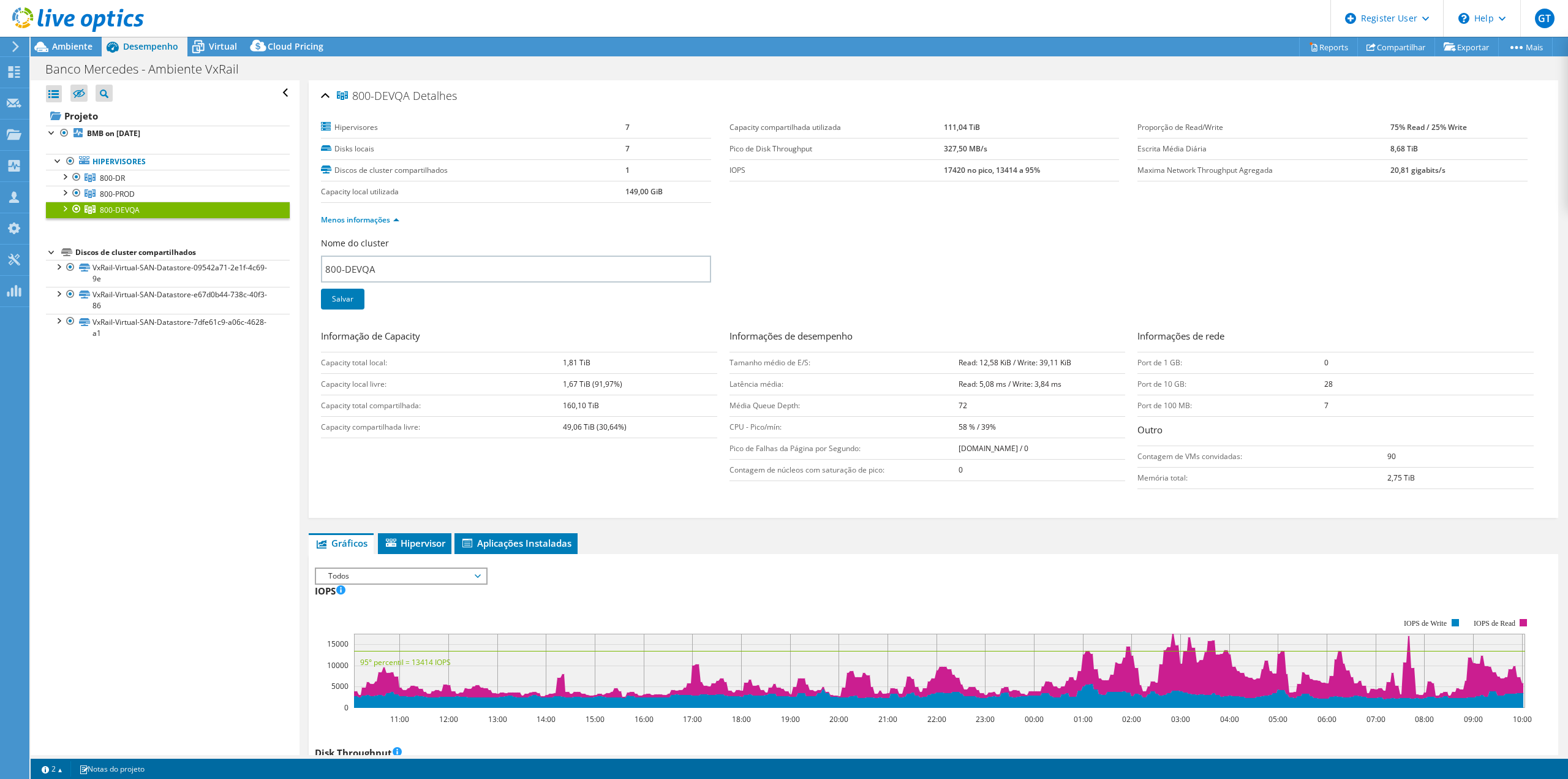
click at [1004, 421] on td "58 % / 39%" at bounding box center [1042, 426] width 166 height 21
drag, startPoint x: 1380, startPoint y: 128, endPoint x: 1396, endPoint y: 128, distance: 16.0
click at [1396, 128] on tr "Proporção de Read/Write 75% Read / 25% Write" at bounding box center [1332, 127] width 391 height 21
drag, startPoint x: 1427, startPoint y: 130, endPoint x: 1451, endPoint y: 130, distance: 24.0
click at [1451, 130] on b "75% Read / 25% Write" at bounding box center [1429, 127] width 77 height 10
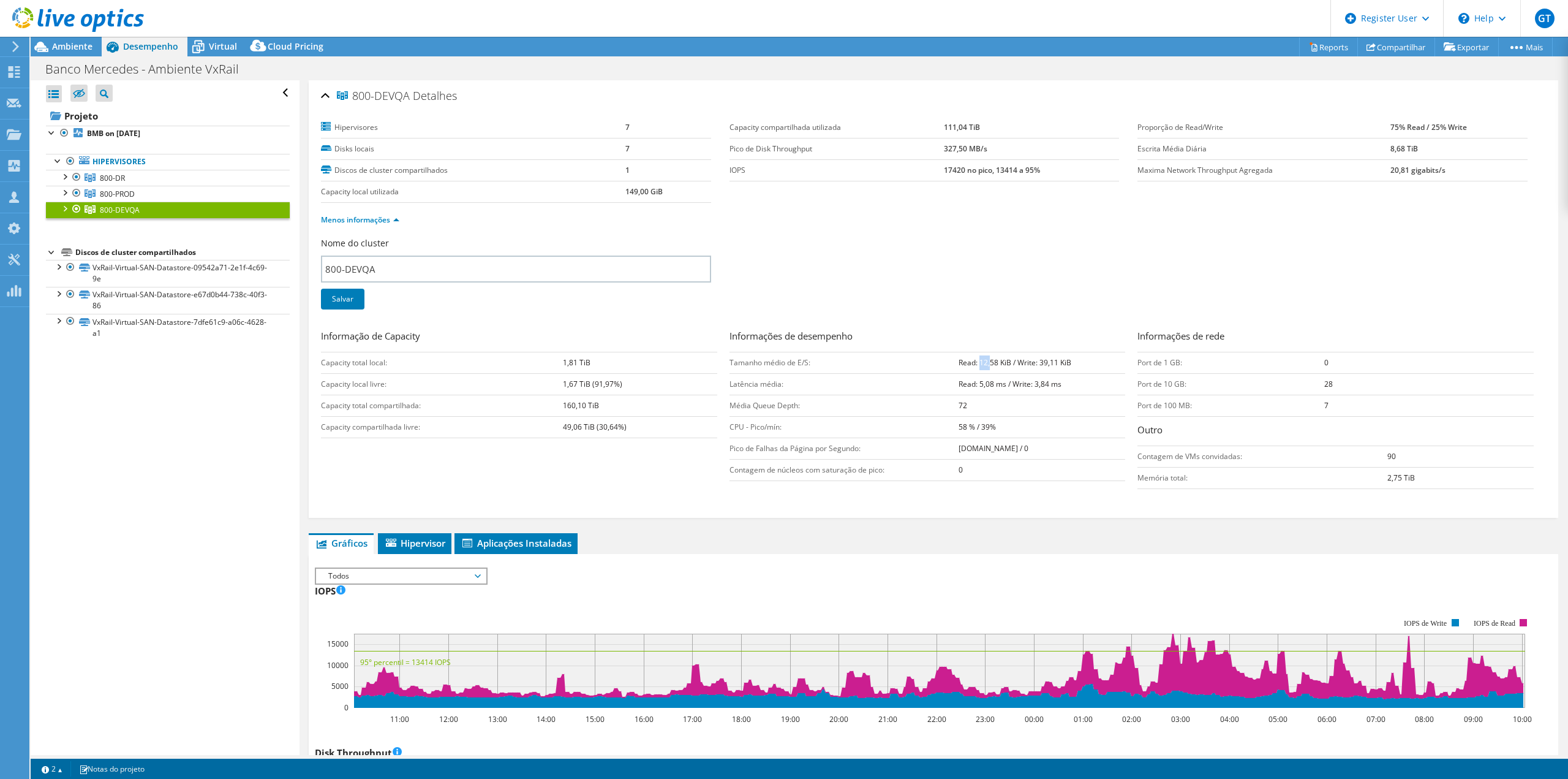
drag, startPoint x: 961, startPoint y: 361, endPoint x: 968, endPoint y: 363, distance: 7.3
click at [967, 363] on b "Read: 12,58 KiB / Write: 39,11 KiB" at bounding box center [1015, 362] width 112 height 10
drag, startPoint x: 1025, startPoint y: 364, endPoint x: 1045, endPoint y: 372, distance: 21.5
click at [1026, 364] on b "Read: 12,58 KiB / Write: 39,11 KiB" at bounding box center [1015, 362] width 112 height 10
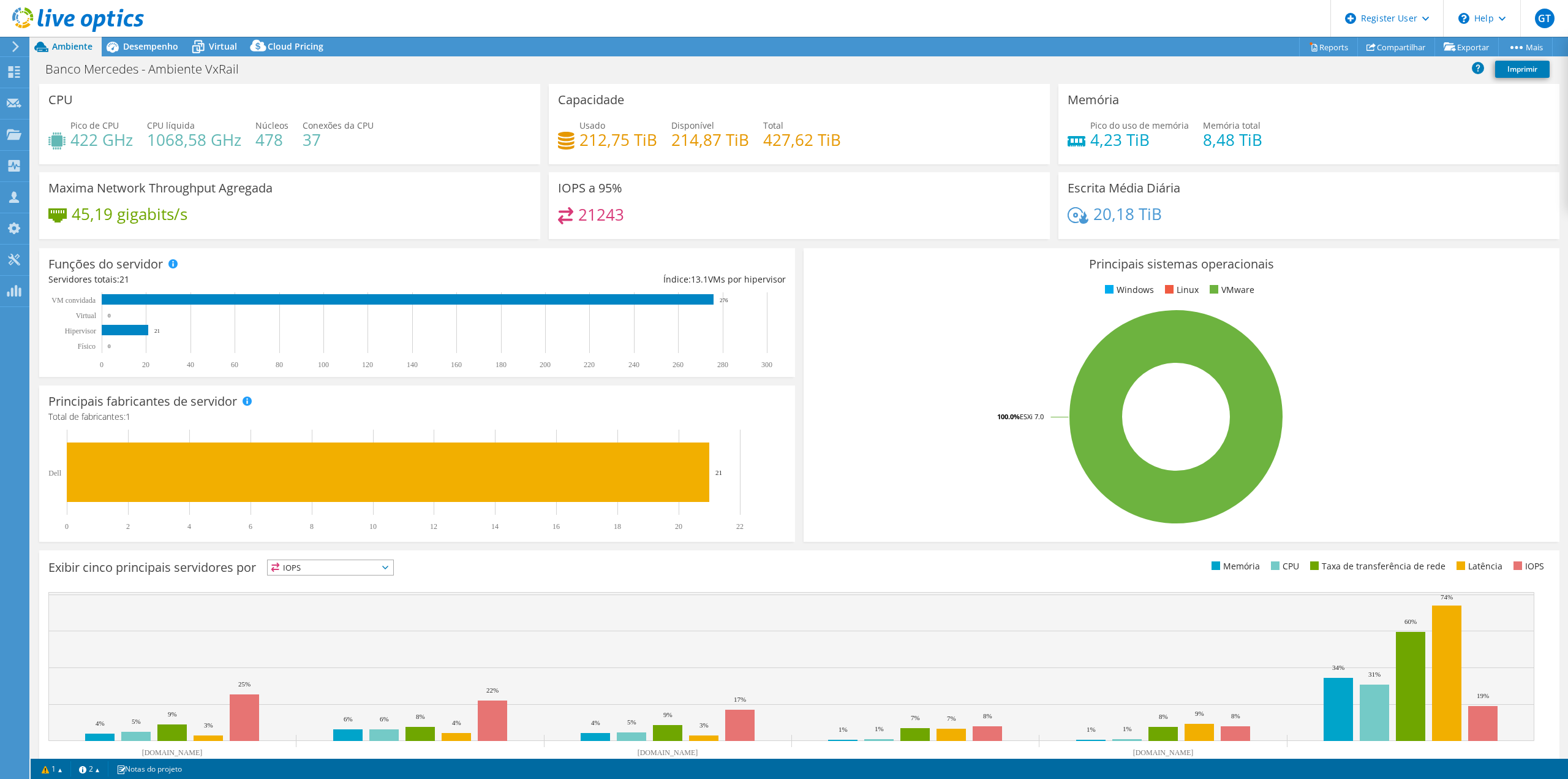
select select "USD"
click at [153, 51] on span "Desempenho" at bounding box center [151, 46] width 55 height 12
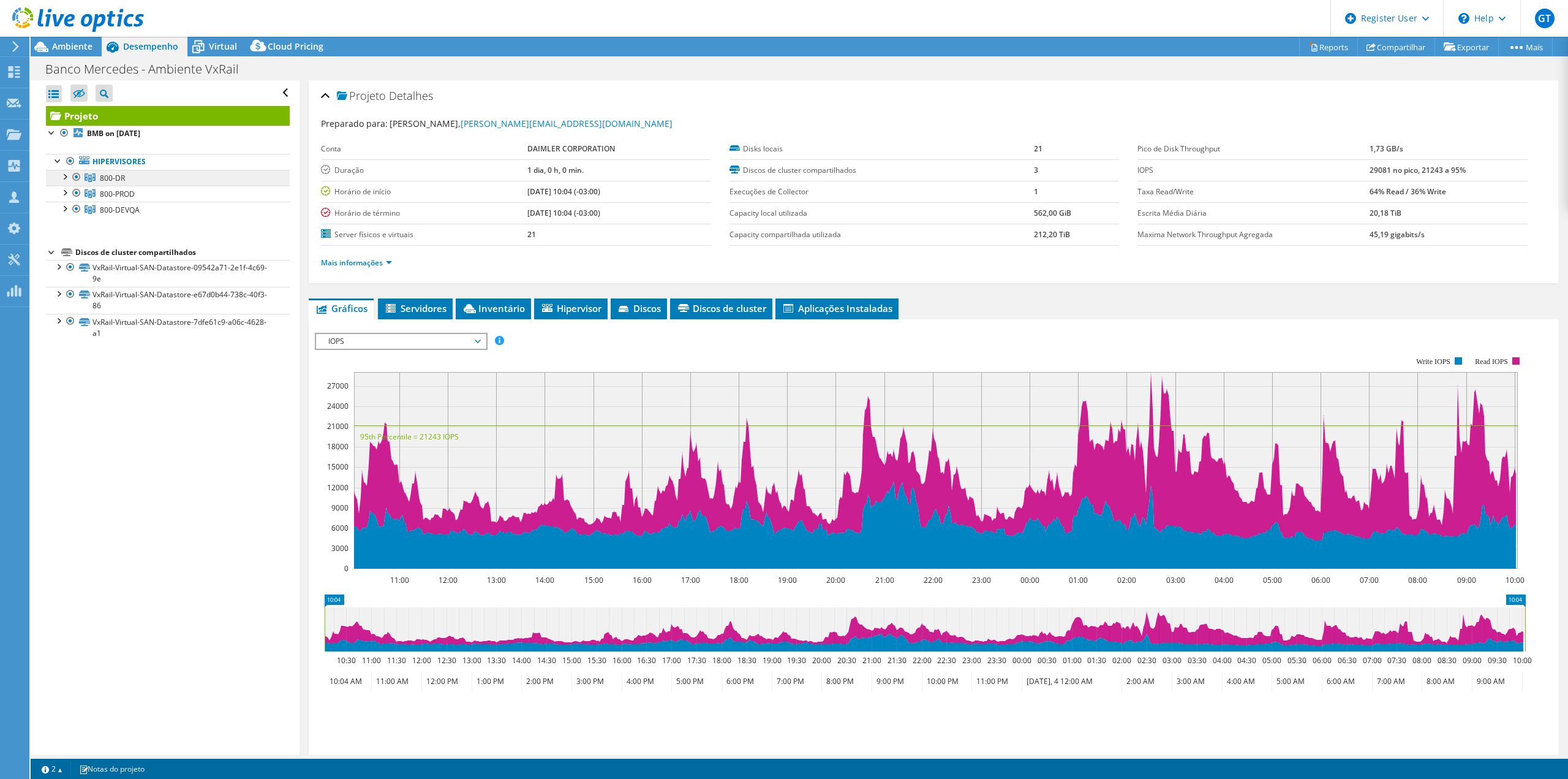
click at [143, 179] on link "800-DR" at bounding box center [168, 177] width 244 height 16
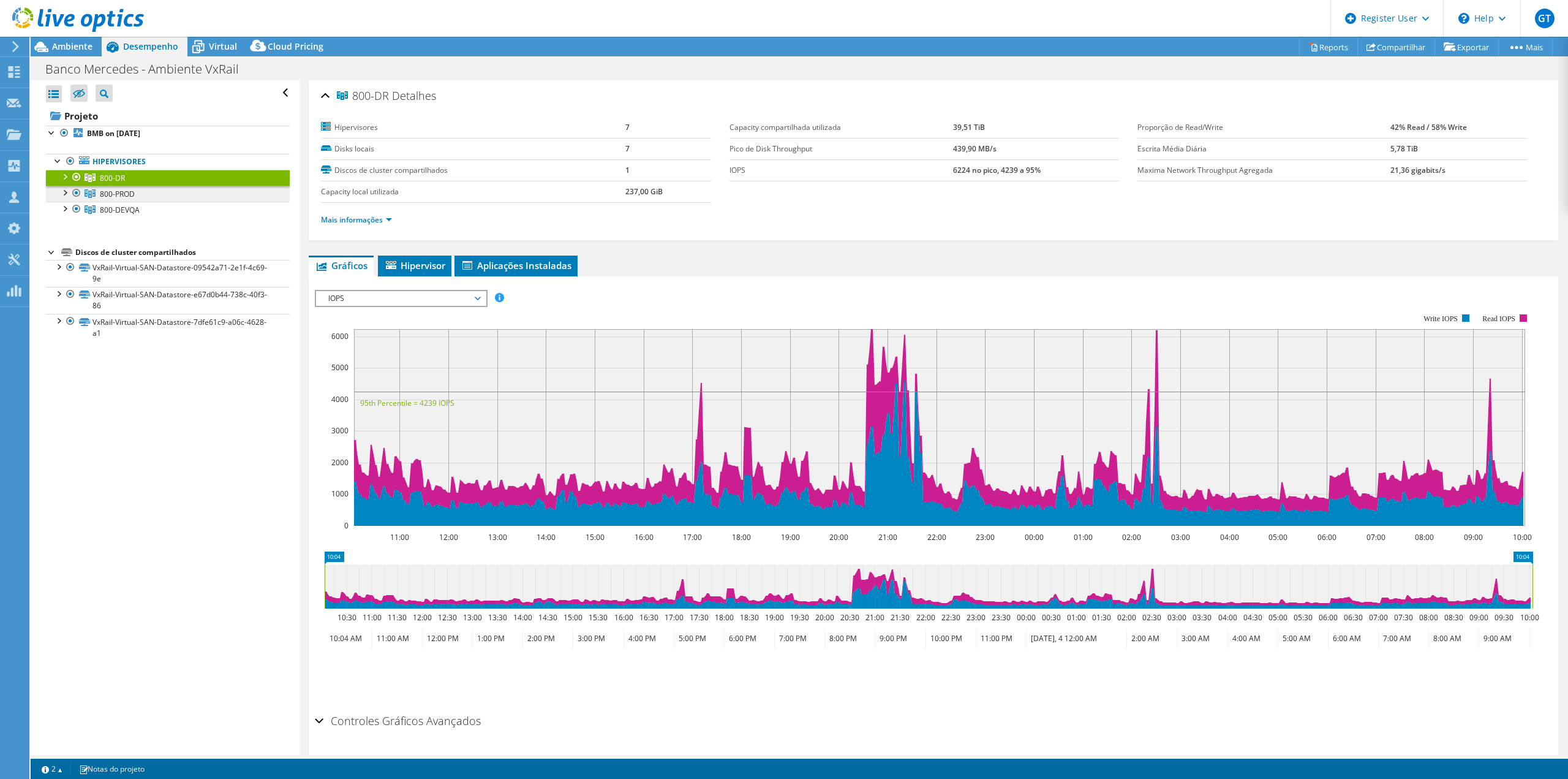
click at [148, 199] on link "800-PROD" at bounding box center [168, 193] width 244 height 16
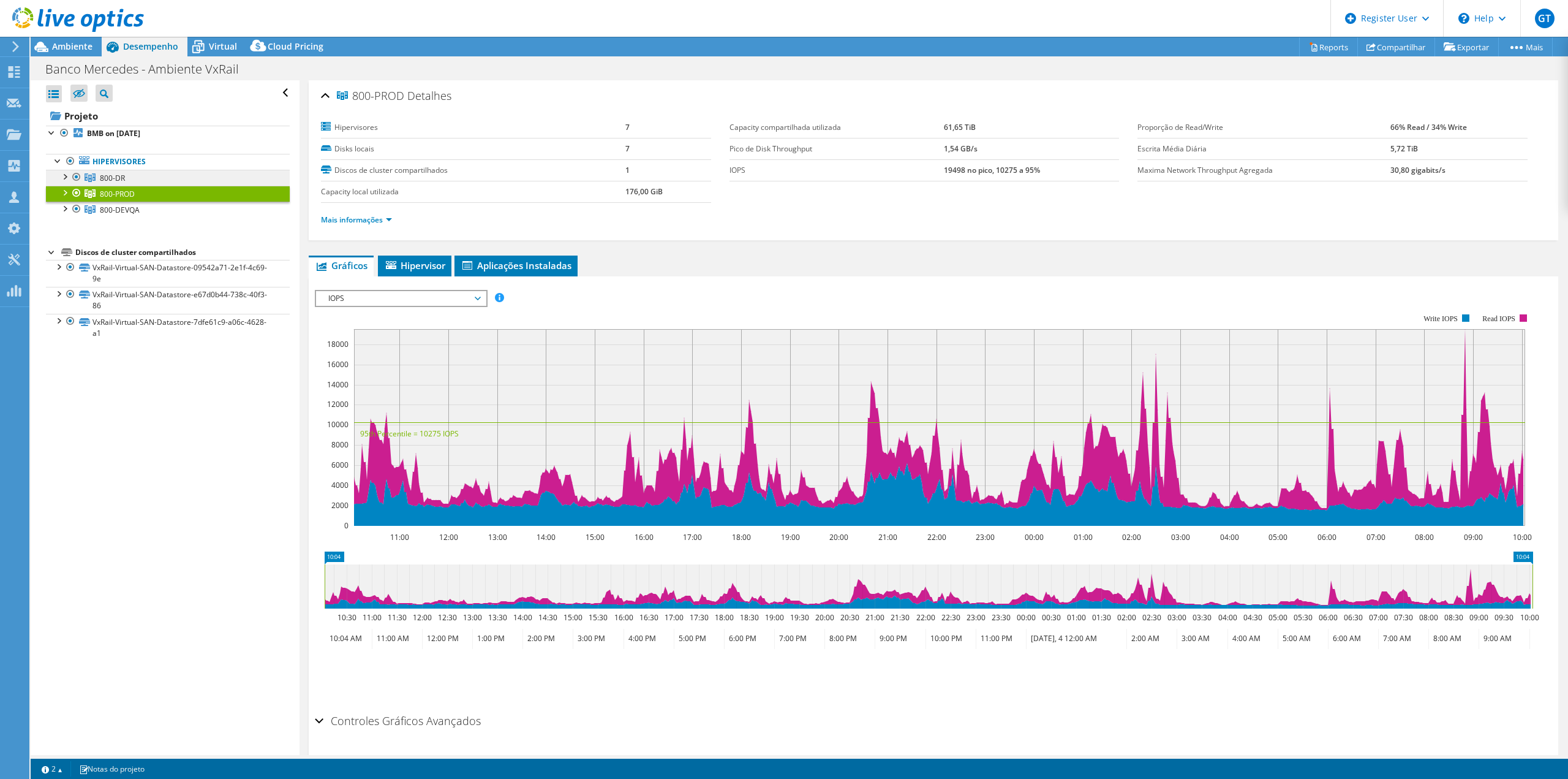
click at [170, 174] on link "800-DR" at bounding box center [168, 177] width 244 height 16
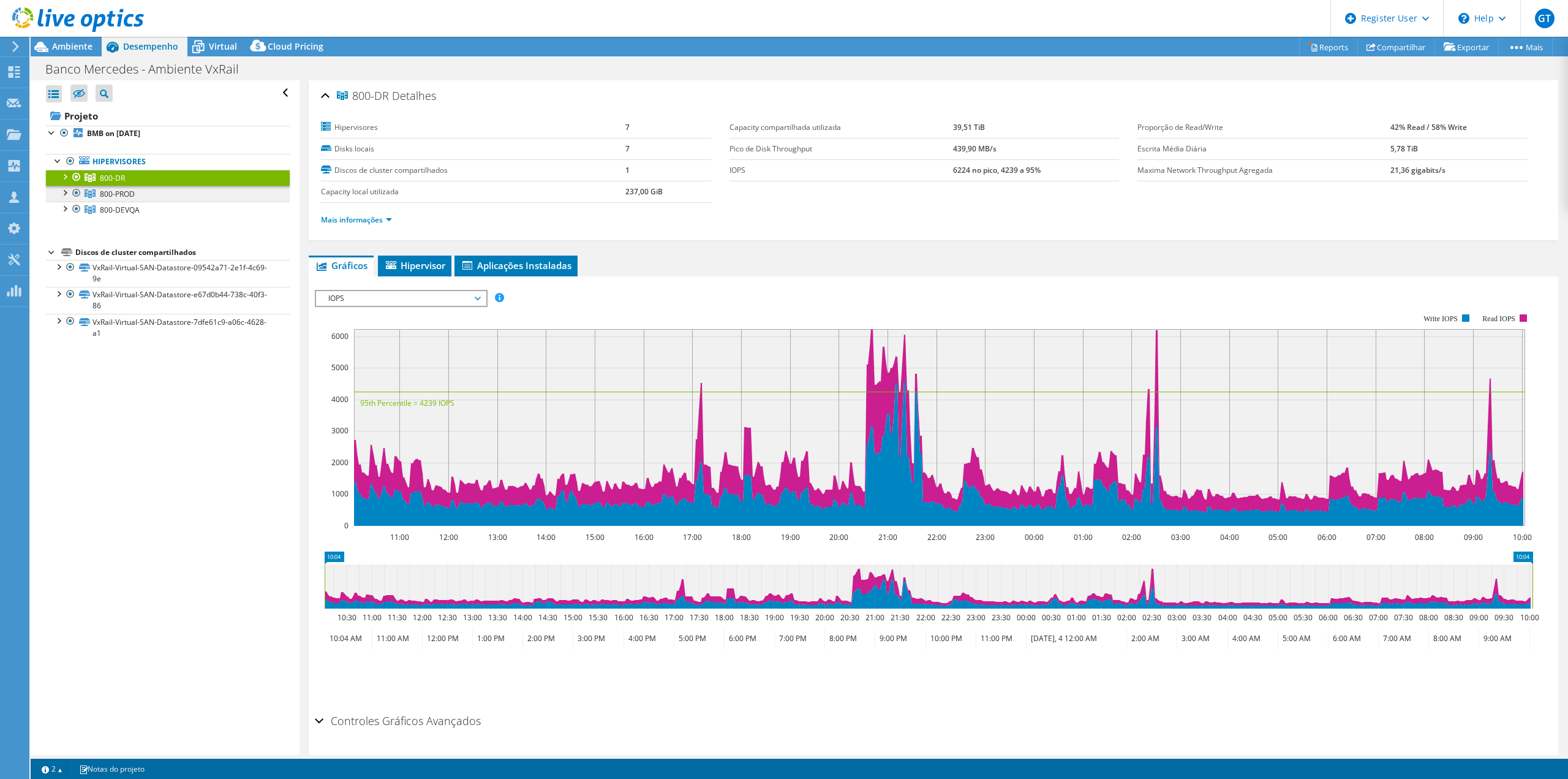
click at [170, 190] on link "800-PROD" at bounding box center [168, 193] width 244 height 16
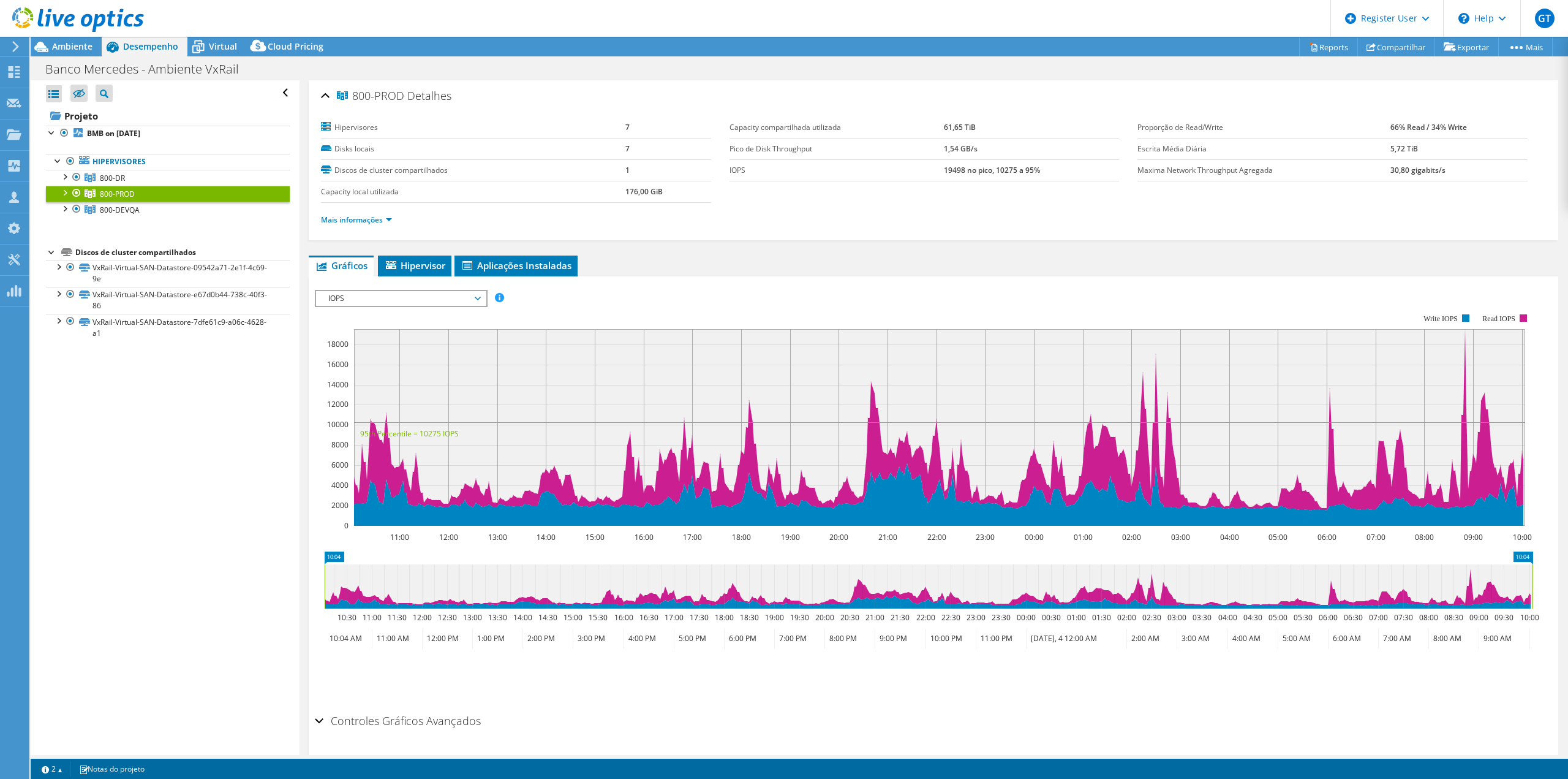
click at [384, 231] on div "Mais informações" at bounding box center [934, 220] width 1225 height 34
click at [379, 219] on link "Mais informações" at bounding box center [356, 220] width 71 height 10
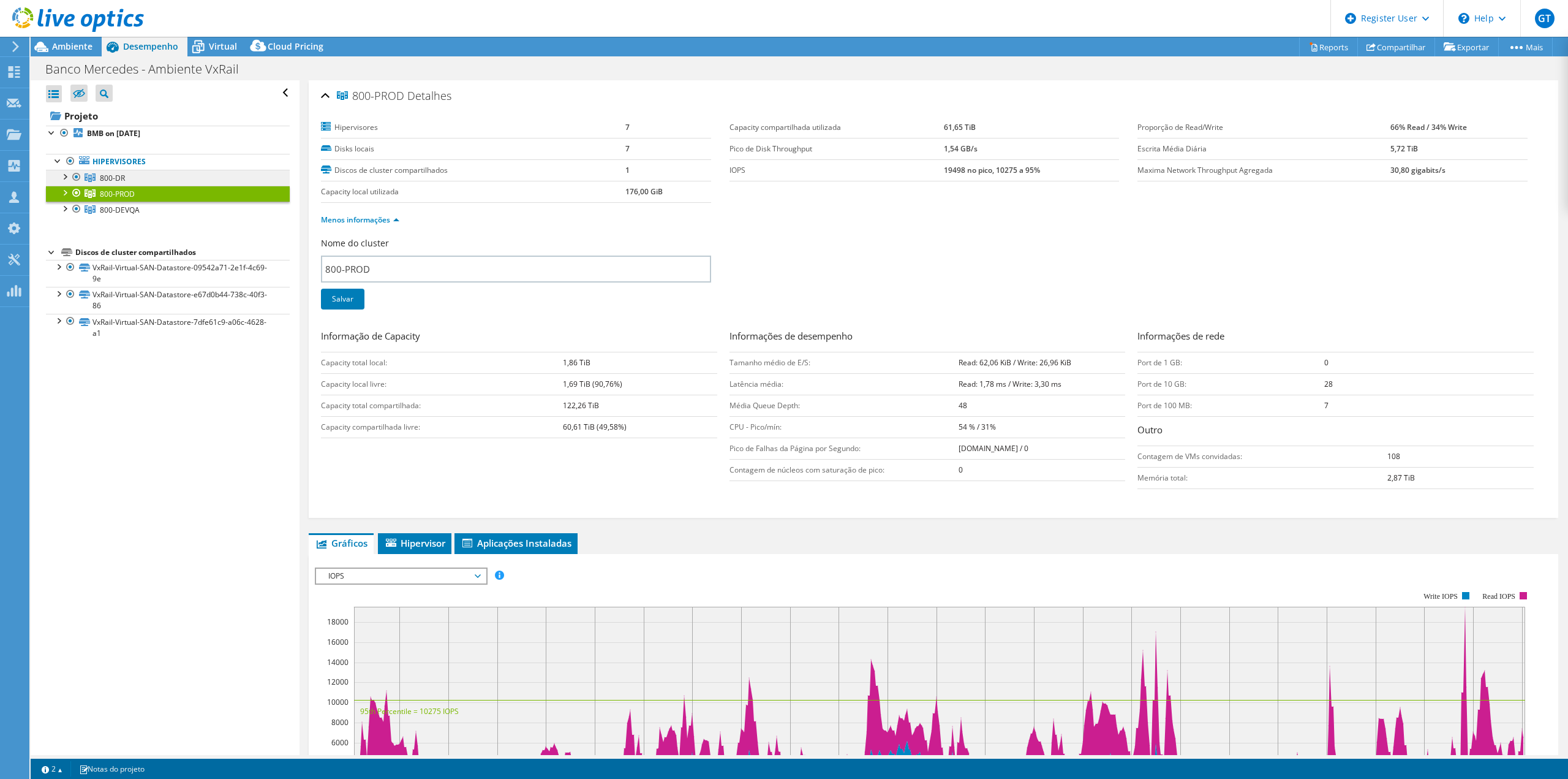
click at [187, 178] on link "800-DR" at bounding box center [168, 177] width 244 height 16
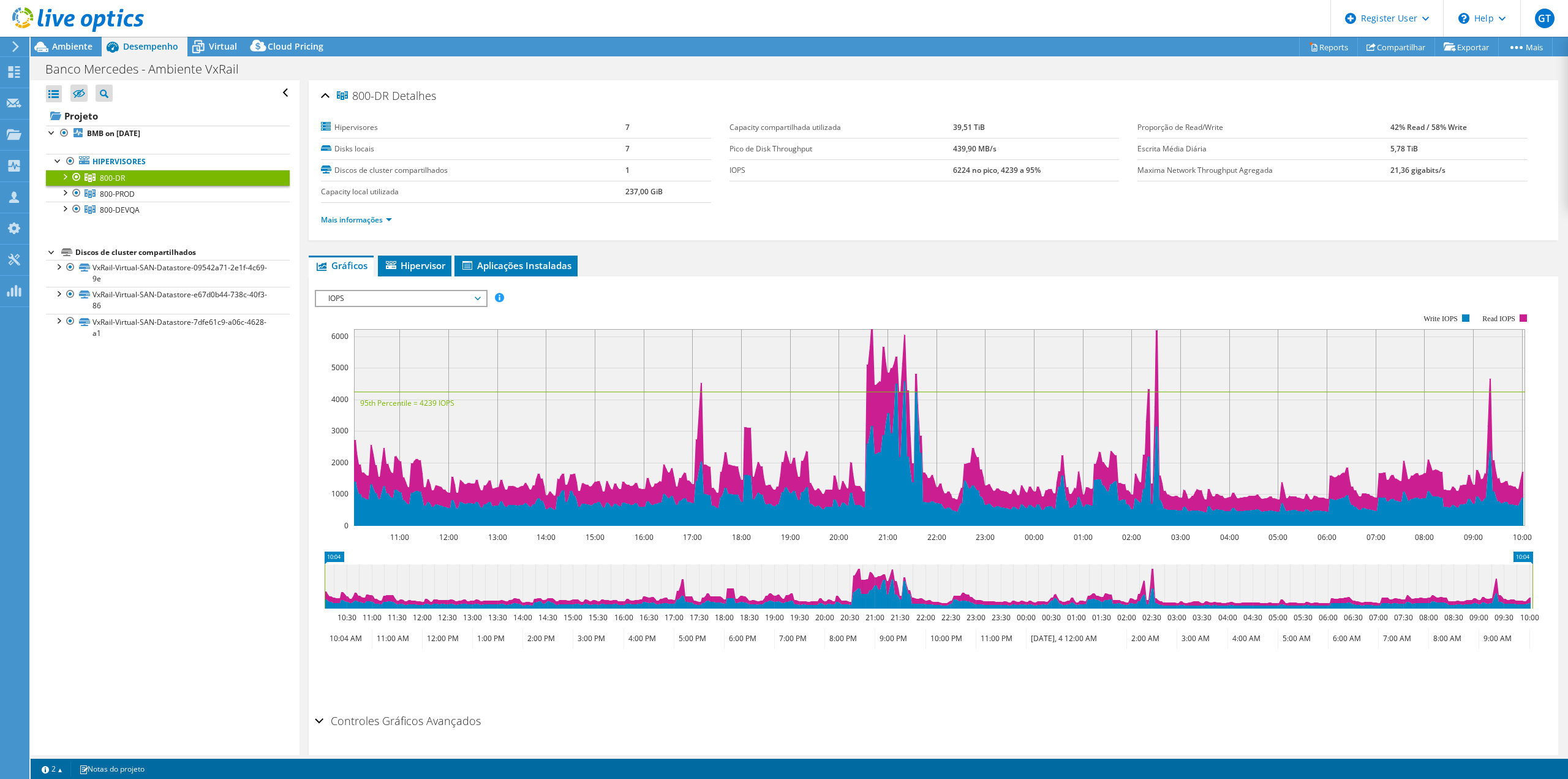
click at [371, 226] on li "Mais informações" at bounding box center [360, 220] width 78 height 13
click at [372, 225] on li "Mais informações" at bounding box center [360, 220] width 78 height 13
click at [372, 223] on link "Mais informações" at bounding box center [356, 220] width 71 height 10
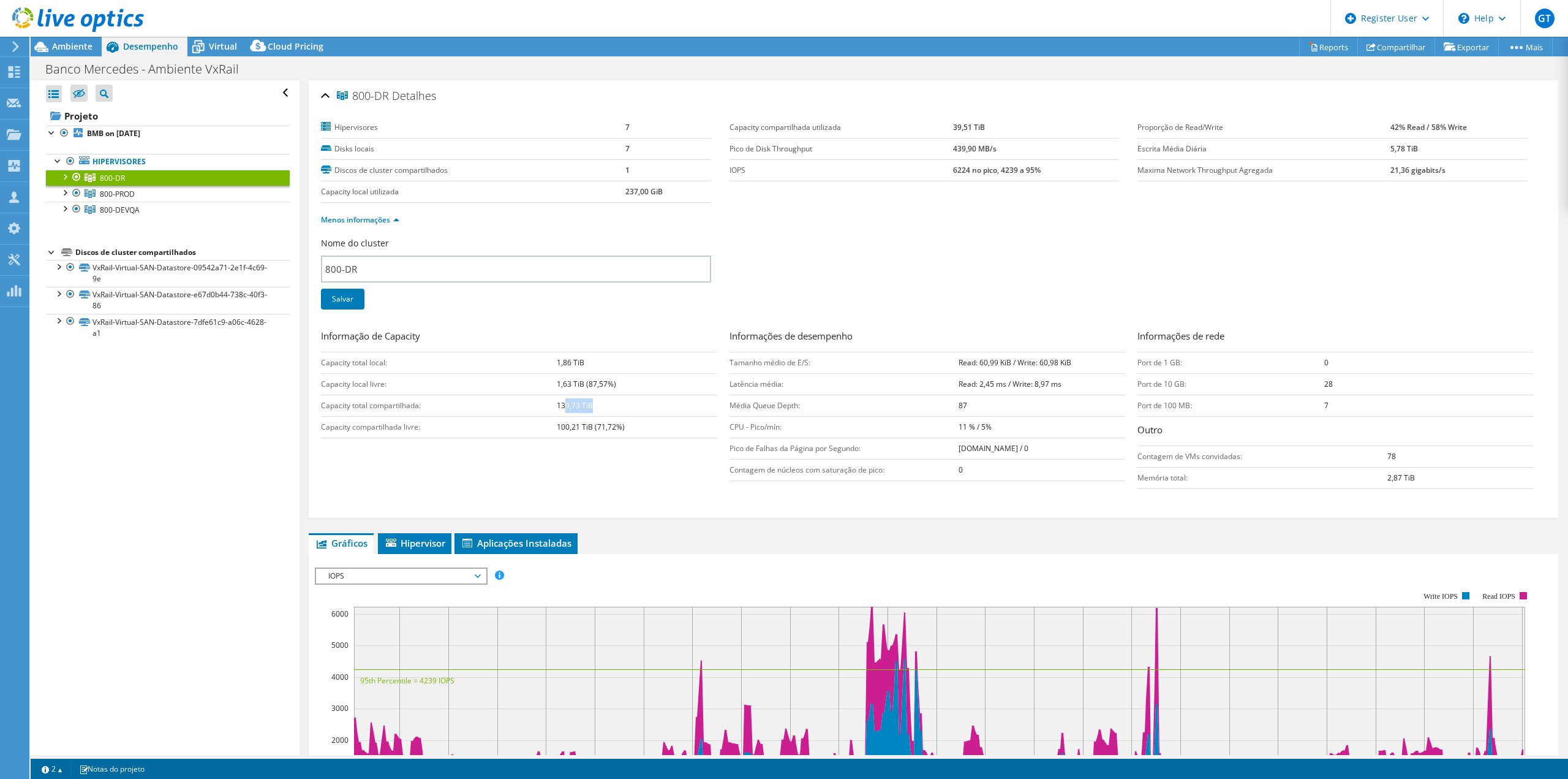
drag, startPoint x: 601, startPoint y: 406, endPoint x: 560, endPoint y: 410, distance: 41.2
click at [561, 410] on td "139,73 TiB" at bounding box center [637, 404] width 161 height 21
click at [166, 191] on link "800-PROD" at bounding box center [168, 193] width 244 height 16
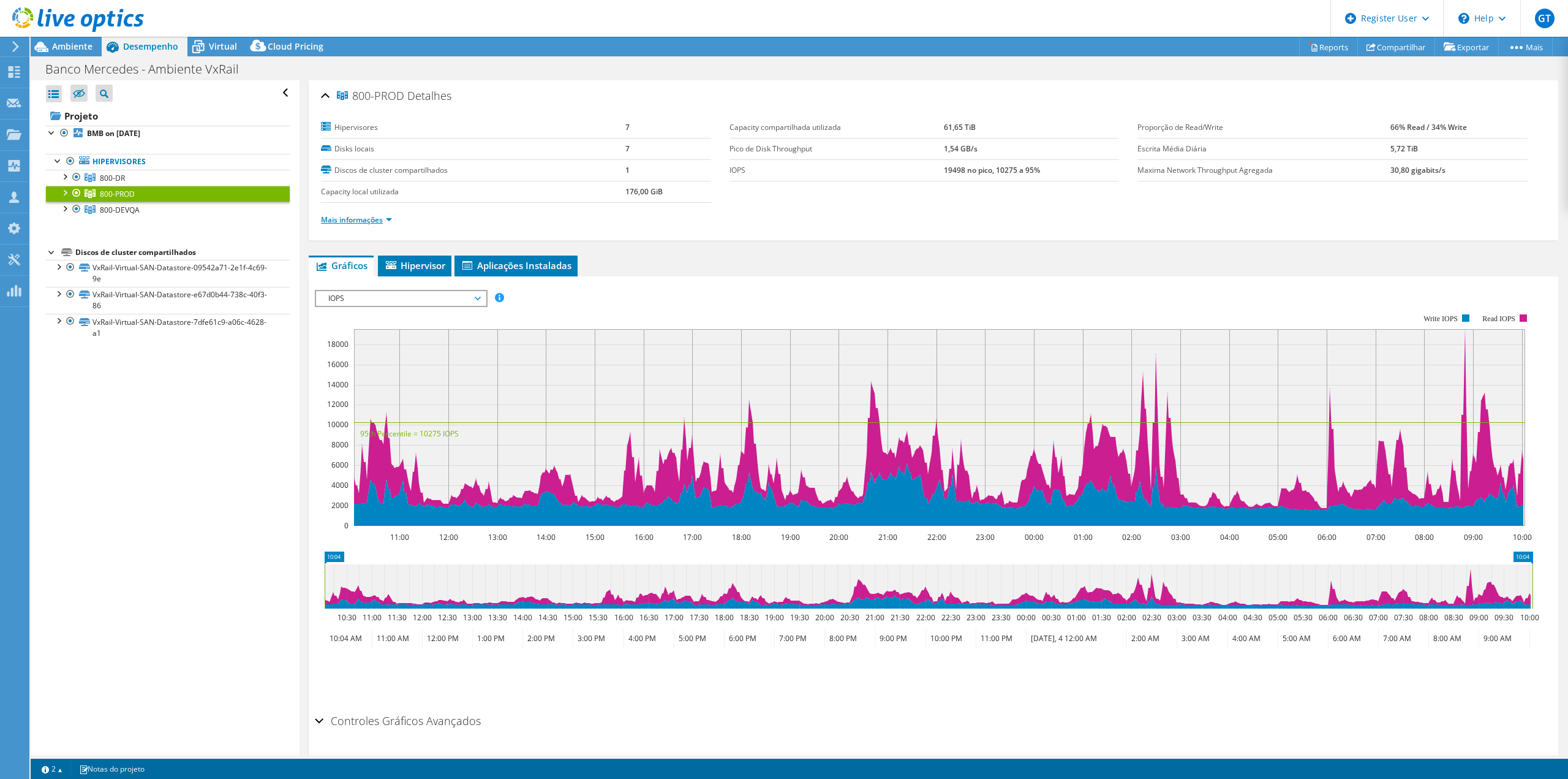
click at [361, 220] on link "Mais informações" at bounding box center [356, 220] width 71 height 10
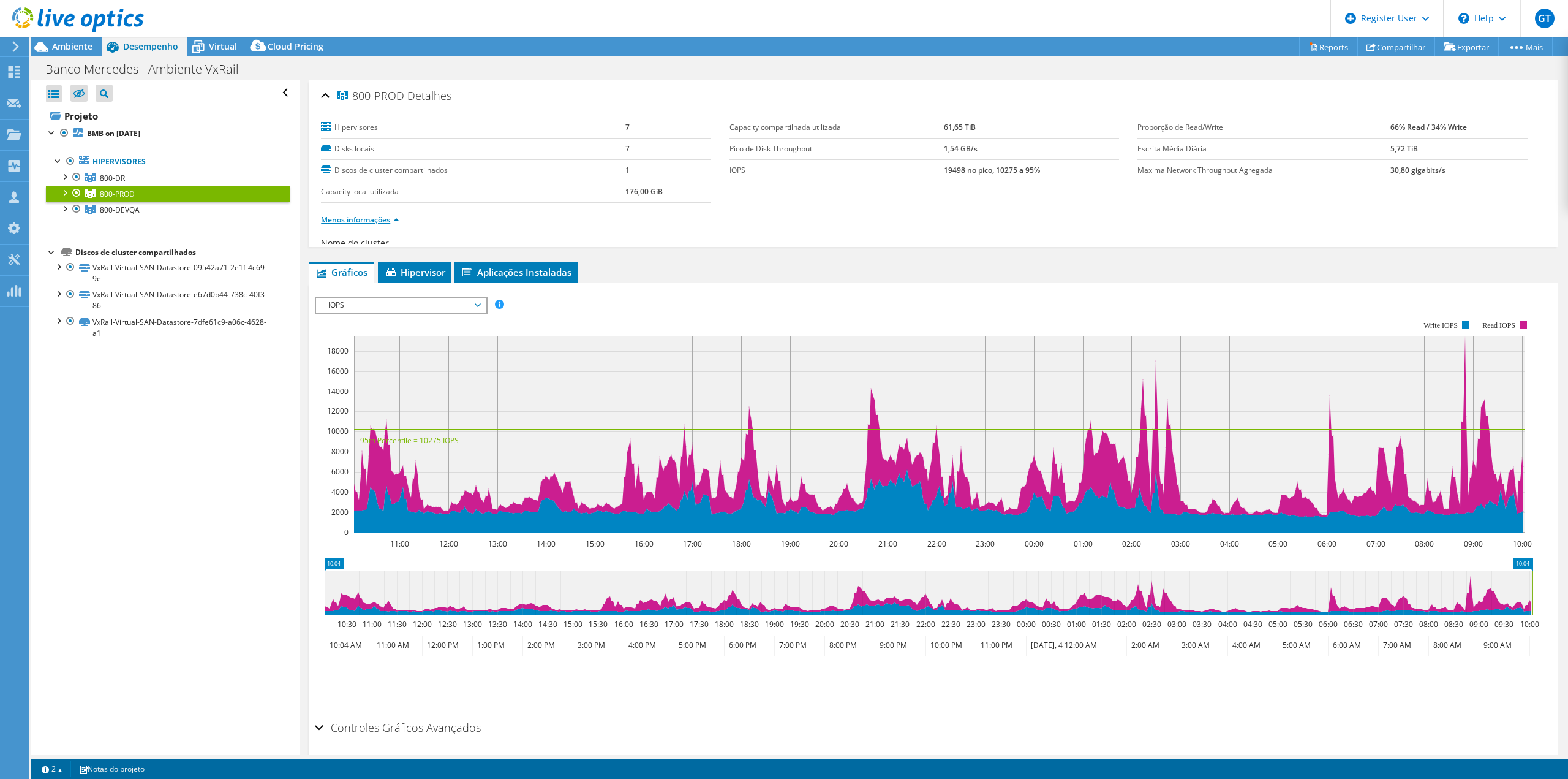
click at [362, 220] on link "Menos informações" at bounding box center [360, 220] width 78 height 10
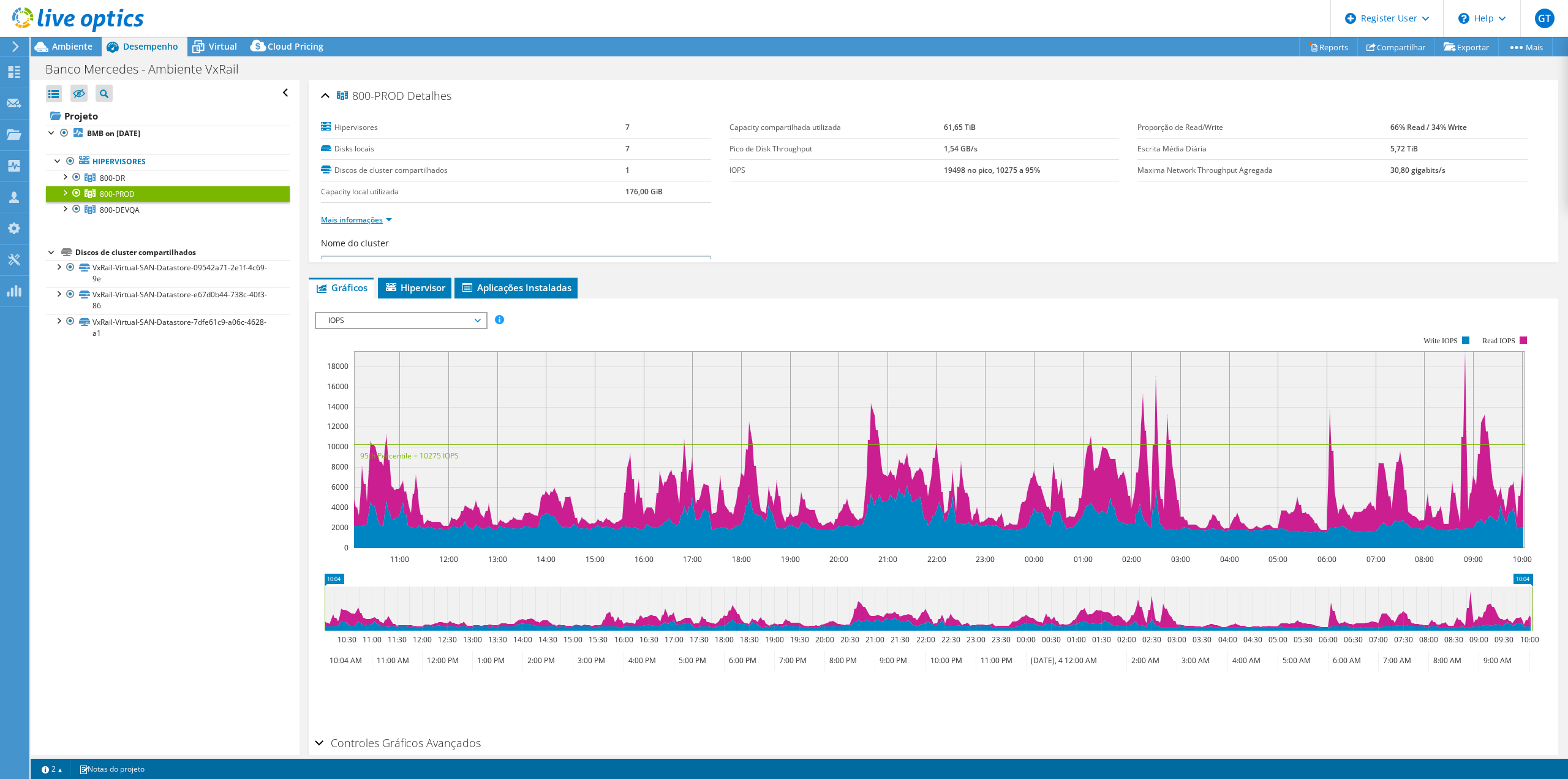
click at [362, 220] on link "Mais informações" at bounding box center [356, 220] width 71 height 10
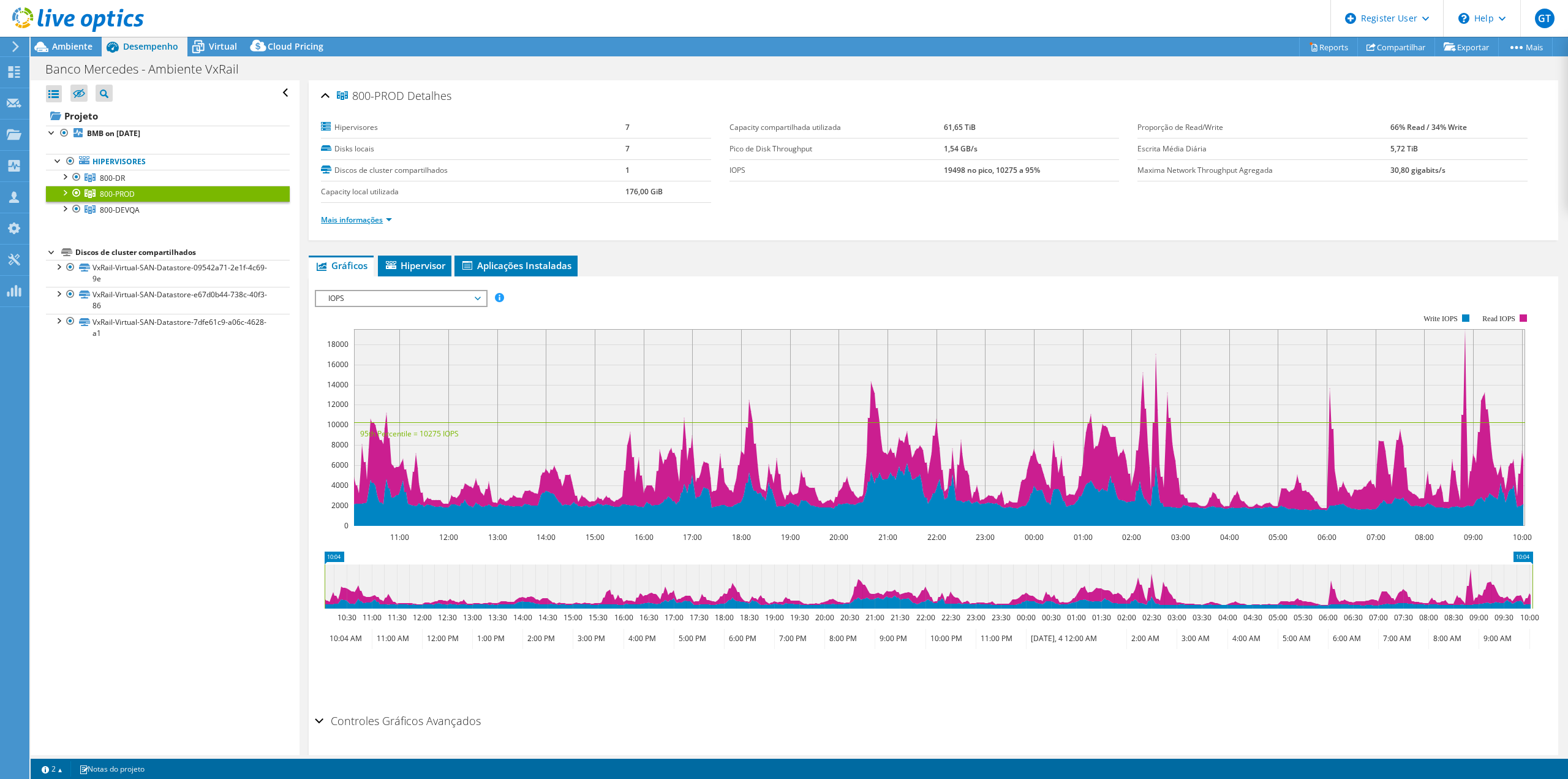
click at [362, 220] on link "Mais informações" at bounding box center [356, 220] width 71 height 10
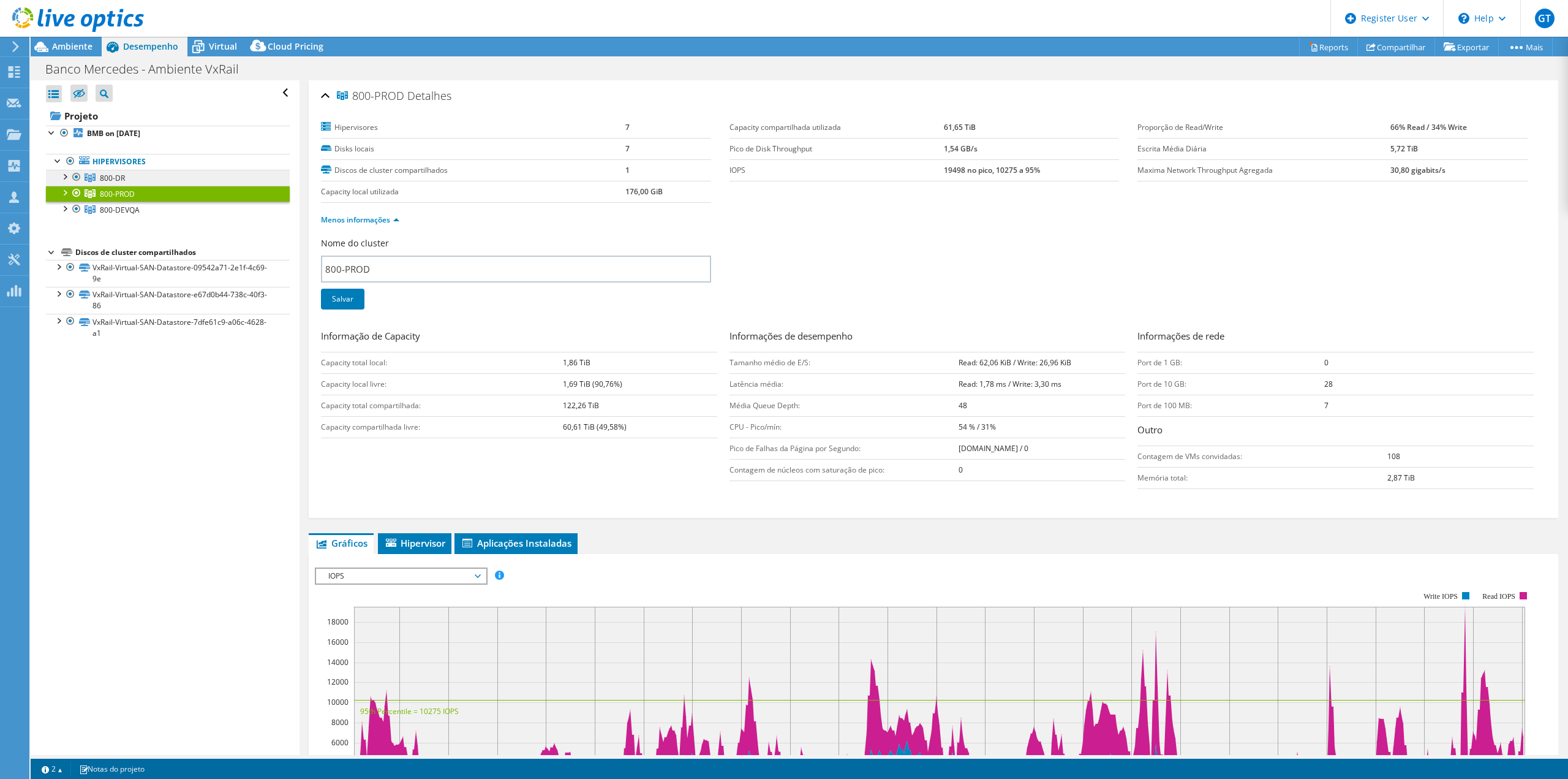
click at [97, 177] on link "800-DR" at bounding box center [168, 177] width 244 height 16
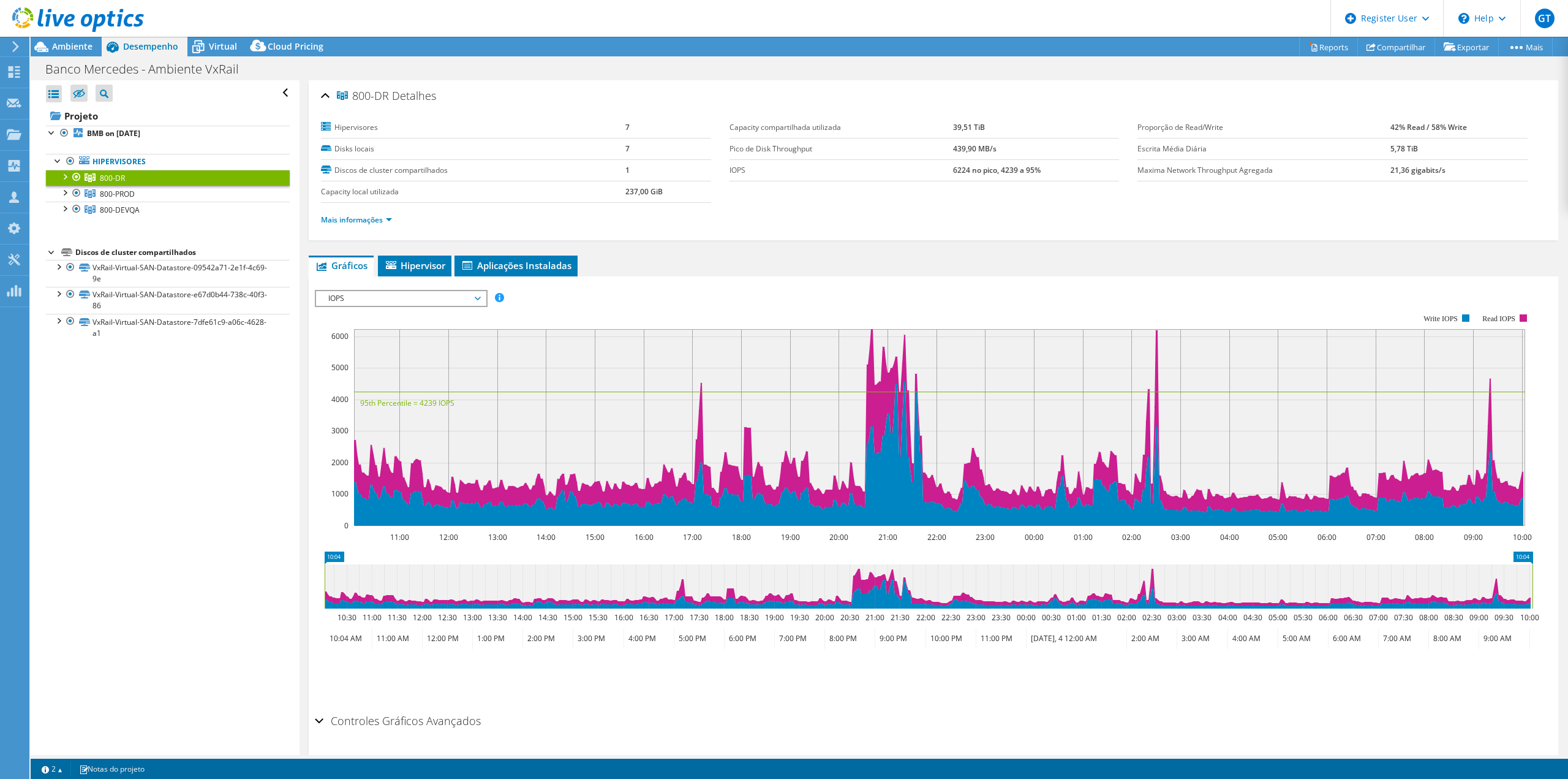
click at [350, 225] on li "Mais informações" at bounding box center [360, 220] width 78 height 13
click at [350, 225] on li "Mais informações" at bounding box center [360, 220] width 78 height 13
click at [352, 220] on link "Mais informações" at bounding box center [356, 220] width 71 height 10
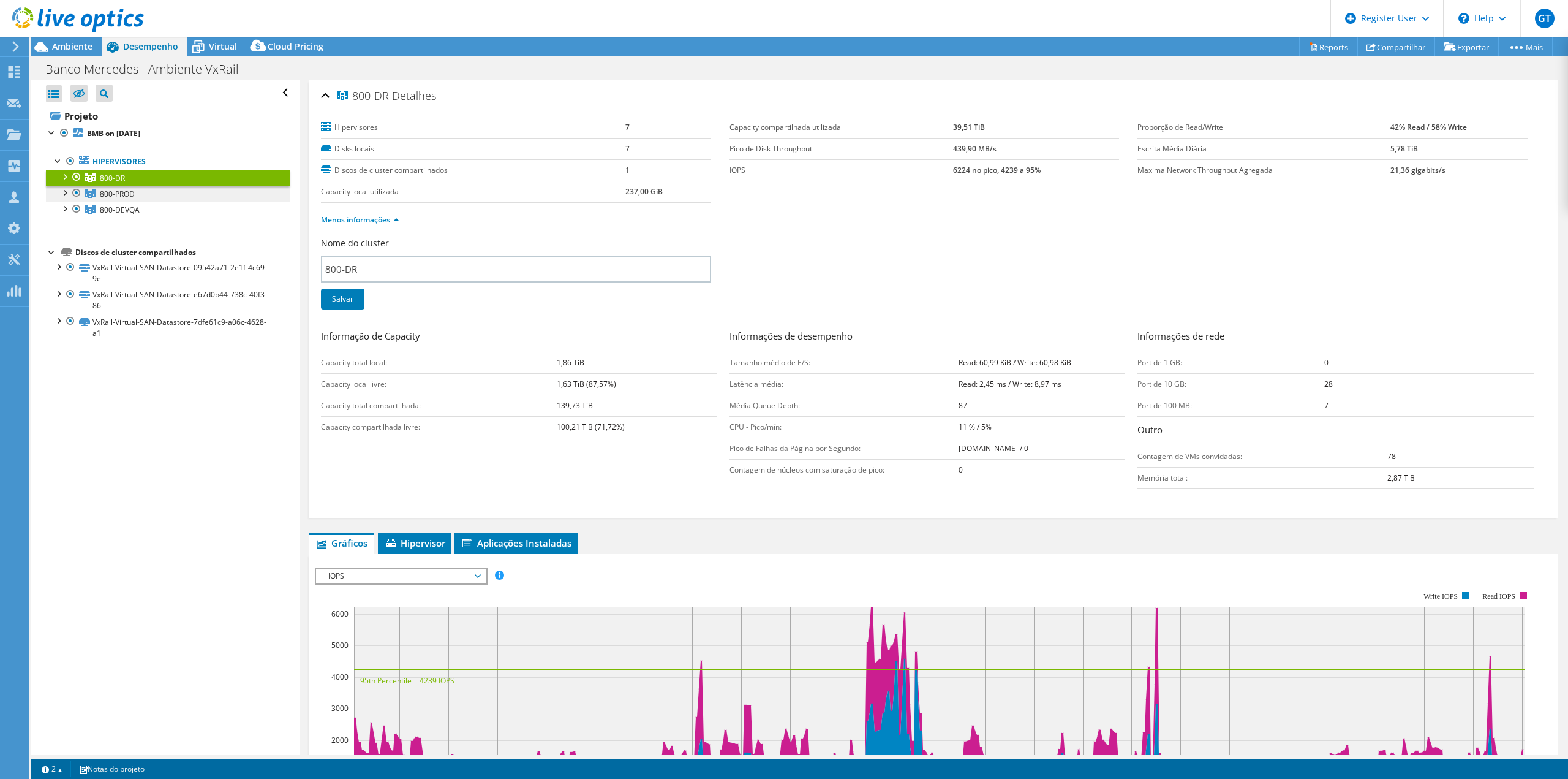
click at [169, 200] on link "800-PROD" at bounding box center [168, 193] width 244 height 16
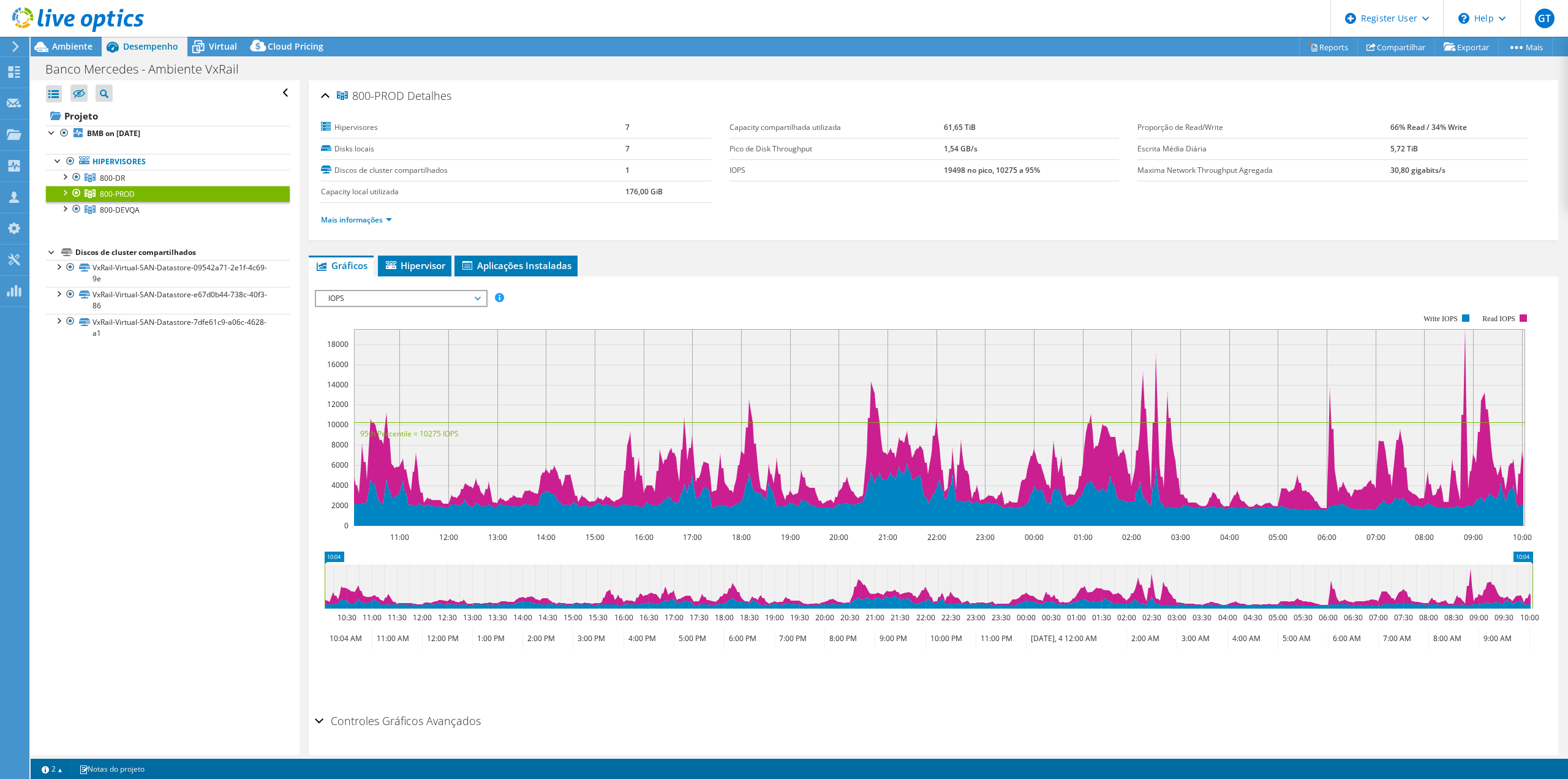
click at [116, 191] on span "800-PROD" at bounding box center [118, 193] width 35 height 10
click at [93, 194] on icon at bounding box center [90, 193] width 11 height 9
click at [73, 192] on div at bounding box center [77, 193] width 12 height 15
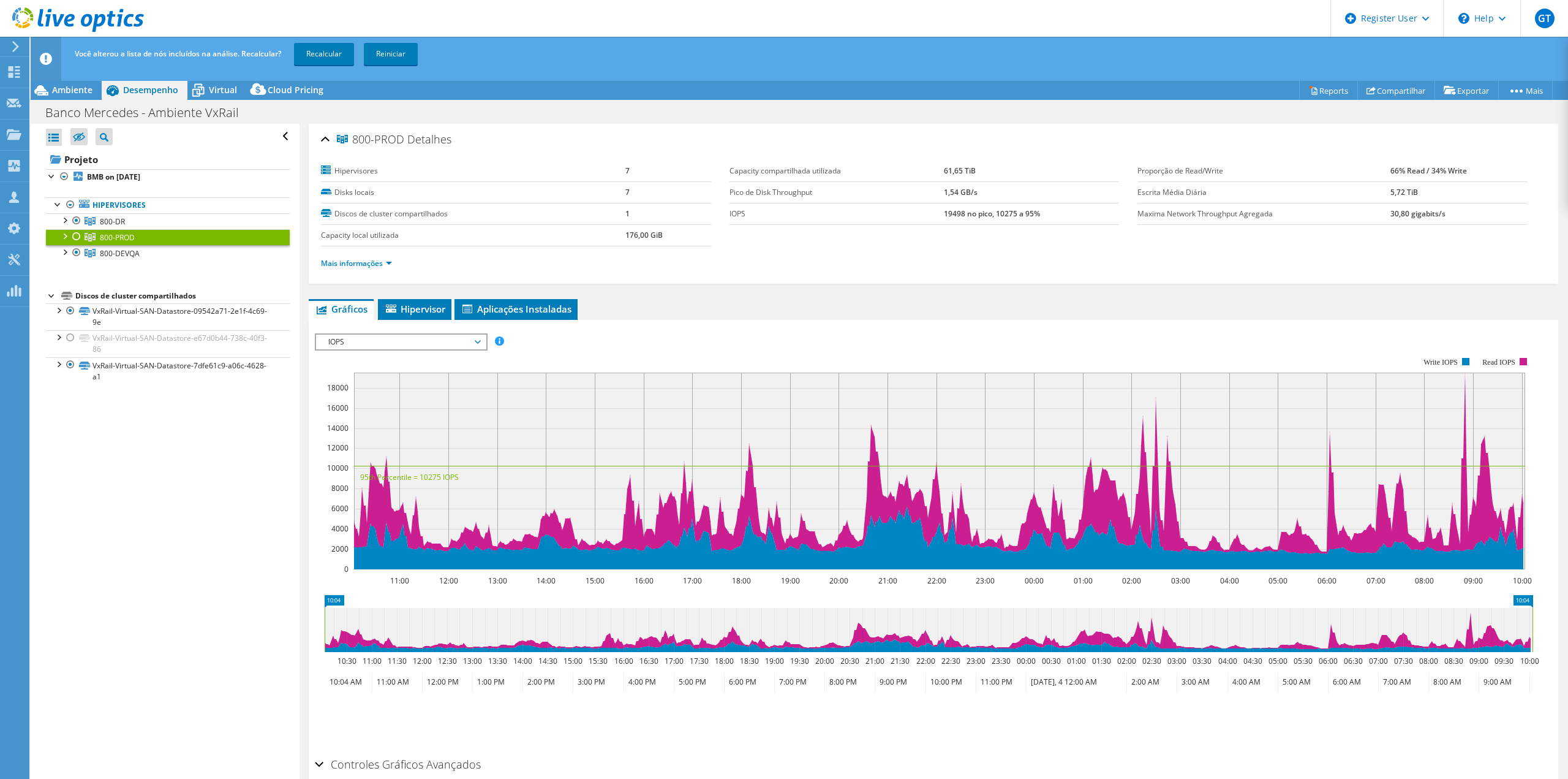
click at [67, 195] on ul "Hipervisores 800-DR s800vbr10001n4.br800.corpintra.net" at bounding box center [168, 229] width 244 height 89
click at [74, 238] on div at bounding box center [77, 237] width 12 height 15
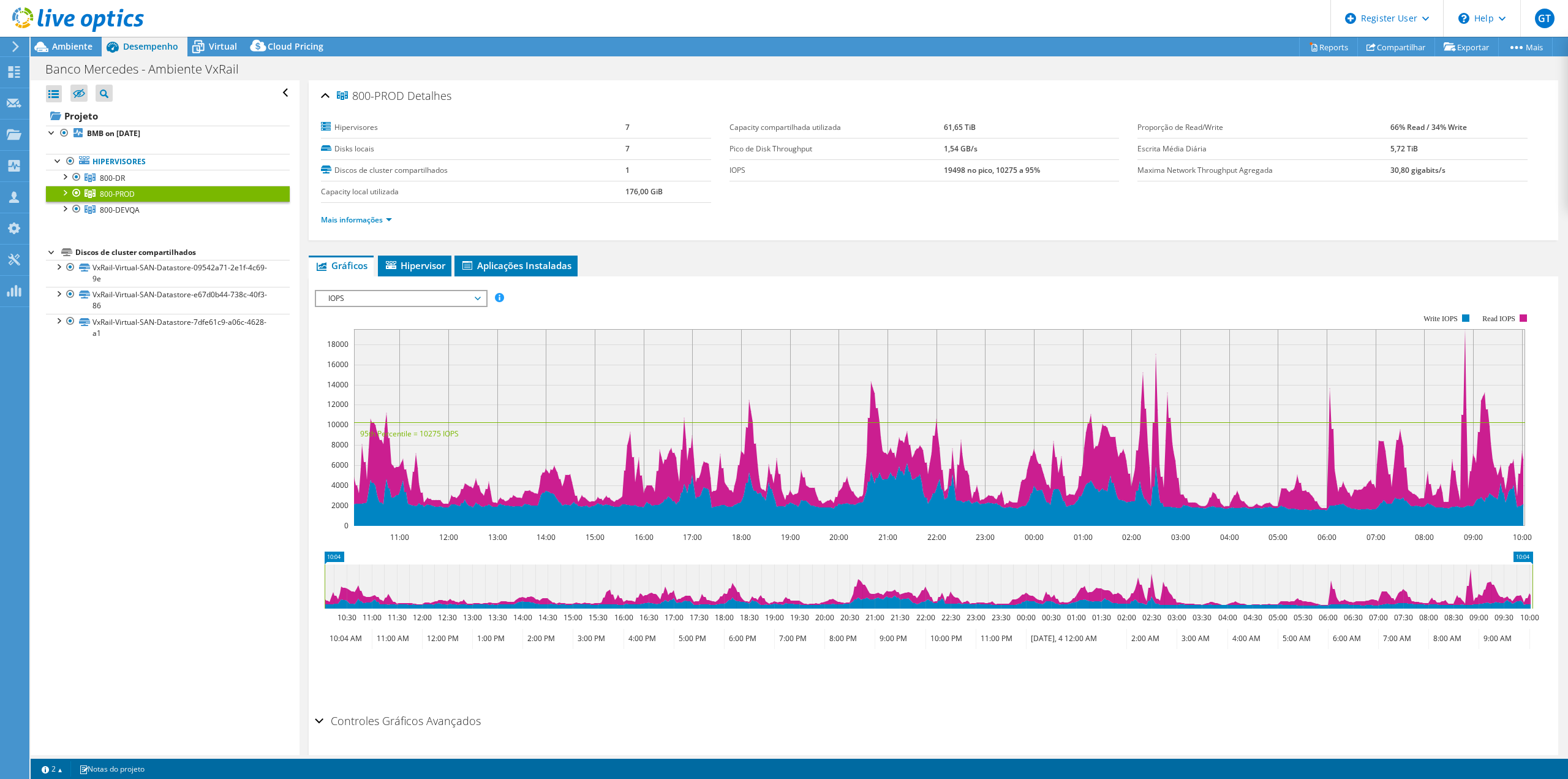
click at [66, 195] on div at bounding box center [64, 191] width 12 height 12
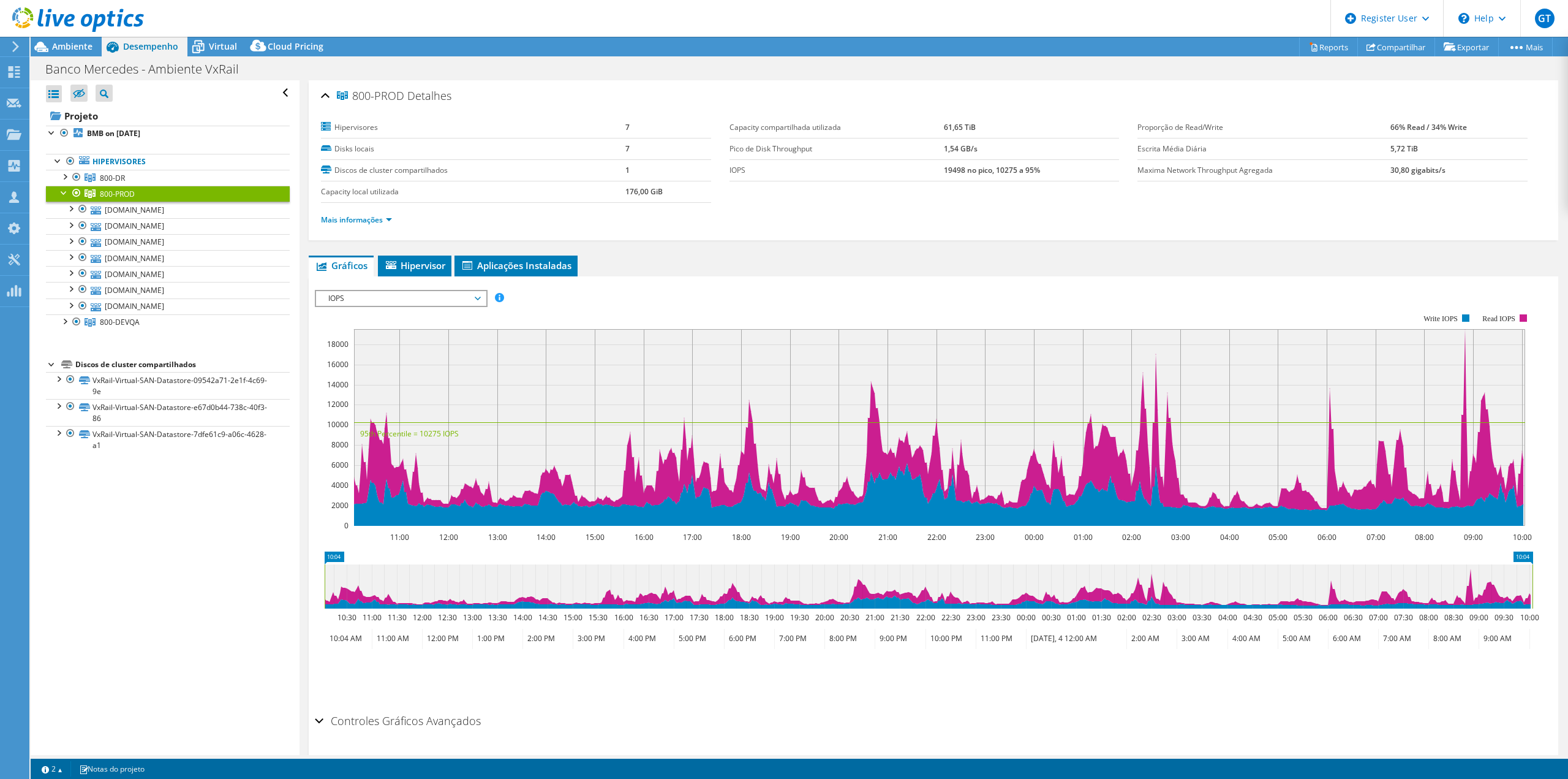
click at [124, 197] on span "800-PROD" at bounding box center [118, 193] width 35 height 10
click at [120, 178] on span "800-DR" at bounding box center [112, 178] width 25 height 10
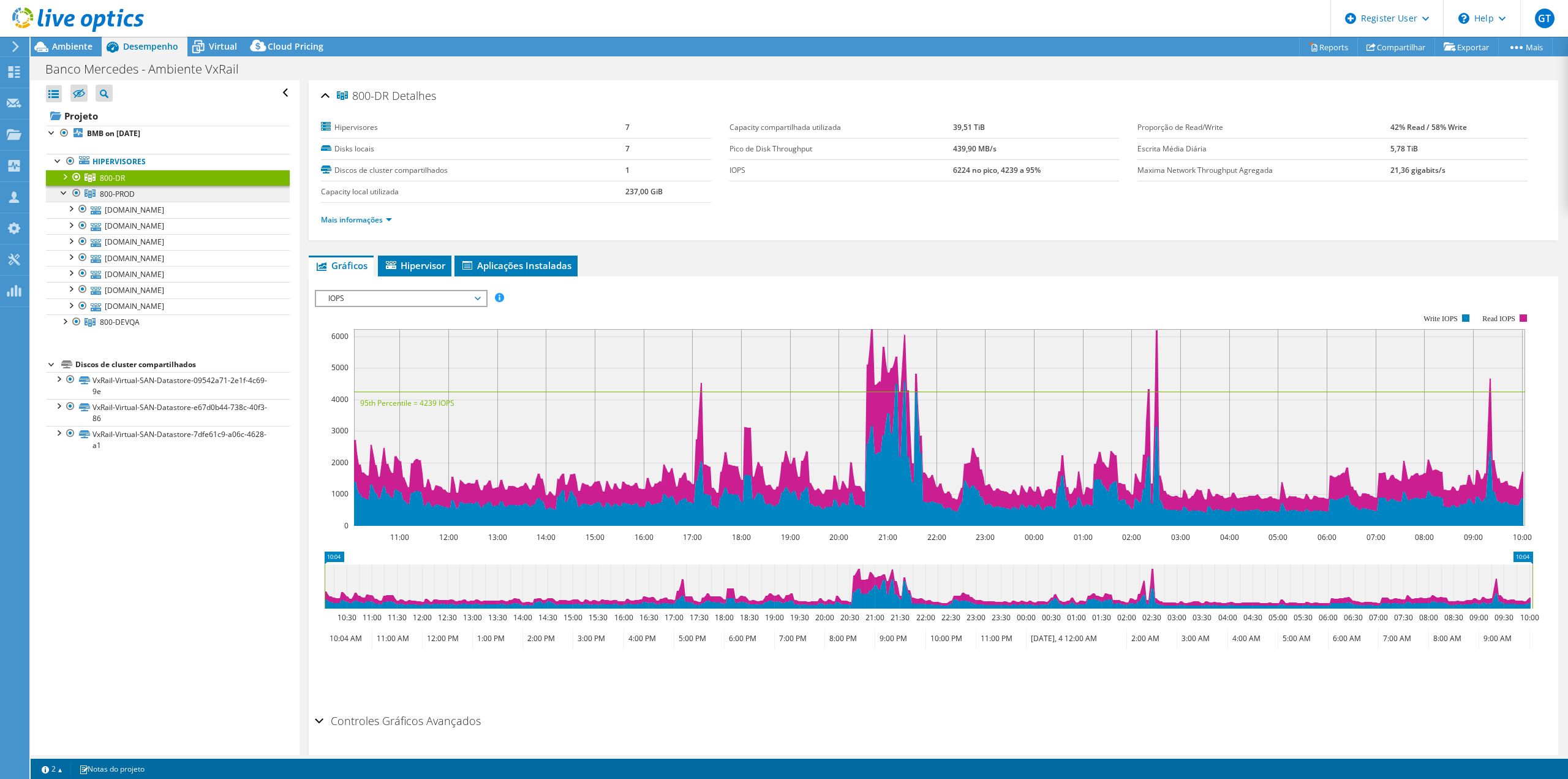
click at [125, 188] on span "800-PROD" at bounding box center [118, 193] width 35 height 10
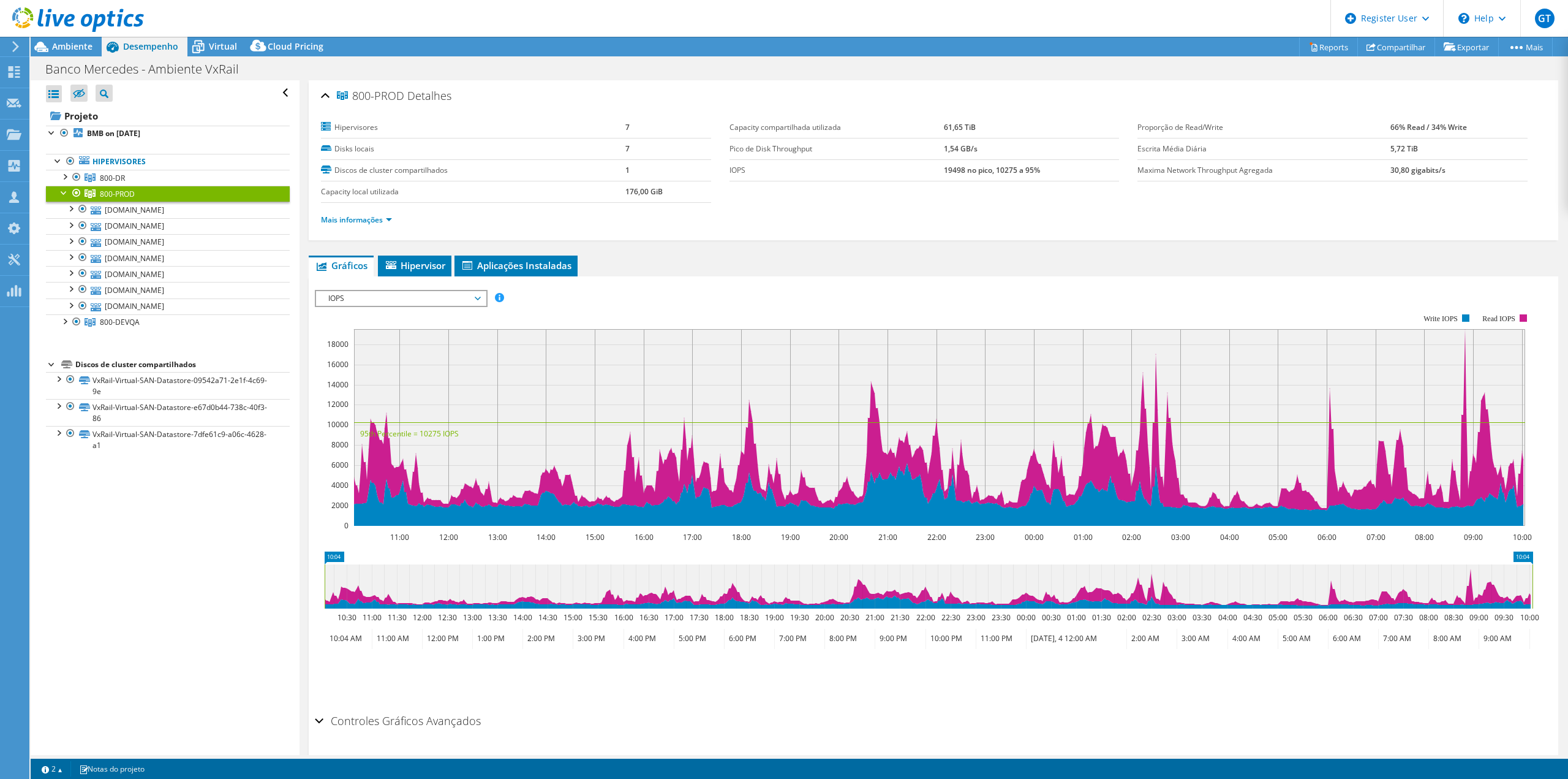
click at [64, 196] on div at bounding box center [64, 191] width 12 height 12
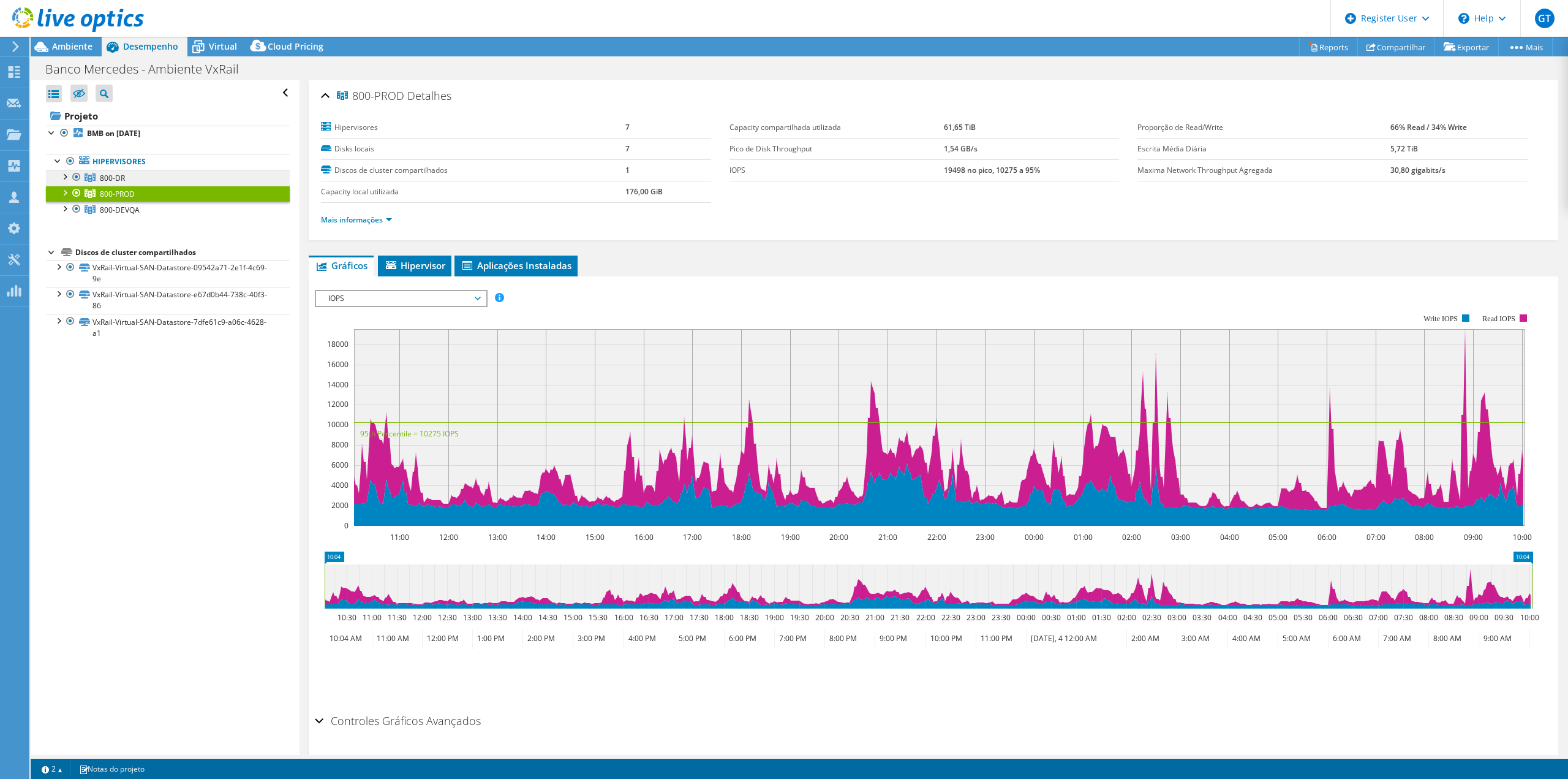
click at [183, 177] on link "800-DR" at bounding box center [168, 177] width 244 height 16
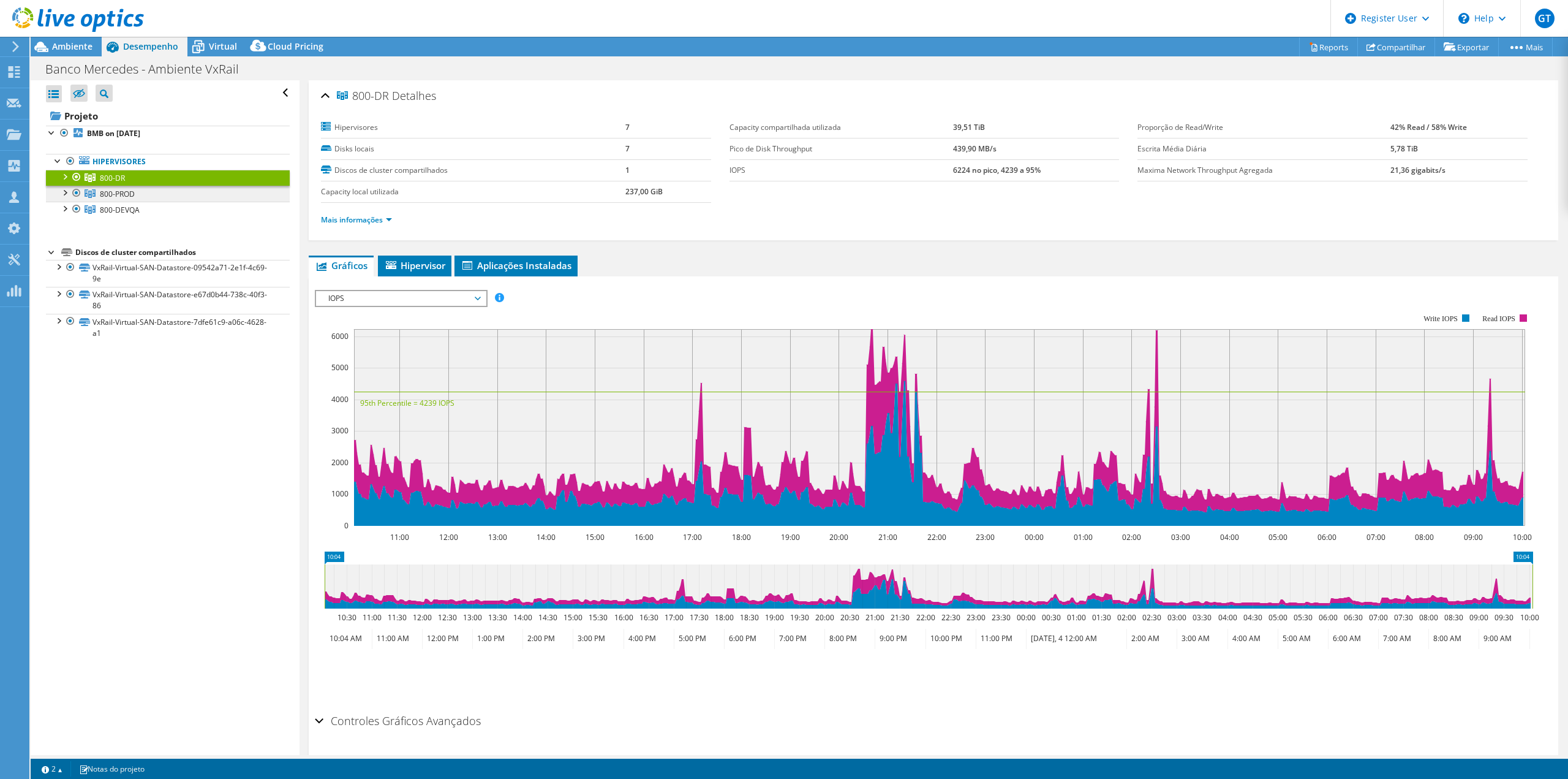
click at [194, 196] on link "800-PROD" at bounding box center [168, 193] width 244 height 16
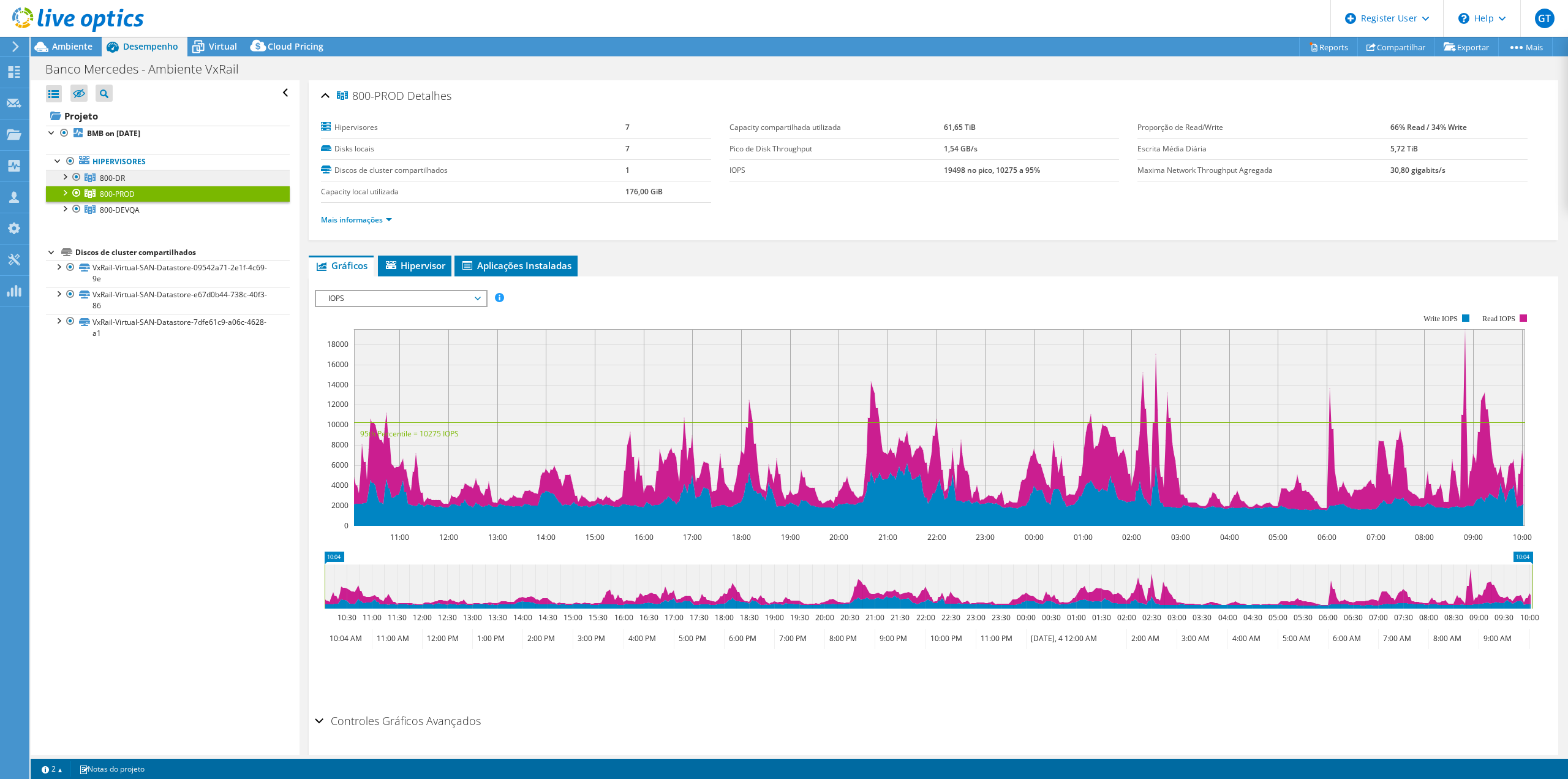
click at [147, 181] on link "800-DR" at bounding box center [168, 177] width 244 height 16
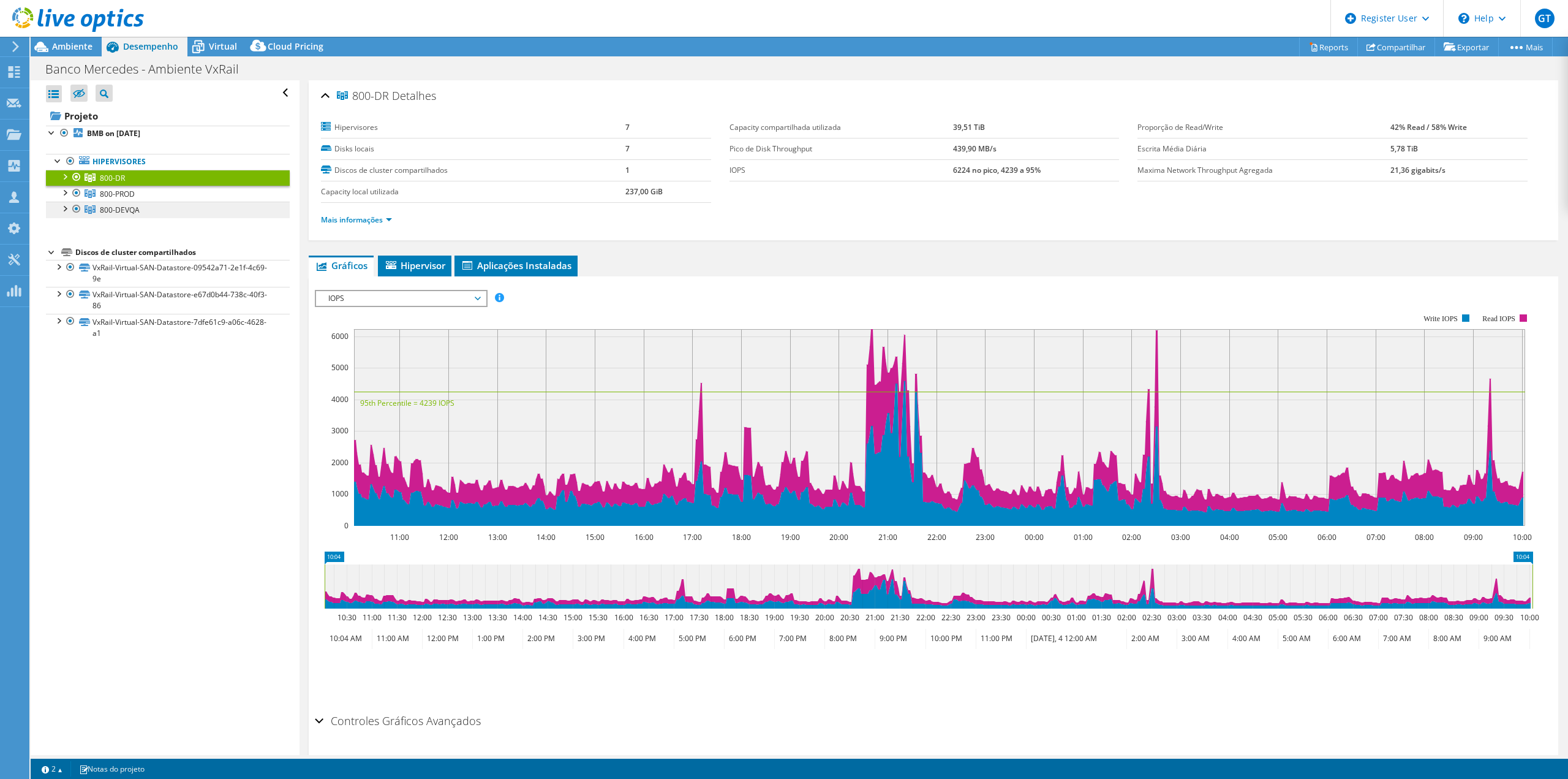
click at [107, 214] on span "800-DEVQA" at bounding box center [120, 210] width 40 height 10
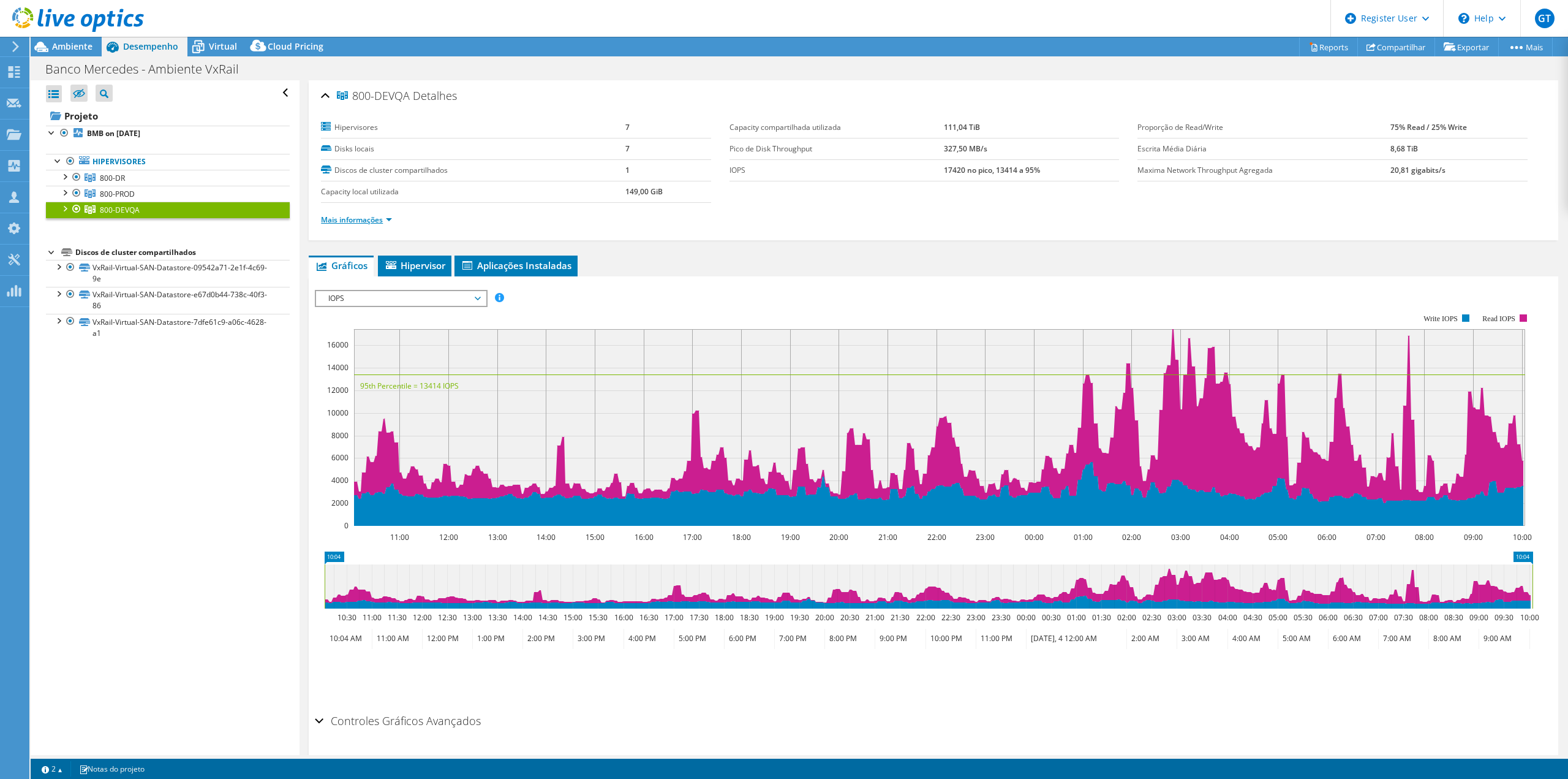
click at [383, 223] on link "Mais informações" at bounding box center [356, 220] width 71 height 10
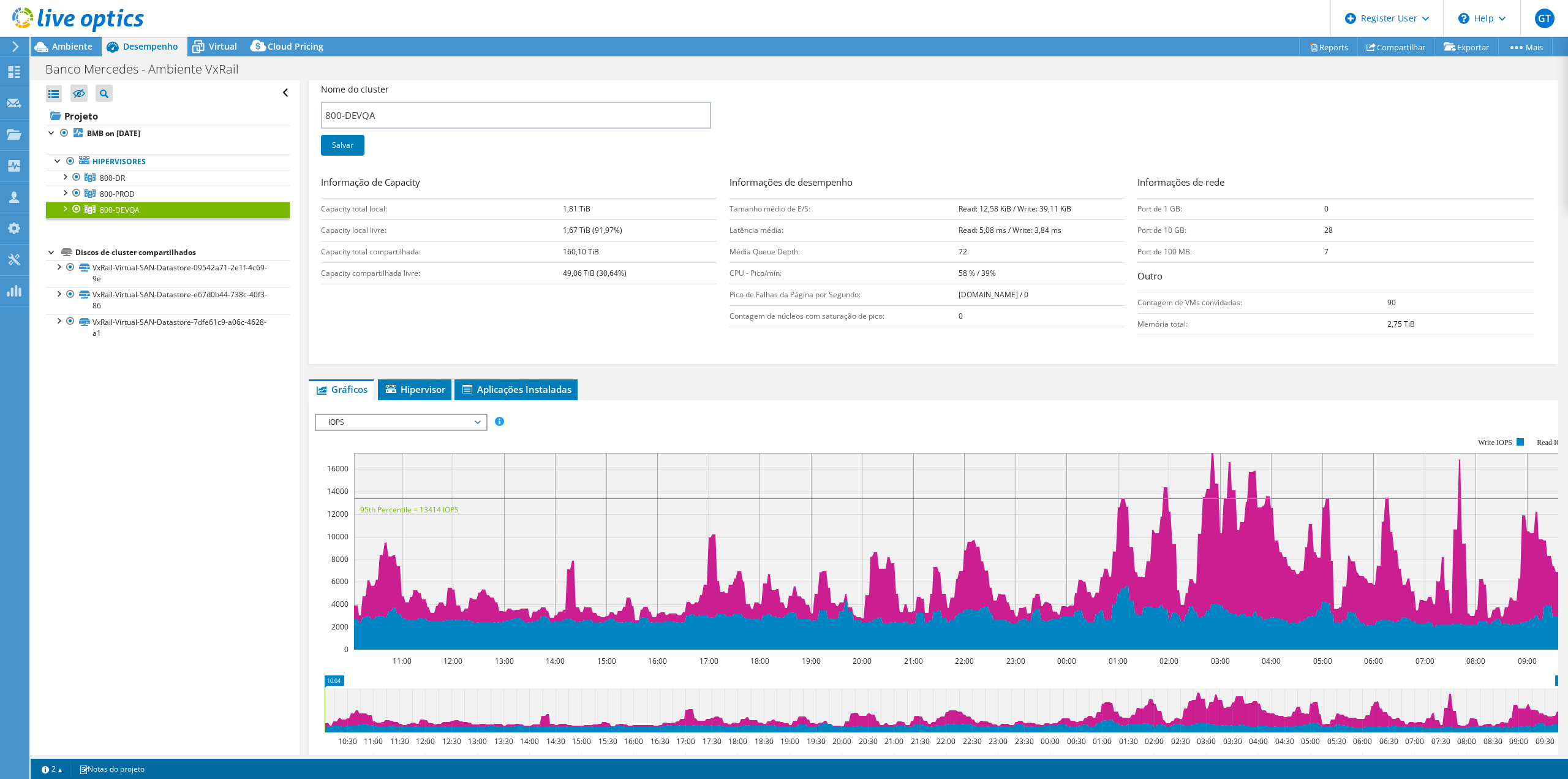
scroll to position [307, 0]
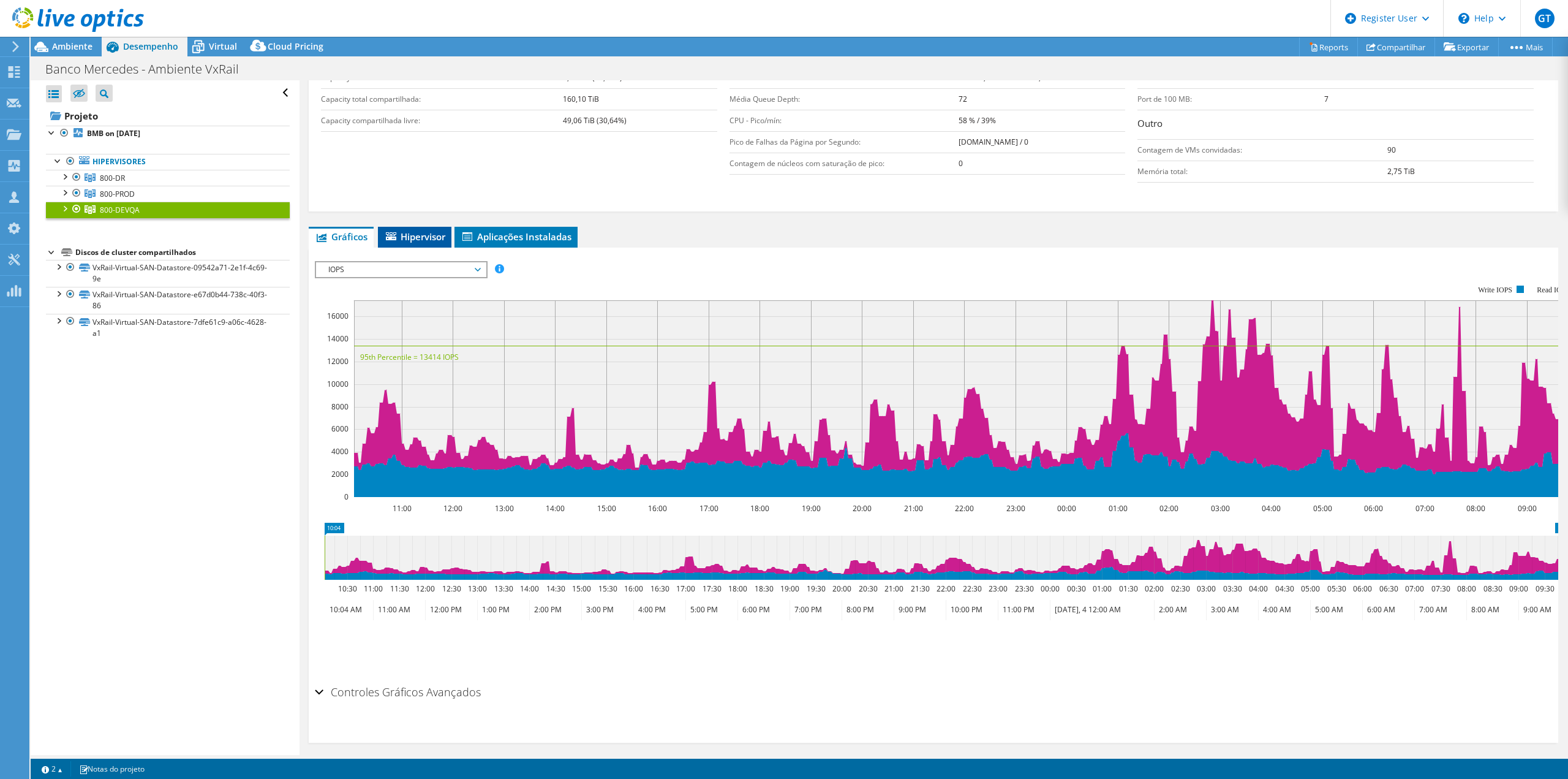
click at [426, 245] on li "Hipervisor" at bounding box center [415, 237] width 74 height 21
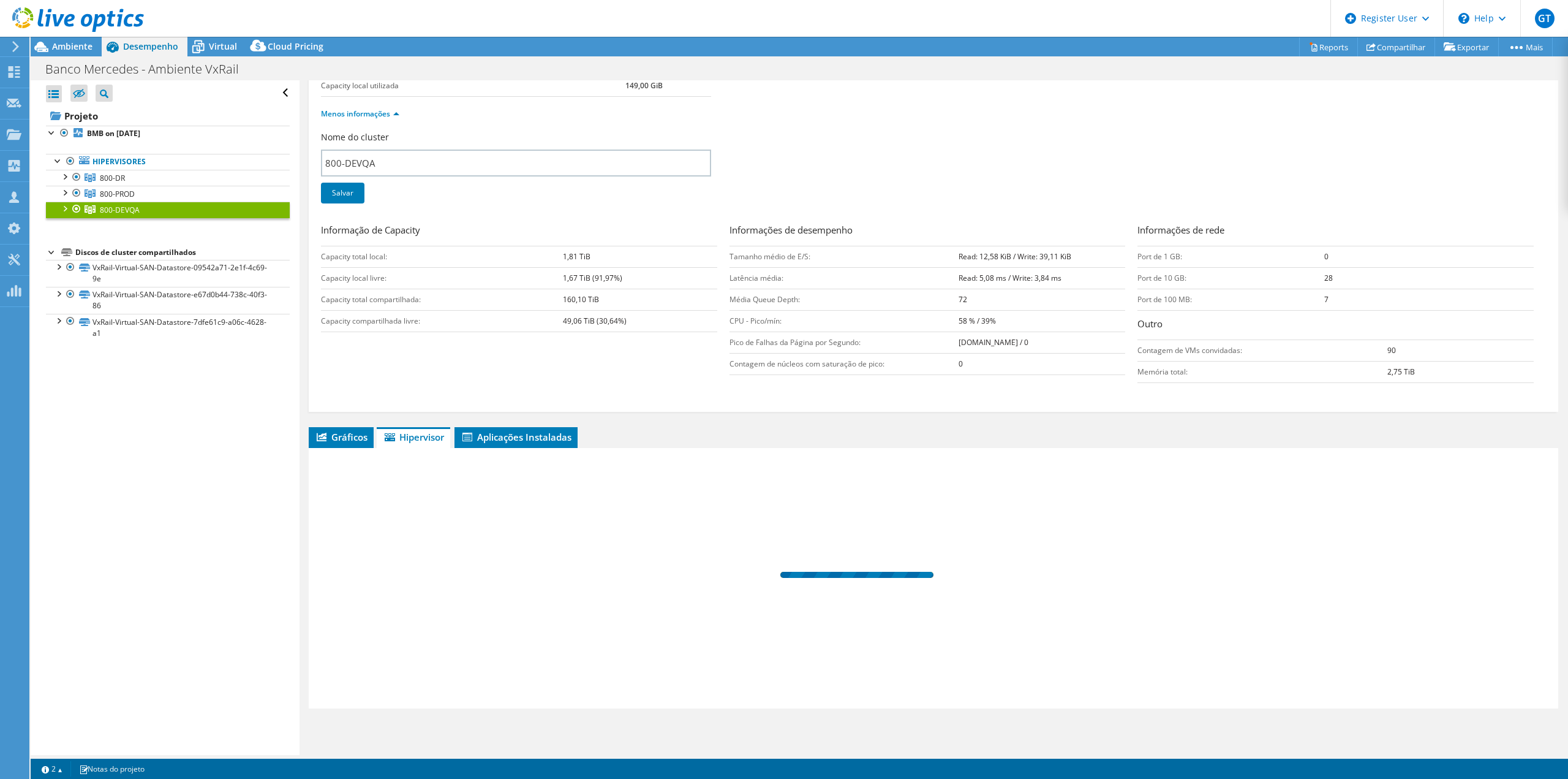
scroll to position [106, 0]
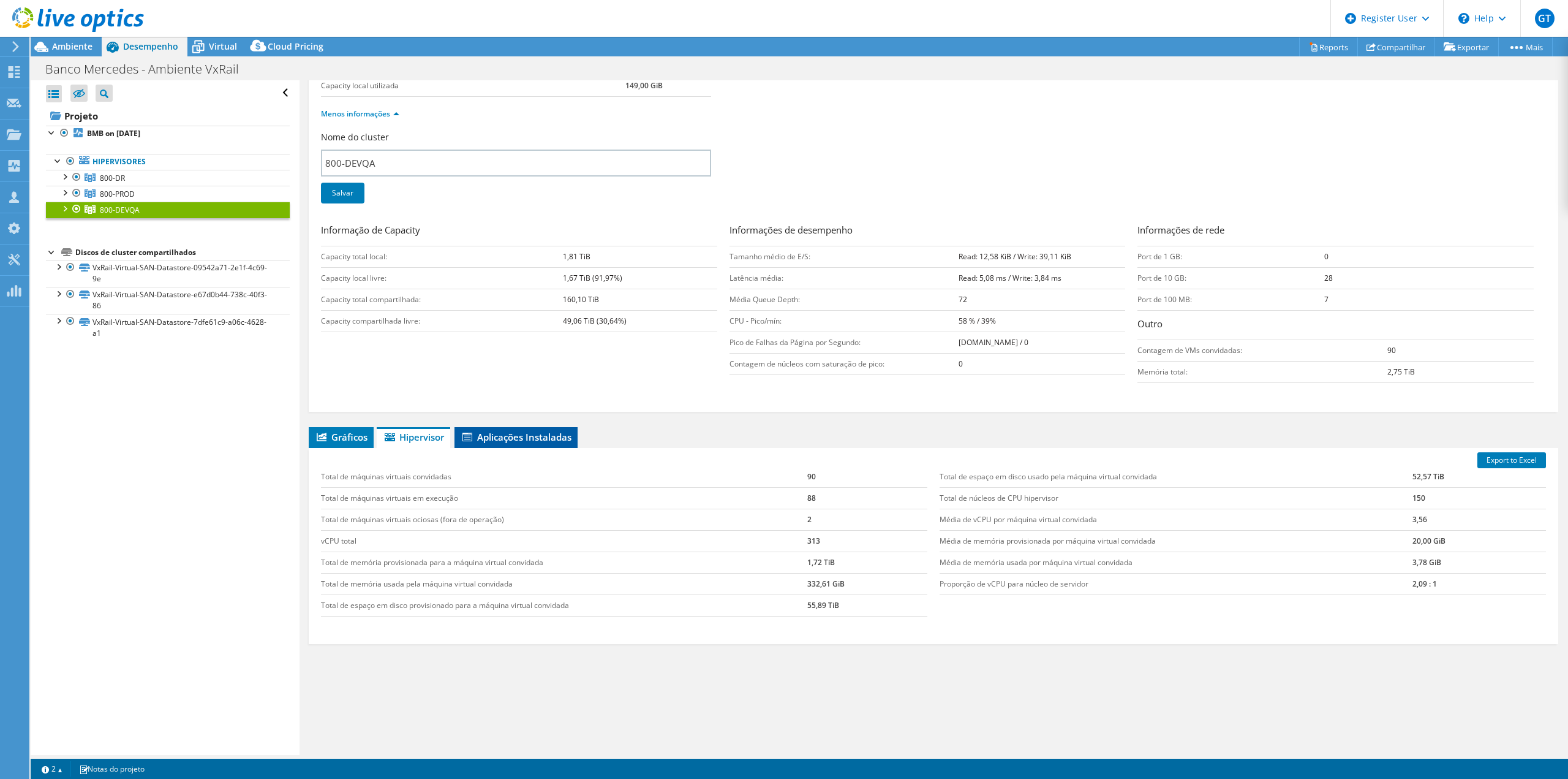
click at [536, 435] on span "Aplicações Instaladas" at bounding box center [516, 437] width 111 height 12
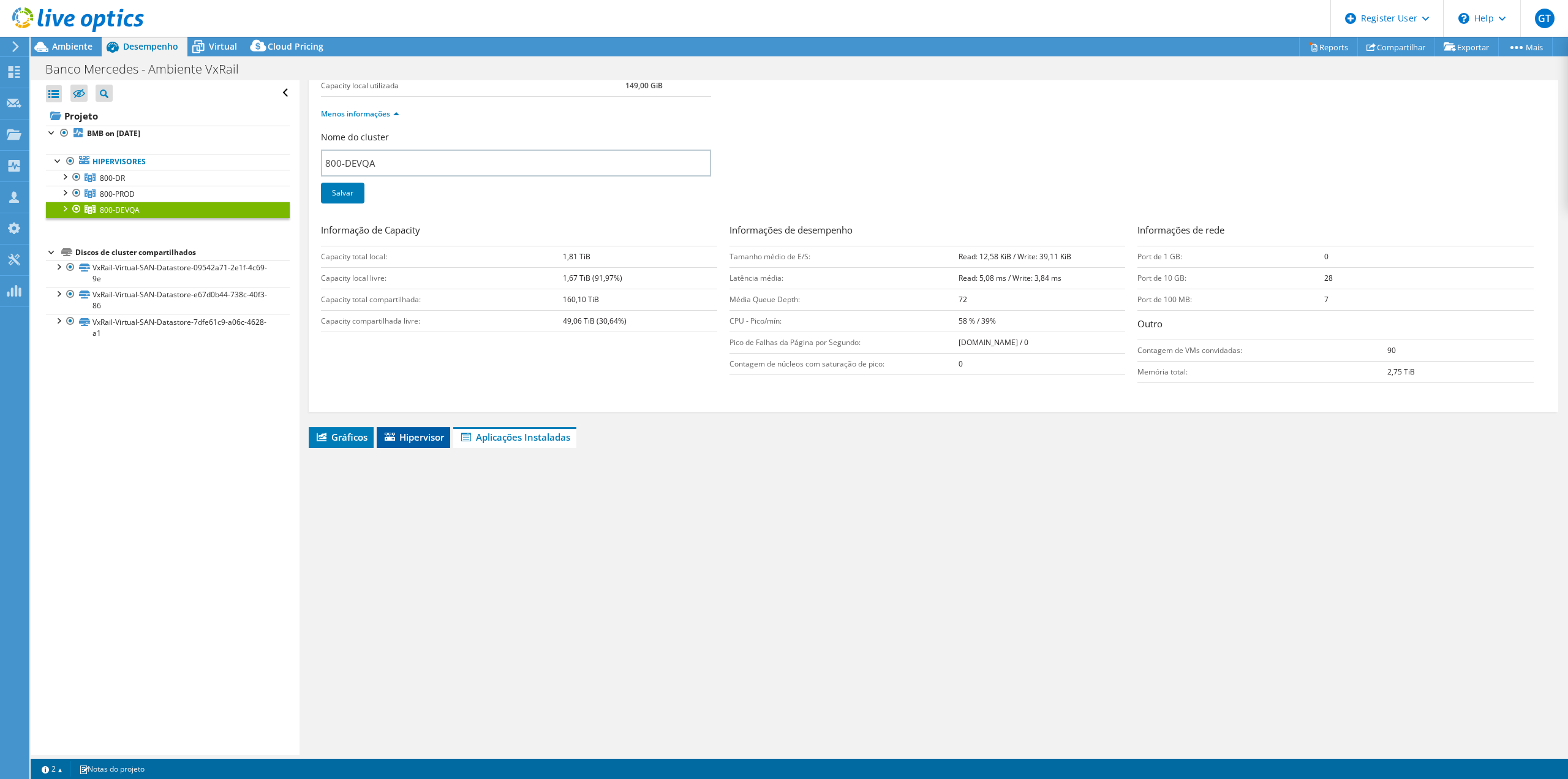
click at [417, 442] on span "Hipervisor" at bounding box center [413, 437] width 61 height 12
click at [355, 444] on li "Gráficos" at bounding box center [341, 437] width 65 height 21
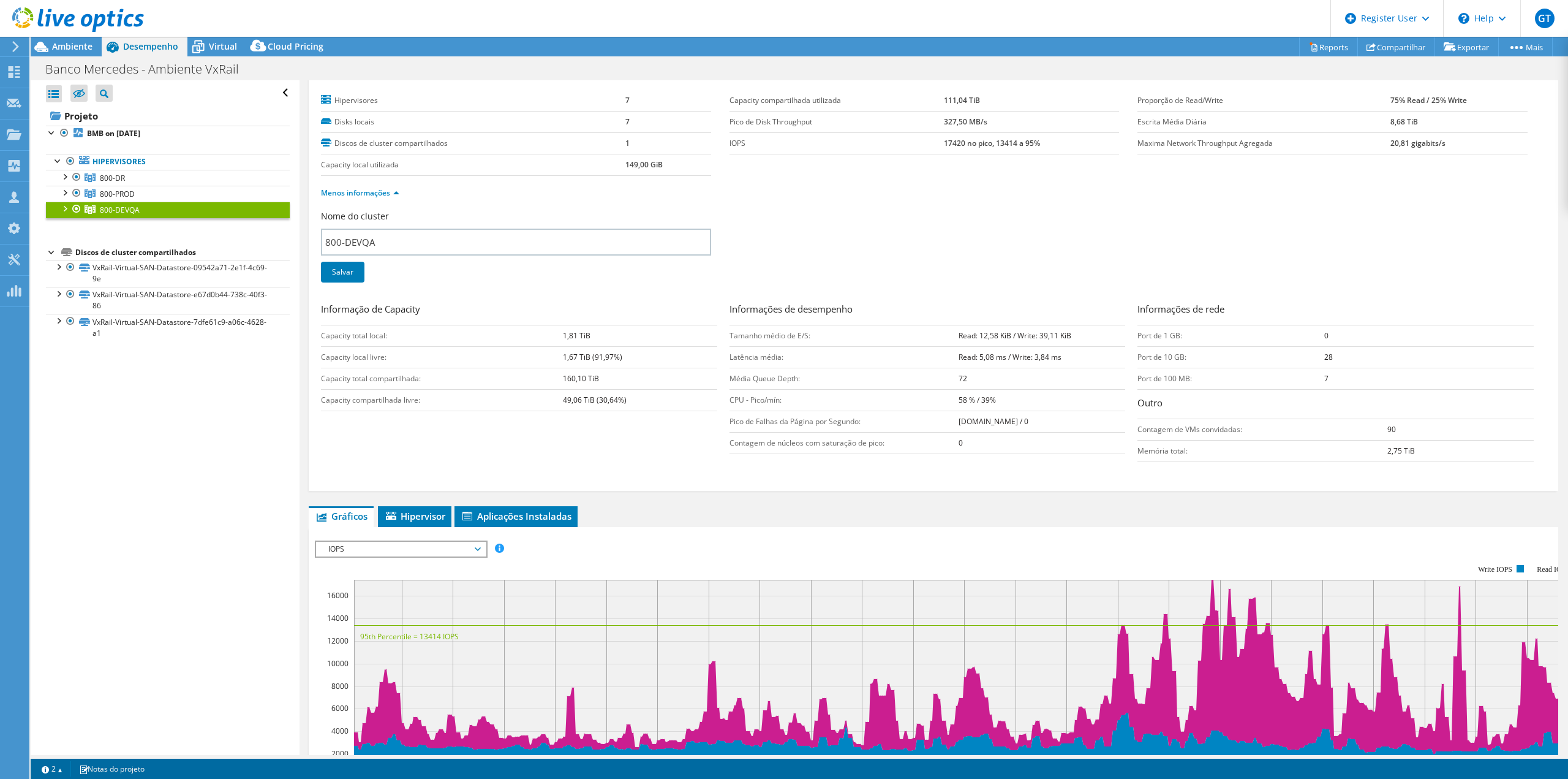
scroll to position [0, 0]
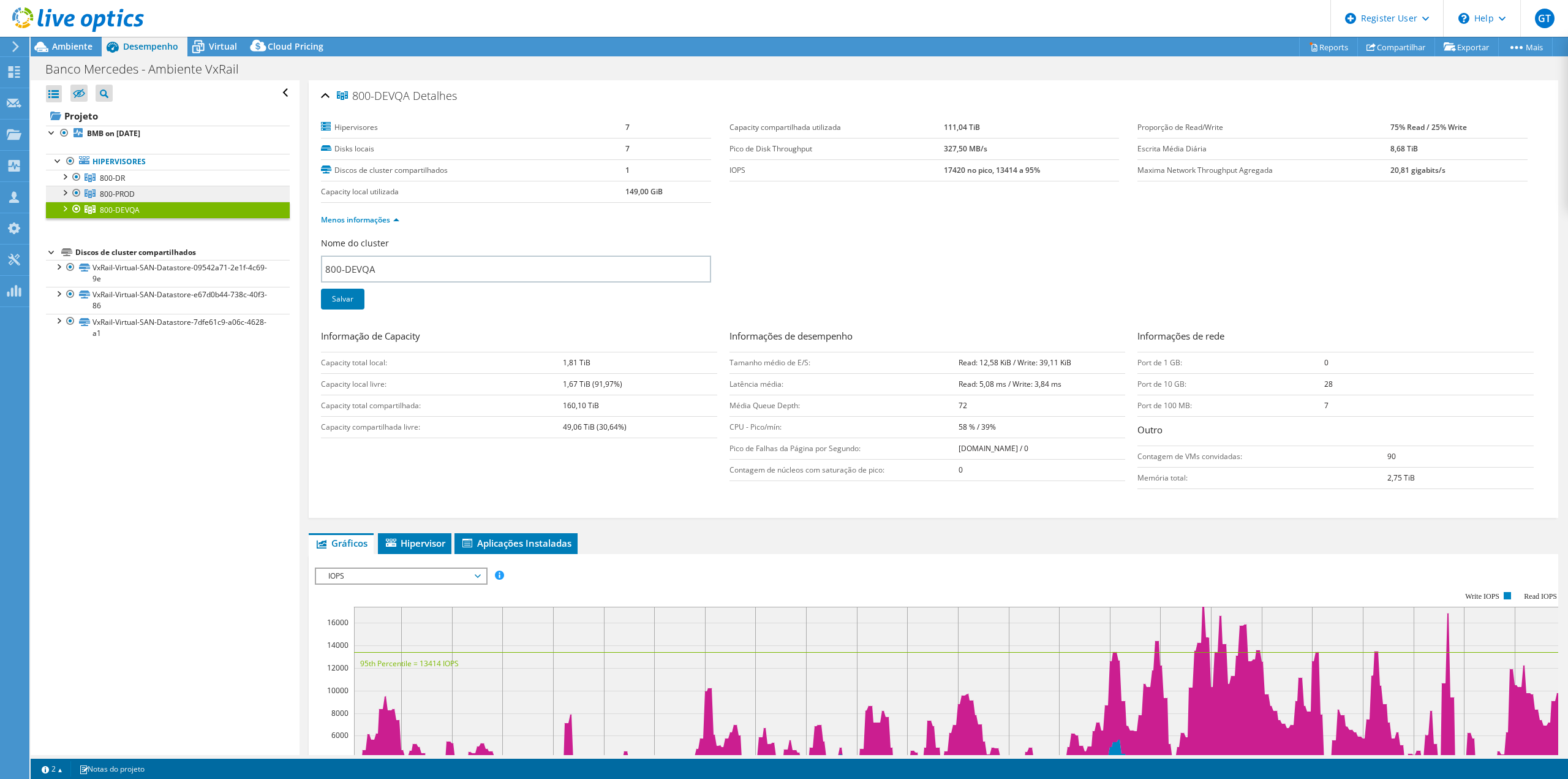
click at [168, 191] on link "800-PROD" at bounding box center [168, 193] width 244 height 16
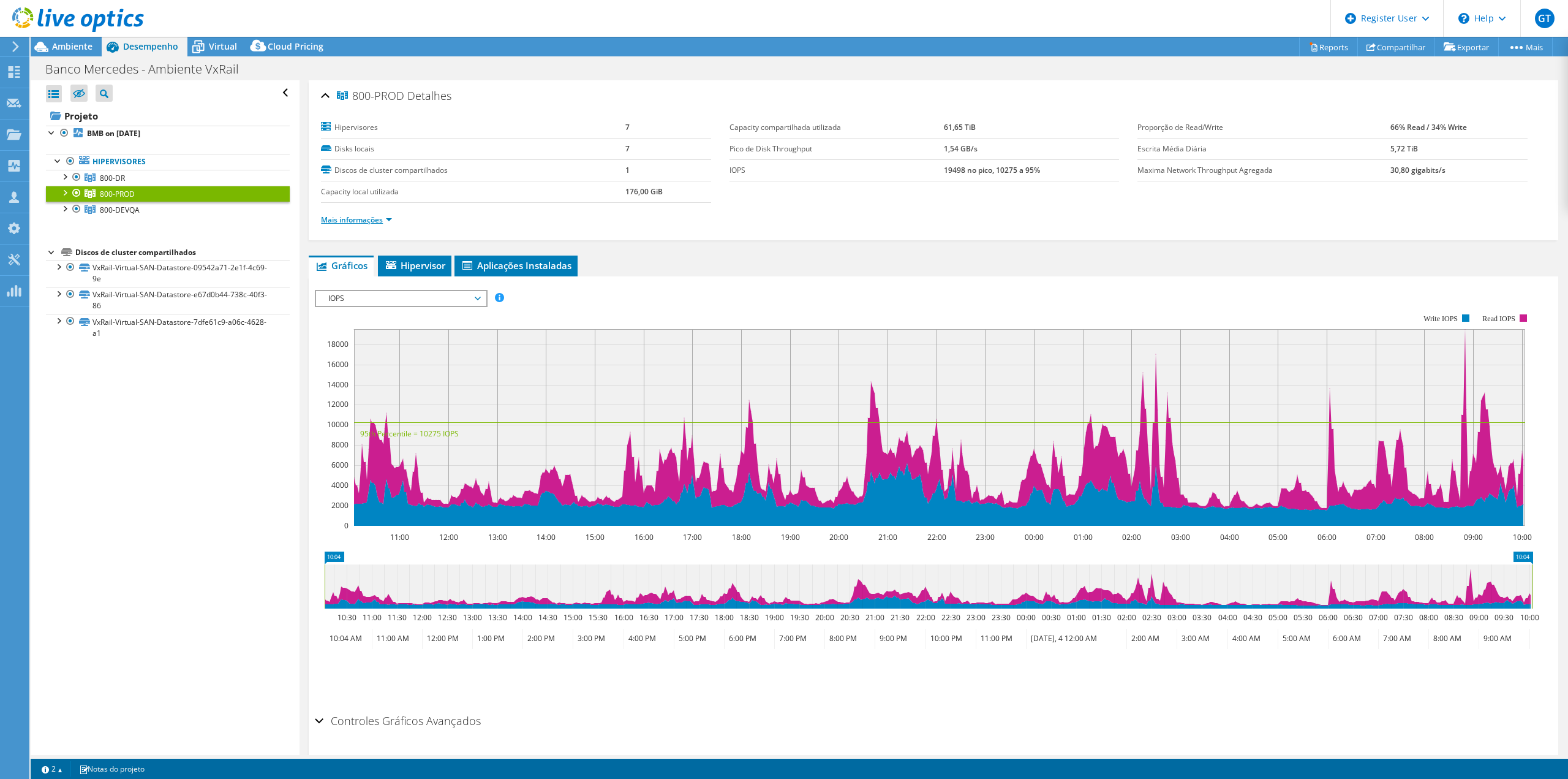
click at [386, 224] on link "Mais informações" at bounding box center [356, 220] width 71 height 10
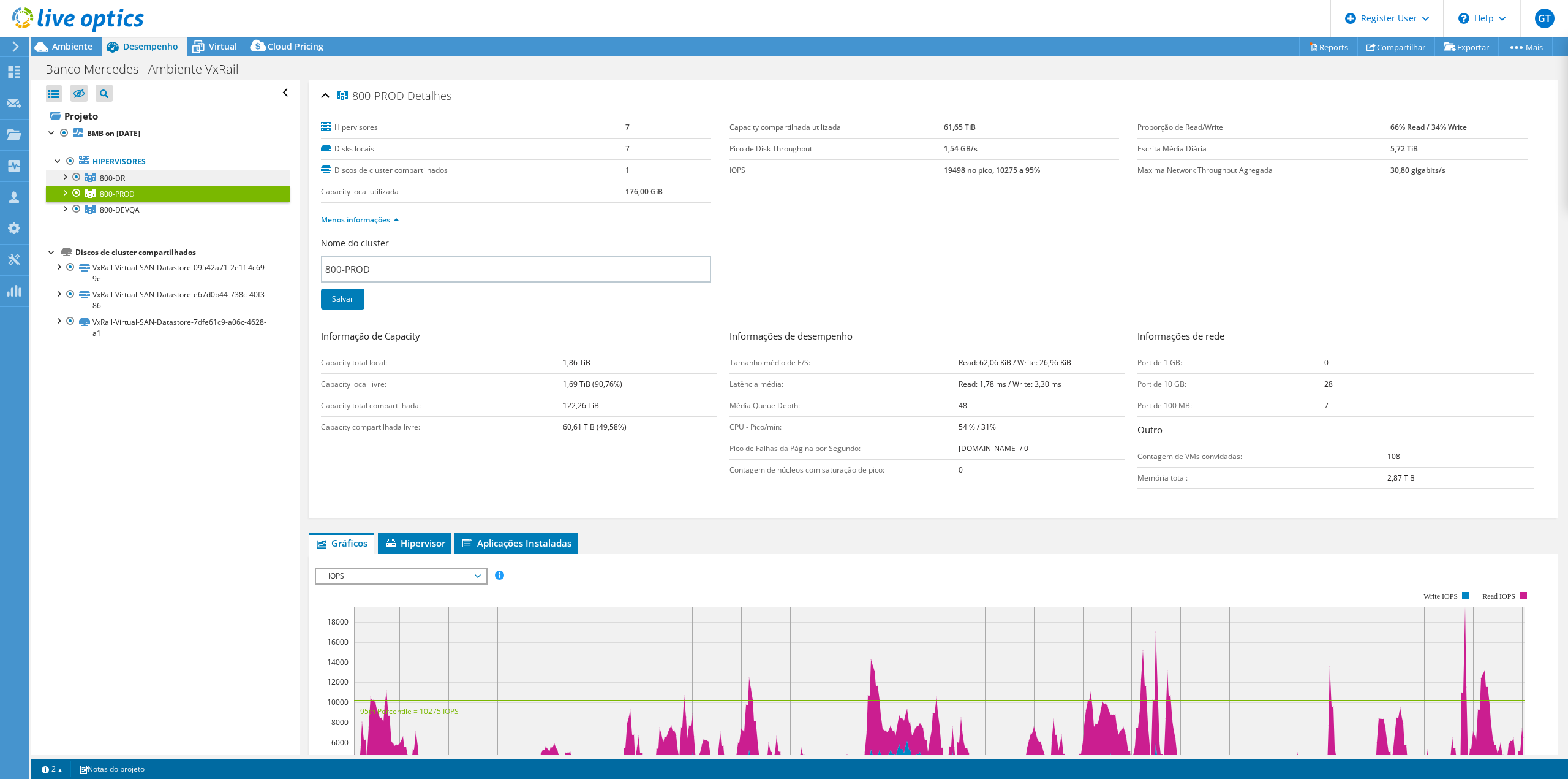
click at [186, 181] on link "800-DR" at bounding box center [168, 177] width 244 height 16
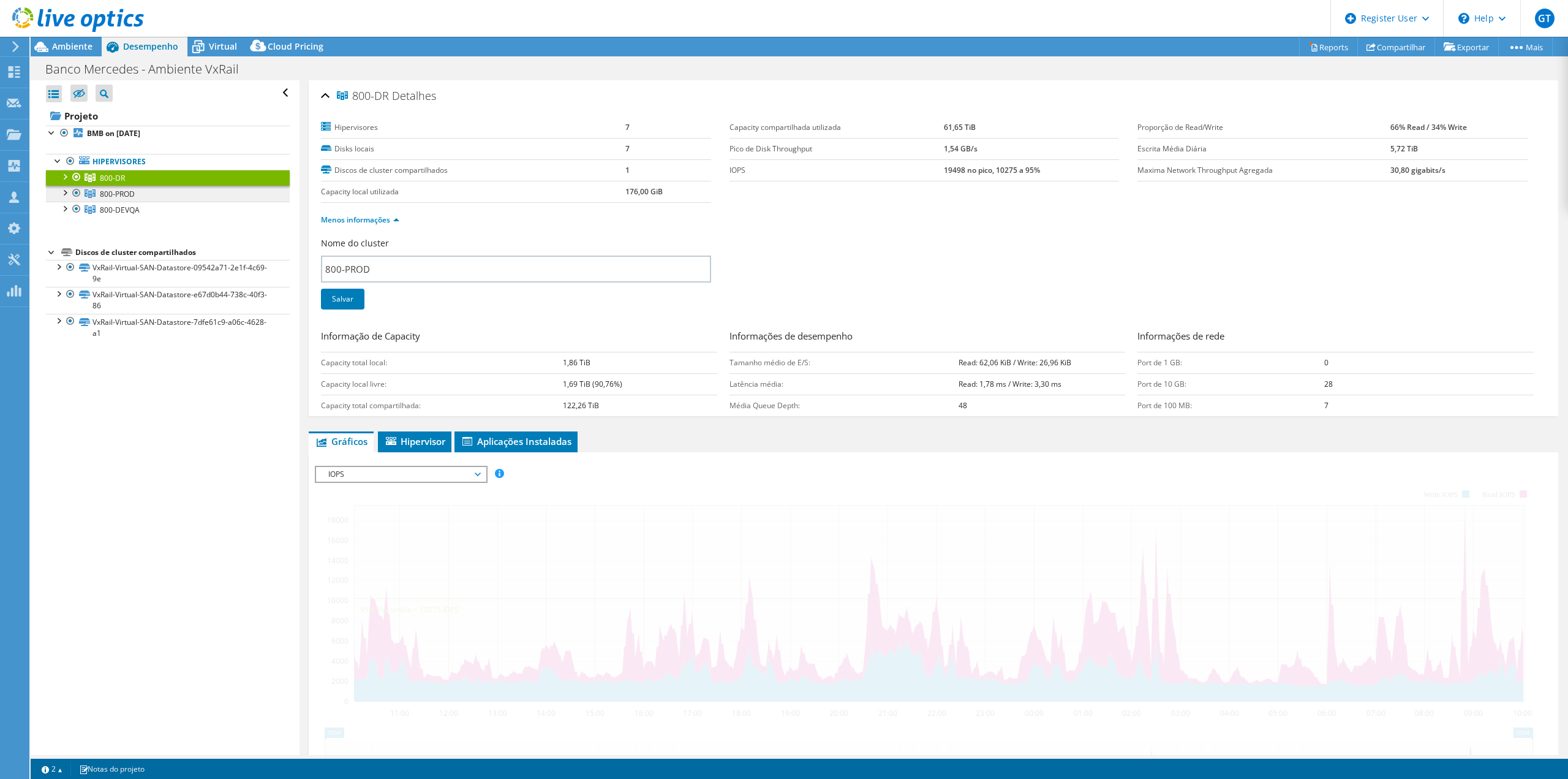
click at [188, 193] on link "800-PROD" at bounding box center [168, 193] width 244 height 16
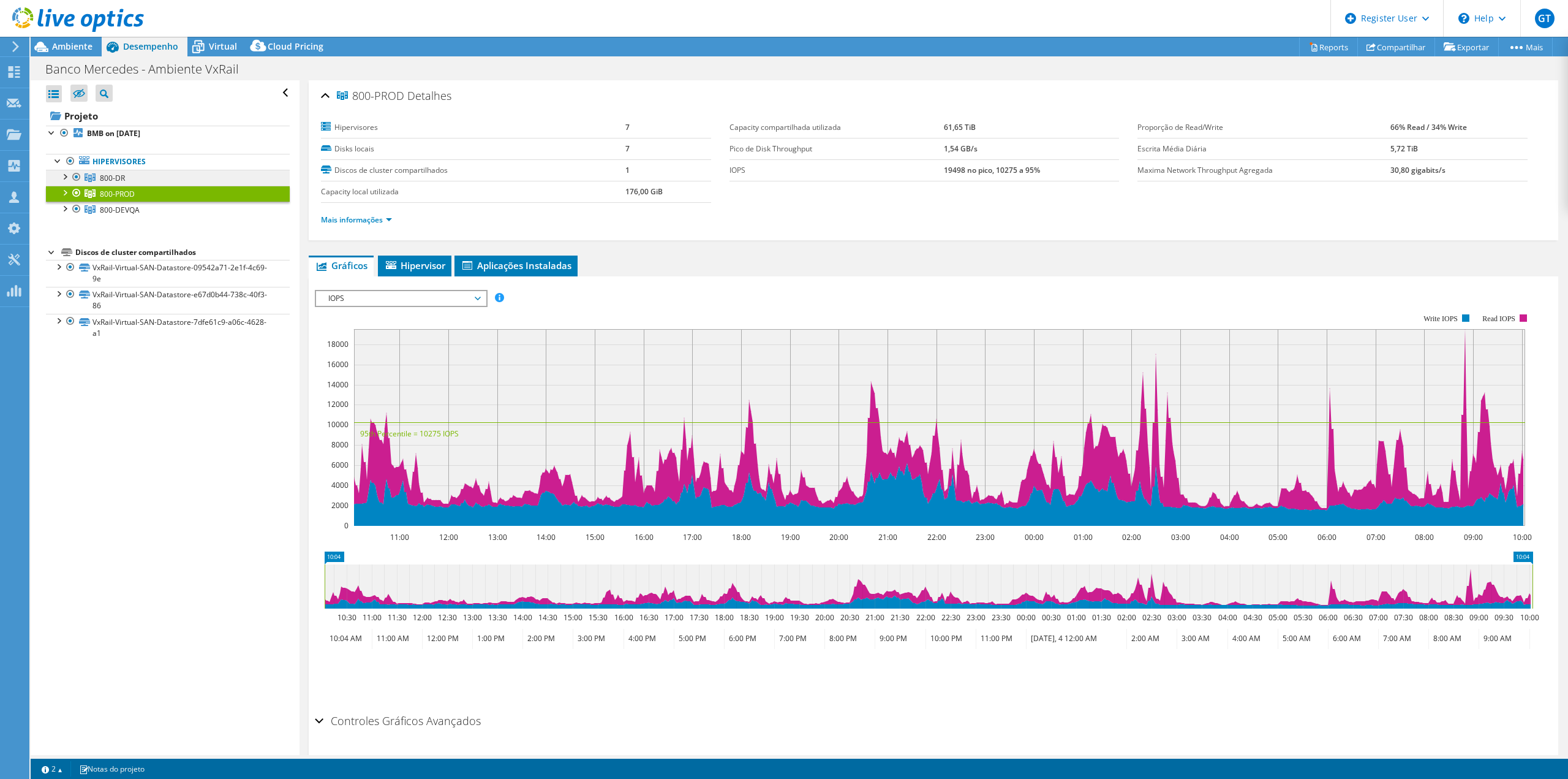
click at [144, 180] on link "800-DR" at bounding box center [168, 177] width 244 height 16
